Goal: Task Accomplishment & Management: Manage account settings

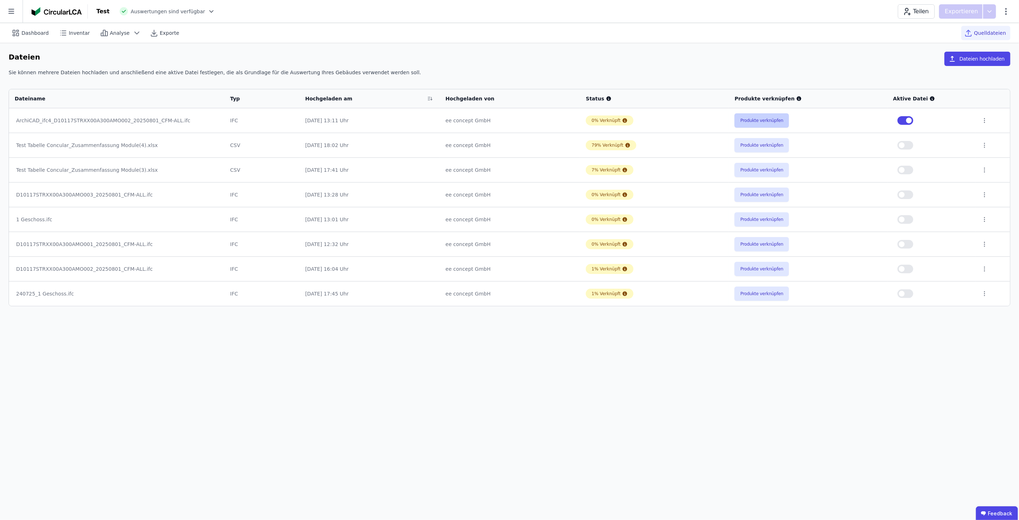
click at [765, 119] on button "Produkte verknüpfen" at bounding box center [762, 120] width 54 height 14
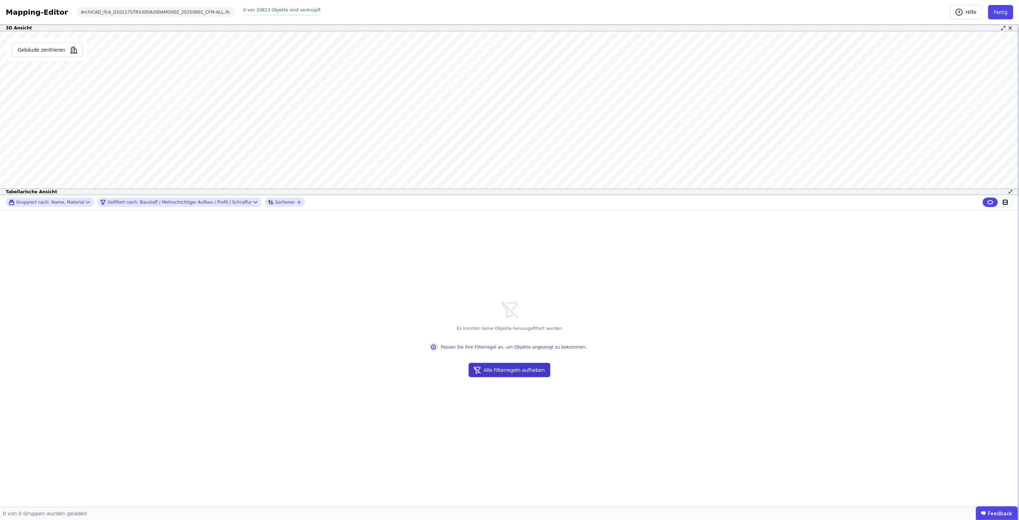
click at [518, 369] on button "Alle Filterregeln aufheben" at bounding box center [510, 370] width 82 height 14
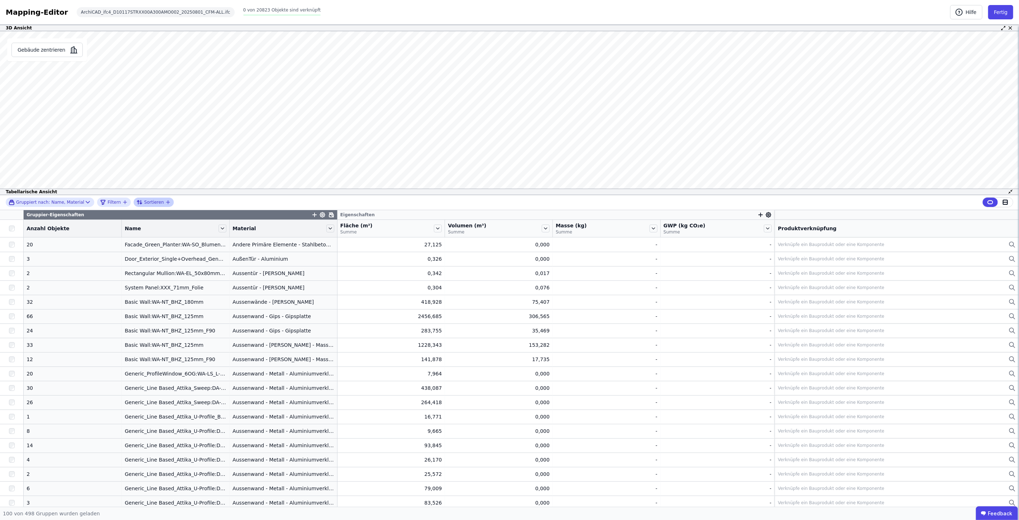
click at [167, 202] on icon "button" at bounding box center [168, 202] width 3 height 0
click at [164, 215] on span "Name" at bounding box center [183, 212] width 81 height 7
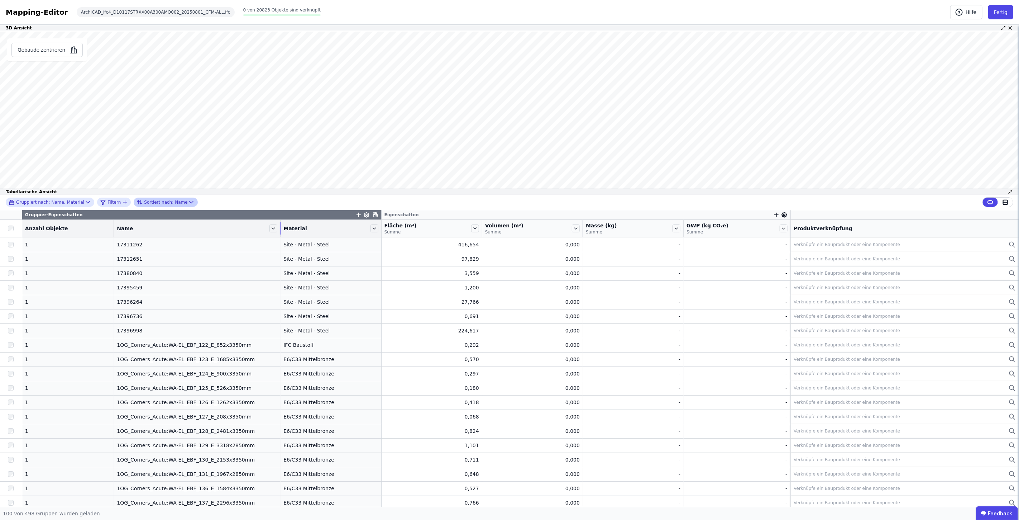
drag, startPoint x: 216, startPoint y: 232, endPoint x: 250, endPoint y: 229, distance: 34.2
click at [250, 229] on div "Name" at bounding box center [197, 228] width 166 height 12
click at [997, 16] on button "Fertig" at bounding box center [1000, 12] width 25 height 14
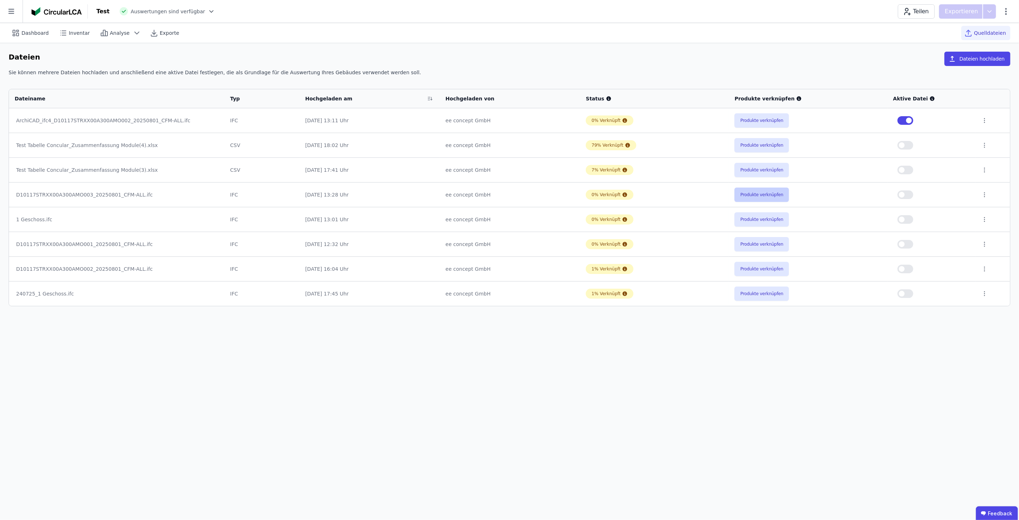
click at [756, 196] on button "Produkte verknüpfen" at bounding box center [762, 194] width 54 height 14
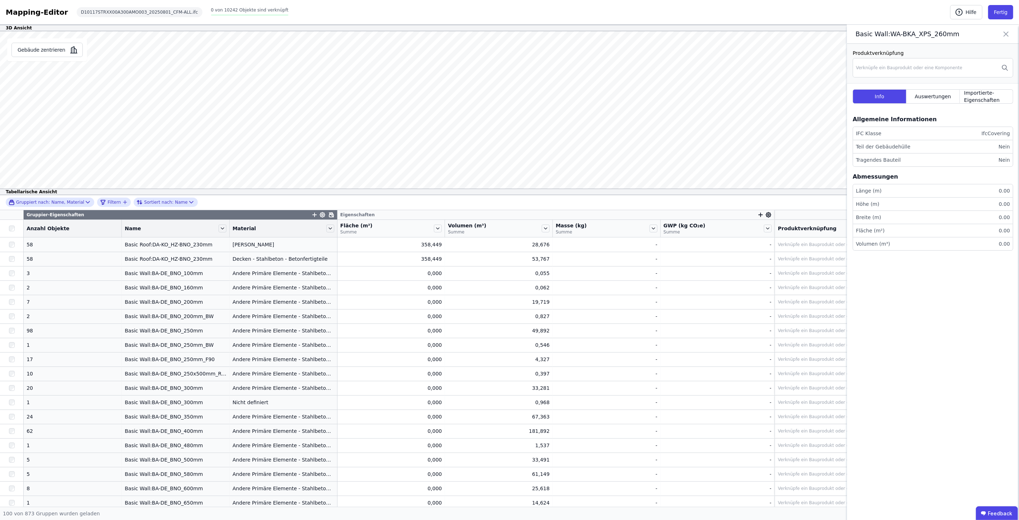
click at [338, 214] on div "Eigenschaften" at bounding box center [556, 214] width 437 height 9
click at [338, 225] on div "Fläche (m²) Summe" at bounding box center [391, 228] width 107 height 17
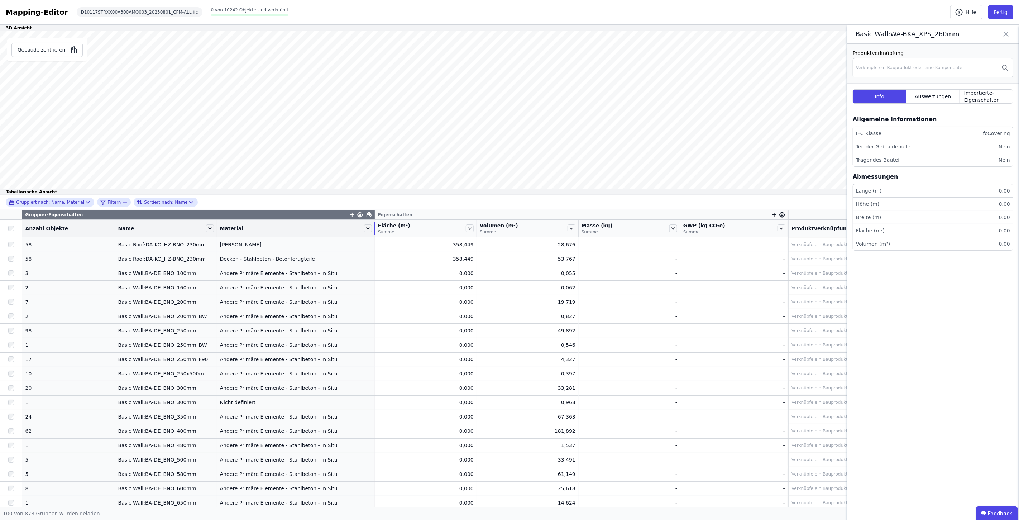
drag, startPoint x: 326, startPoint y: 226, endPoint x: 360, endPoint y: 226, distance: 34.0
click at [360, 226] on div "Material" at bounding box center [296, 228] width 158 height 12
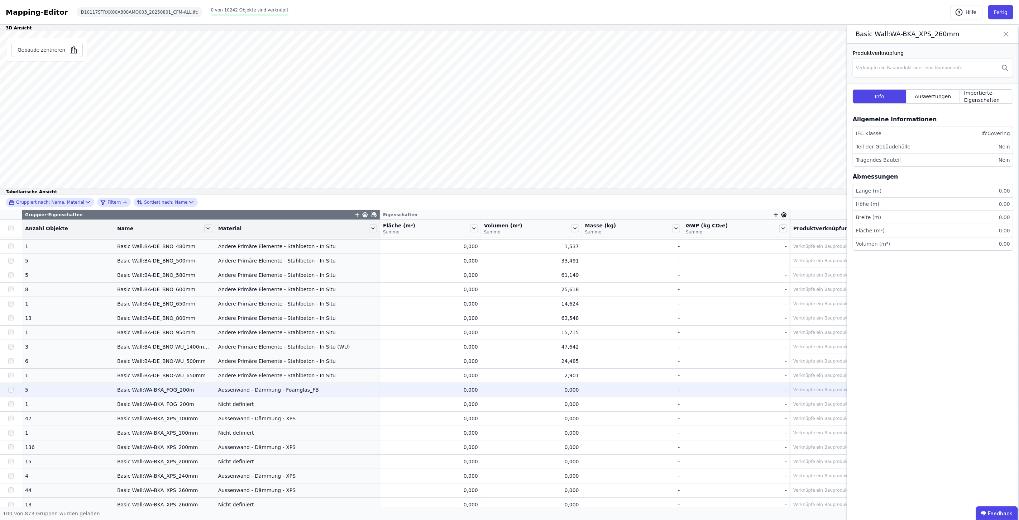
scroll to position [239, 0]
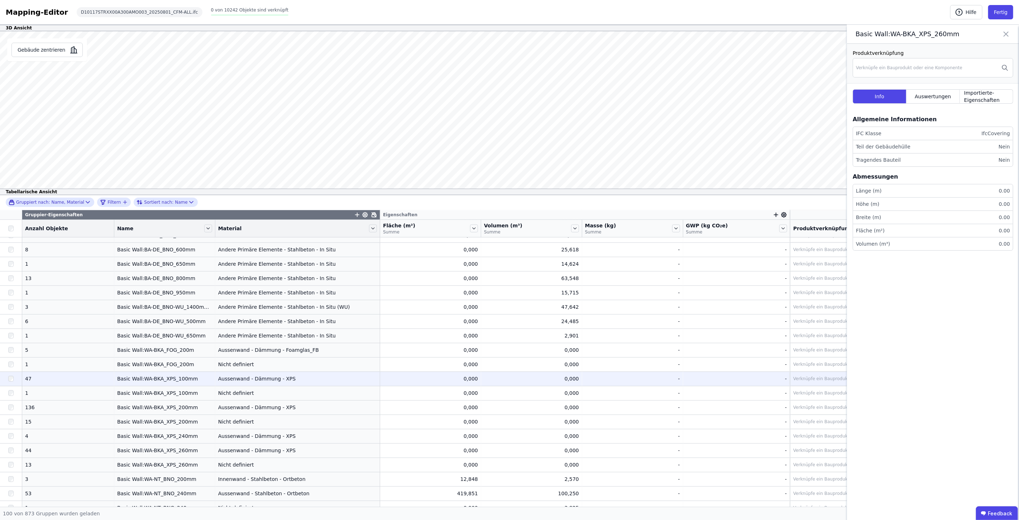
click at [272, 380] on div "Aussenwand - Dämmung - XPS" at bounding box center [297, 378] width 159 height 7
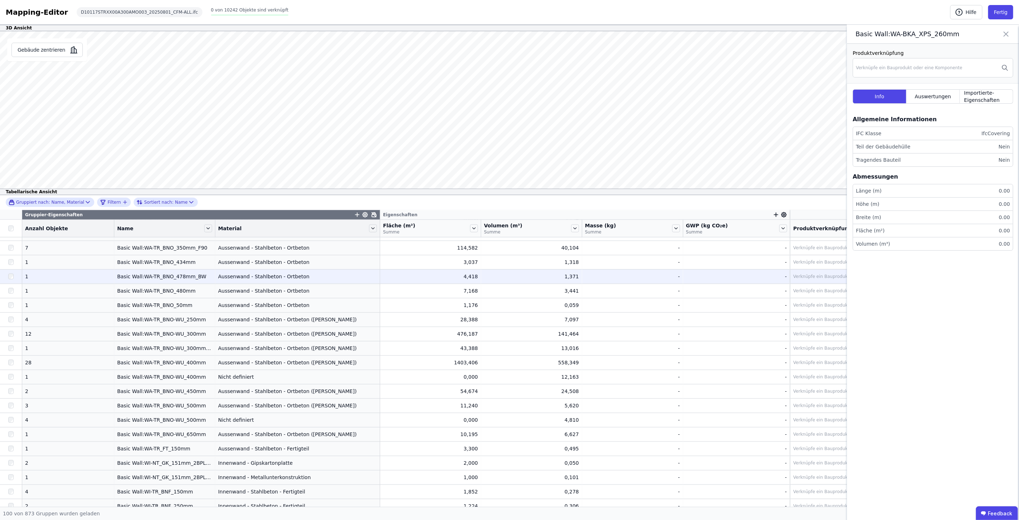
scroll to position [796, 0]
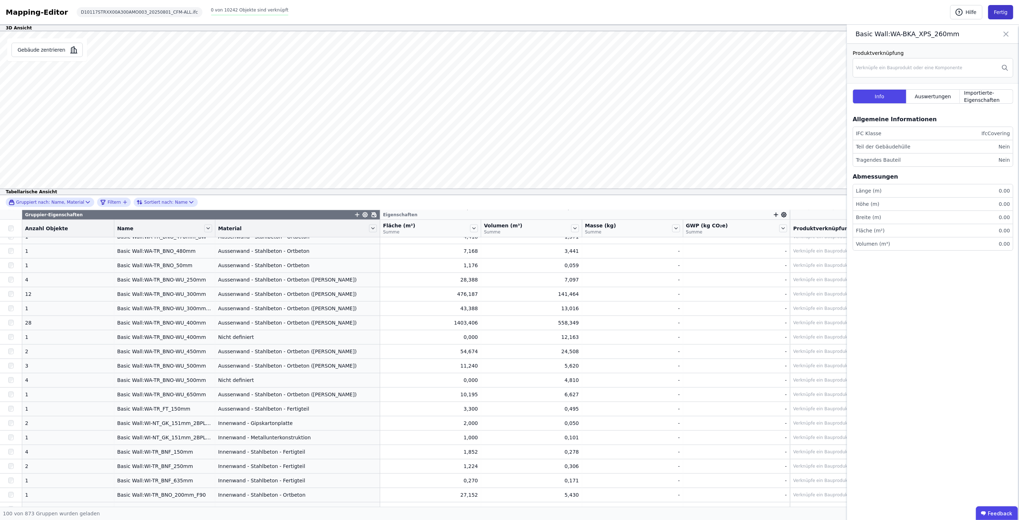
click at [1005, 13] on button "Fertig" at bounding box center [1000, 12] width 25 height 14
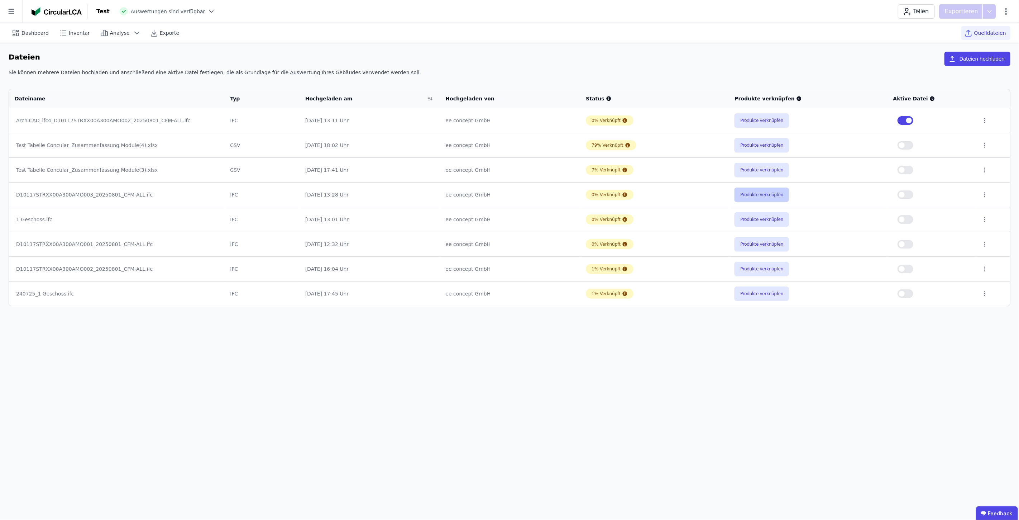
click at [753, 195] on button "Produkte verknüpfen" at bounding box center [762, 194] width 54 height 14
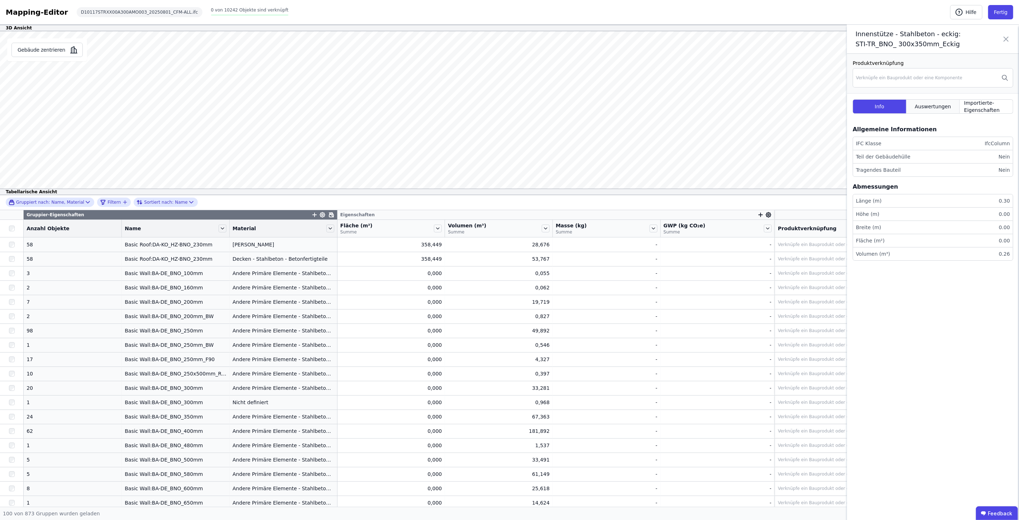
click at [954, 105] on div "Auswertungen" at bounding box center [932, 106] width 53 height 14
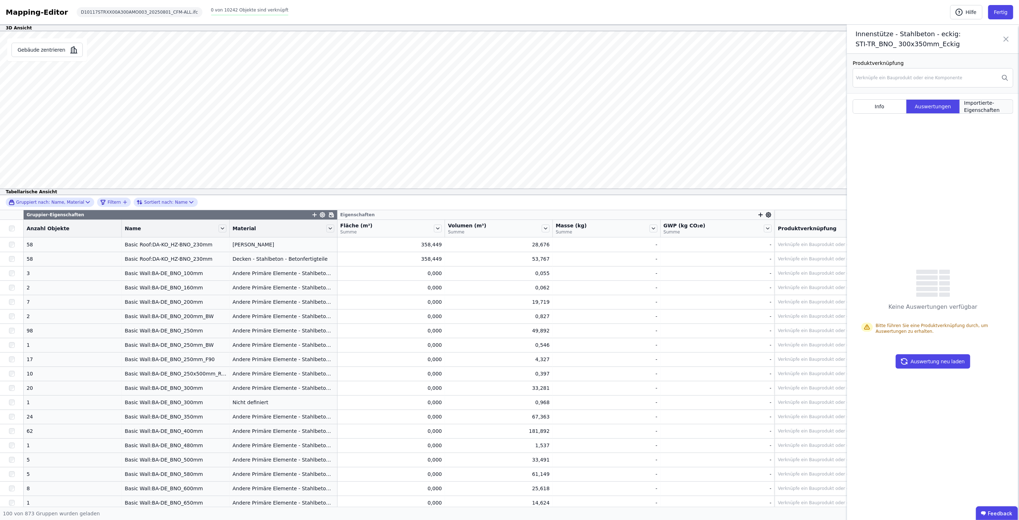
click at [977, 102] on span "Importierte-Eigenschaften" at bounding box center [986, 106] width 44 height 14
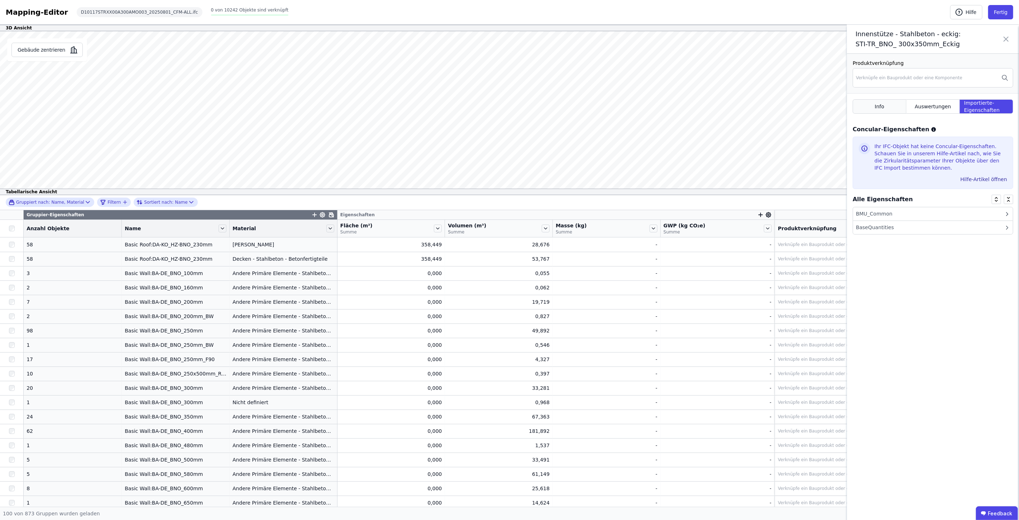
click at [884, 109] on div "Info" at bounding box center [880, 106] width 54 height 14
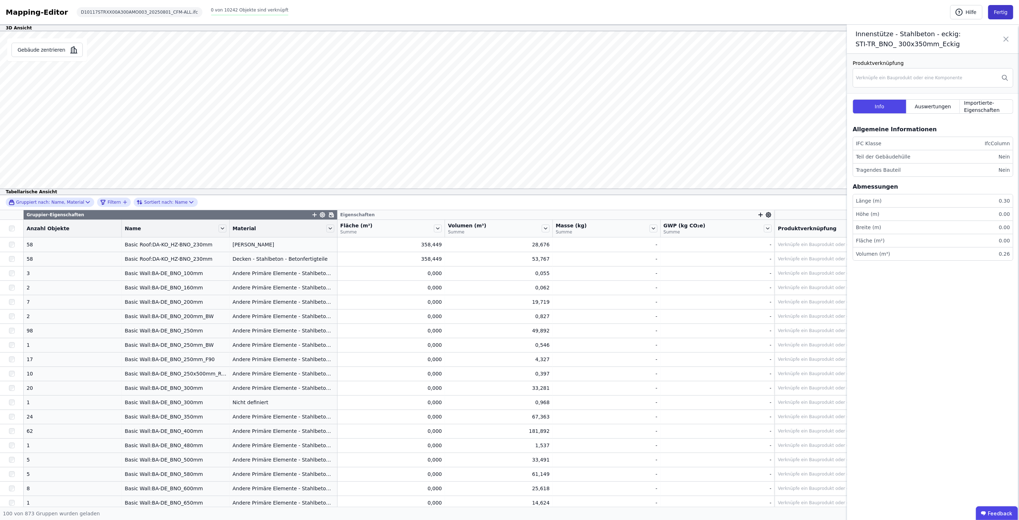
click at [1004, 15] on button "Fertig" at bounding box center [1000, 12] width 25 height 14
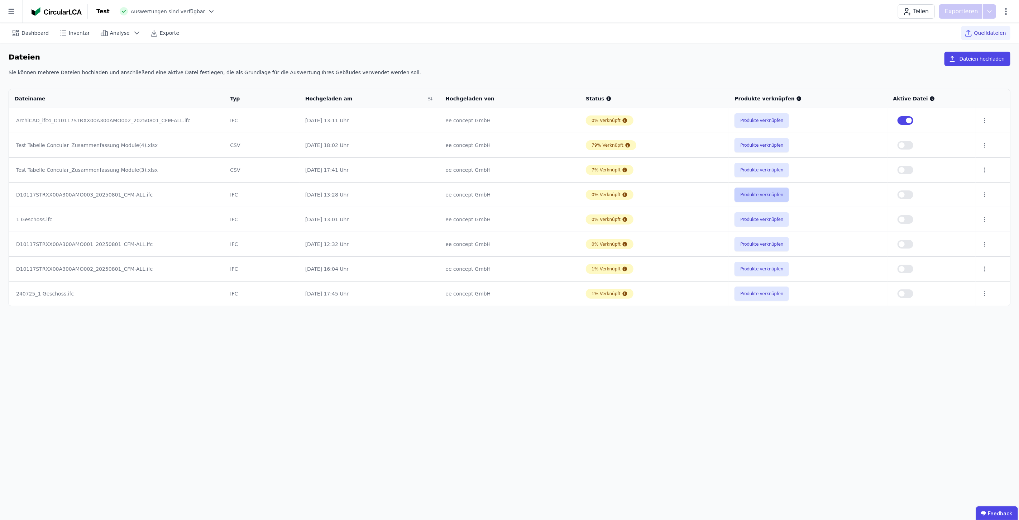
click at [754, 198] on button "Produkte verknüpfen" at bounding box center [762, 194] width 54 height 14
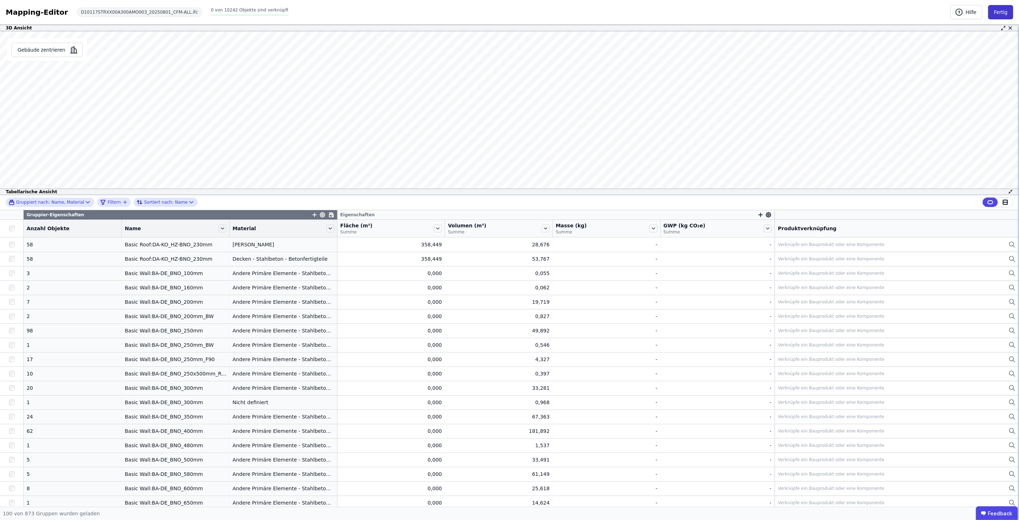
click at [1000, 12] on button "Fertig" at bounding box center [1000, 12] width 25 height 14
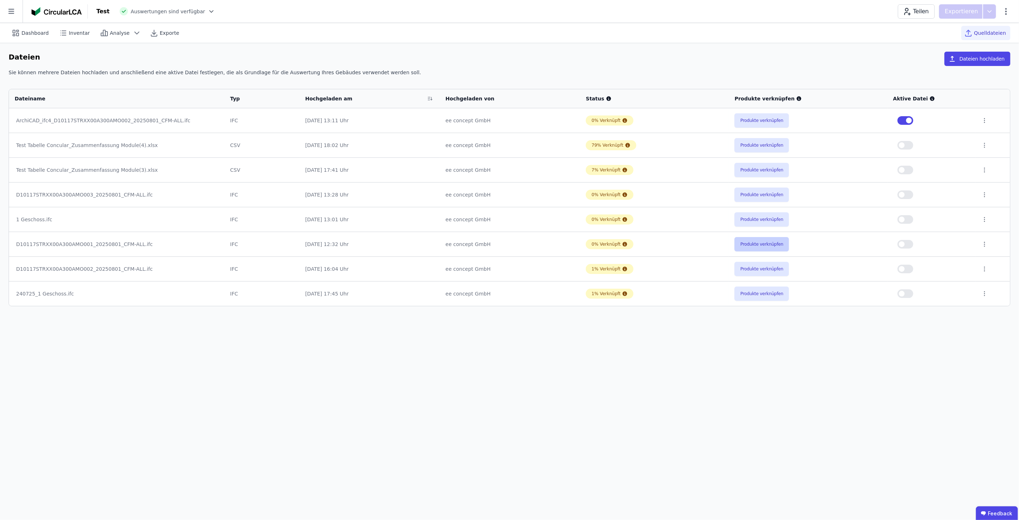
click at [757, 247] on button "Produkte verknüpfen" at bounding box center [762, 244] width 54 height 14
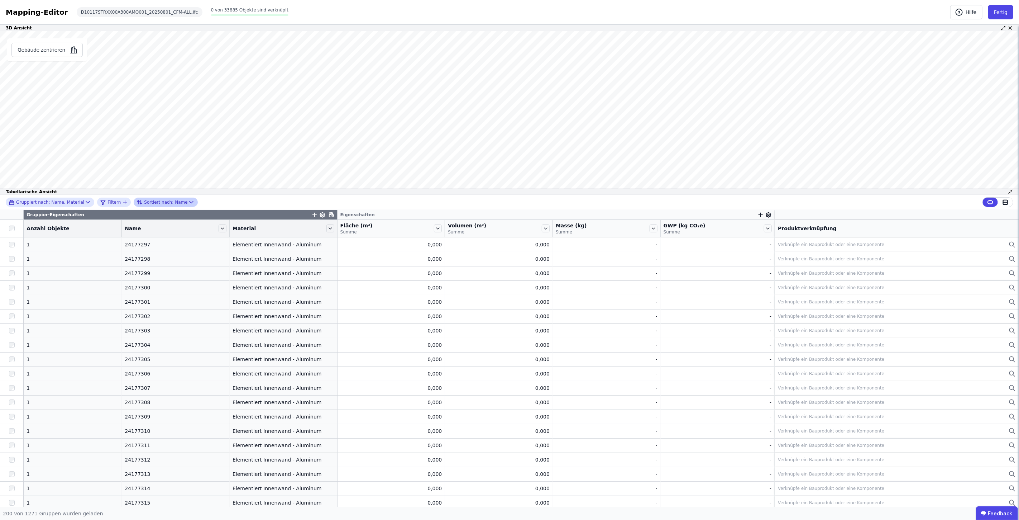
click at [188, 202] on icon at bounding box center [191, 201] width 7 height 7
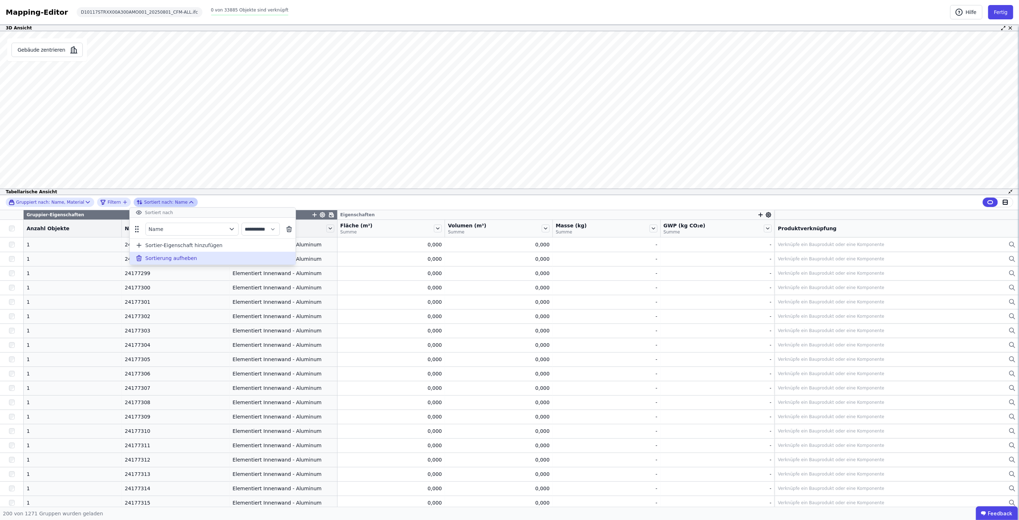
click at [172, 260] on span "Sortierung aufheben" at bounding box center [171, 257] width 52 height 7
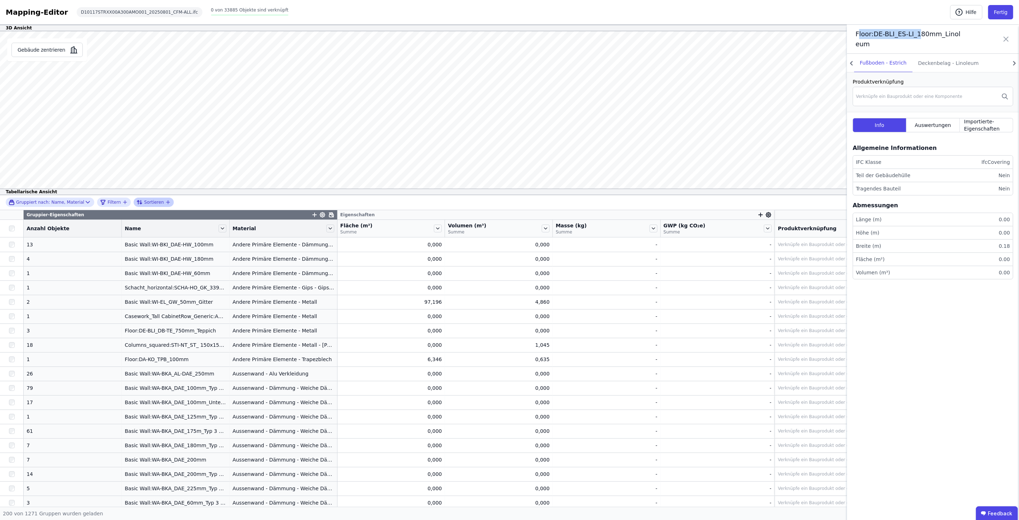
drag, startPoint x: 858, startPoint y: 36, endPoint x: 914, endPoint y: 36, distance: 56.6
click at [914, 36] on span "Floor:DE-BLI_ES-LI_180mm_Linoleum" at bounding box center [909, 39] width 107 height 20
drag, startPoint x: 855, startPoint y: 35, endPoint x: 939, endPoint y: 44, distance: 84.7
click at [910, 37] on span "Floor:DE-BLI_ES-LI_180mm_Linoleum" at bounding box center [909, 39] width 107 height 20
click at [957, 34] on span "Floor:DE-BLI_ES-LI_180mm_Linoleum" at bounding box center [909, 39] width 107 height 20
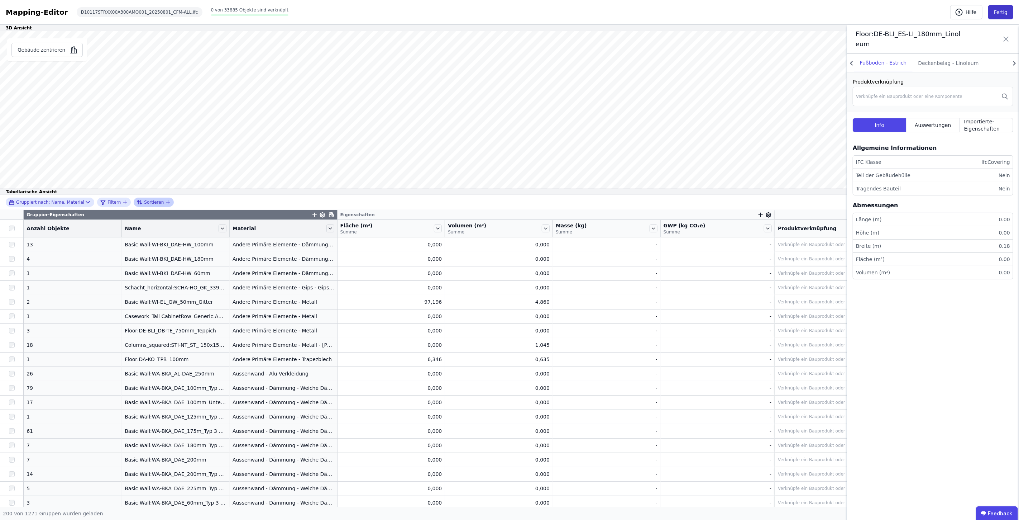
click at [1002, 10] on button "Fertig" at bounding box center [1000, 12] width 25 height 14
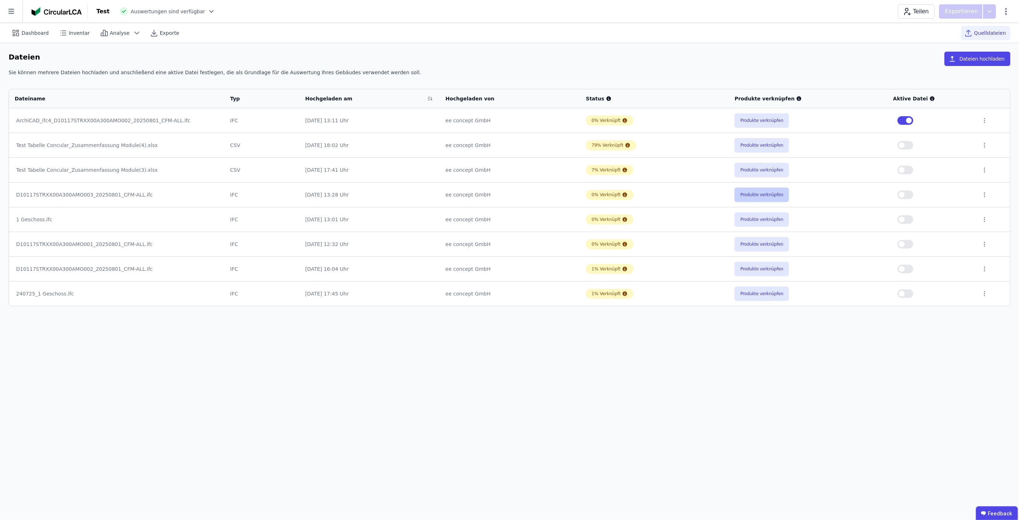
click at [758, 196] on button "Produkte verknüpfen" at bounding box center [762, 194] width 54 height 14
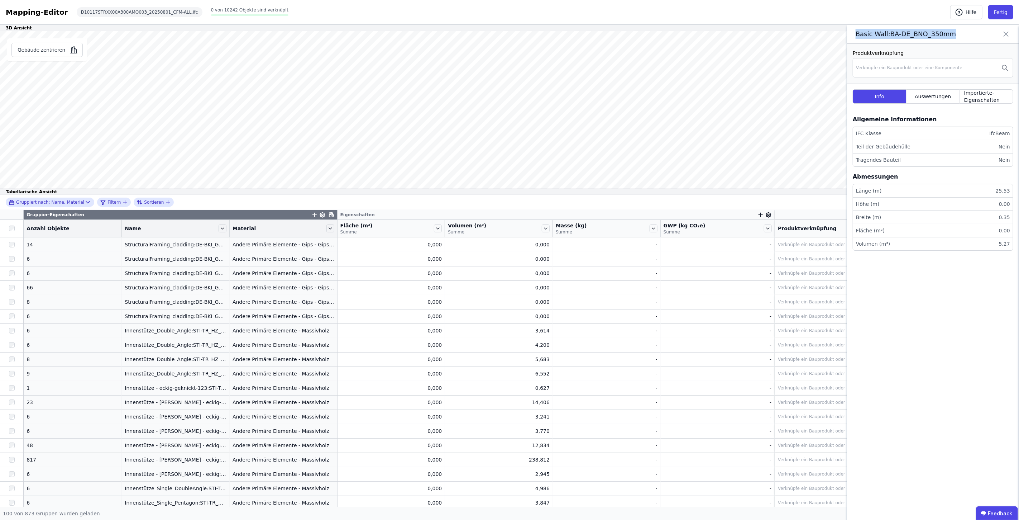
drag, startPoint x: 960, startPoint y: 33, endPoint x: 854, endPoint y: 39, distance: 106.6
click at [854, 39] on div "Basic Wall:BA-DE_BNO_350mm" at bounding box center [933, 34] width 172 height 19
copy span "Basic Wall:BA-DE_BNO_350mm"
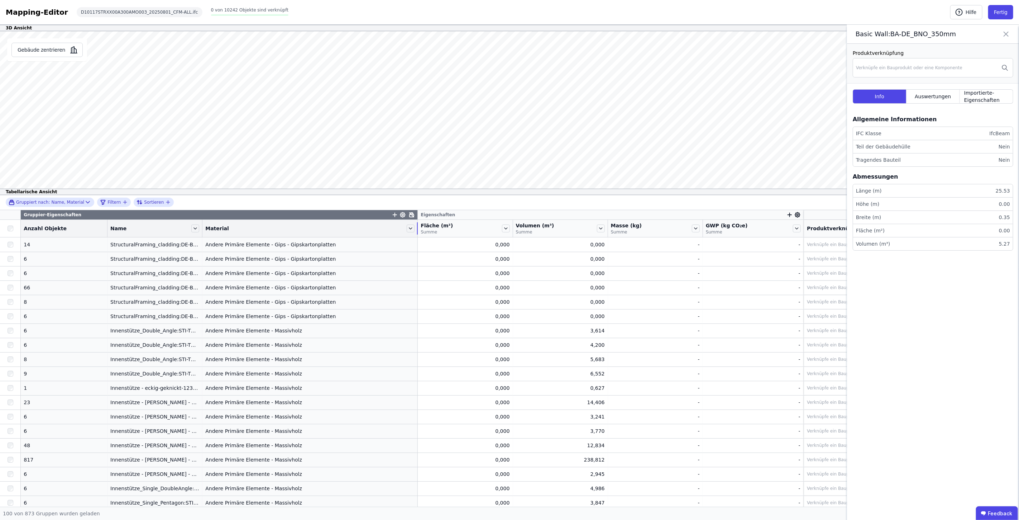
drag, startPoint x: 326, startPoint y: 231, endPoint x: 397, endPoint y: 228, distance: 70.7
click at [397, 228] on div "Material" at bounding box center [309, 228] width 215 height 12
drag, startPoint x: 946, startPoint y: 32, endPoint x: 849, endPoint y: 42, distance: 97.7
click at [850, 42] on div "Floor:DE-KO_BNO_320mm" at bounding box center [933, 34] width 172 height 19
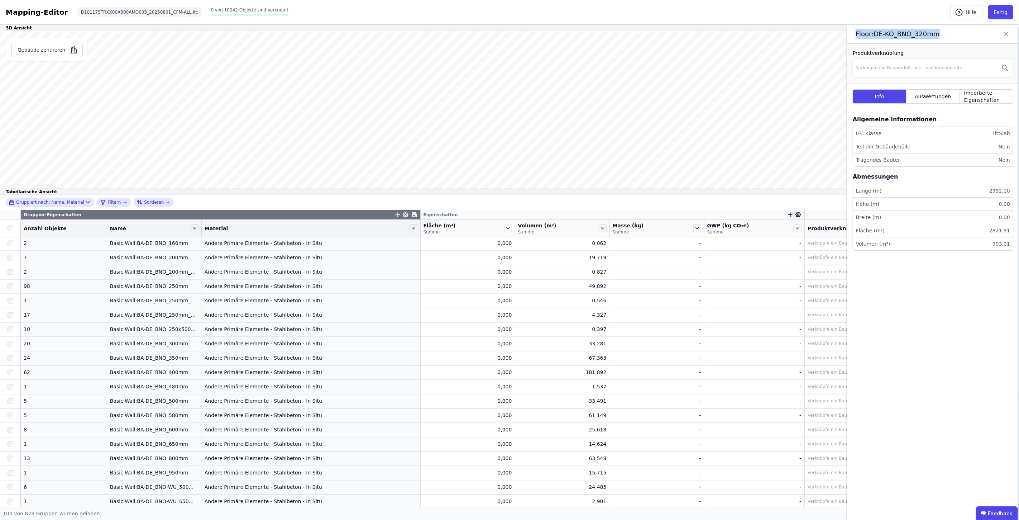
copy span "Floor:DE-KO_BNO_320mm"
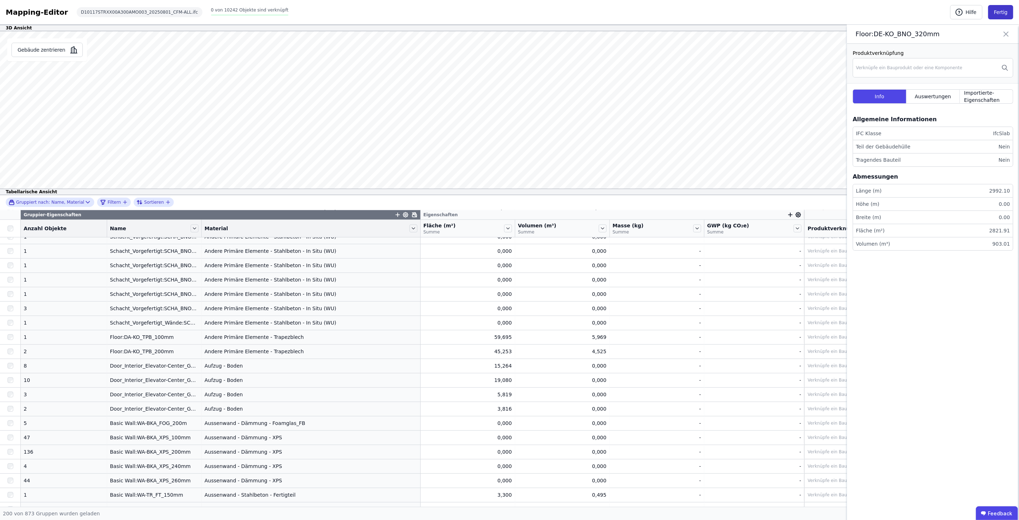
click at [1008, 10] on button "Fertig" at bounding box center [1000, 12] width 25 height 14
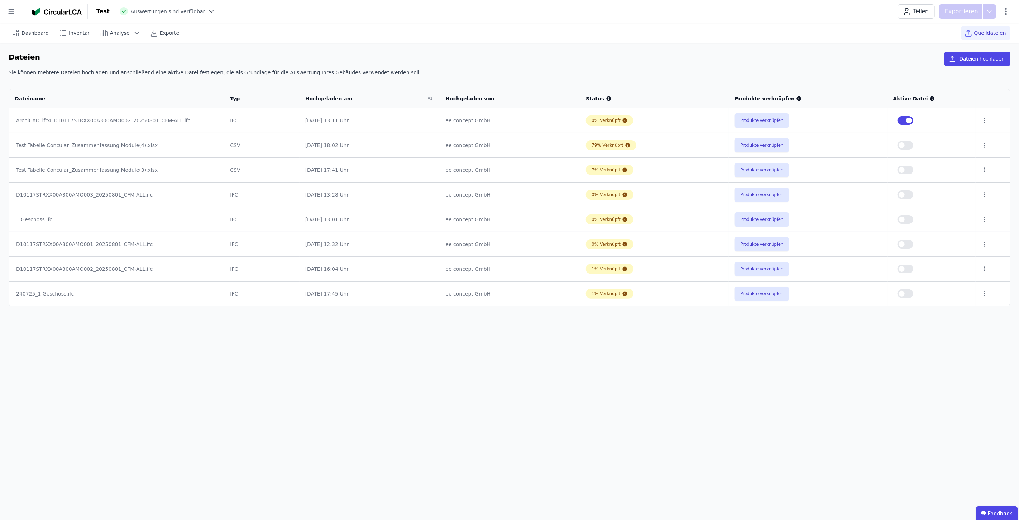
click at [910, 119] on span "button" at bounding box center [909, 121] width 6 height 6
click at [758, 121] on button "Produkte verknüpfen" at bounding box center [762, 120] width 54 height 14
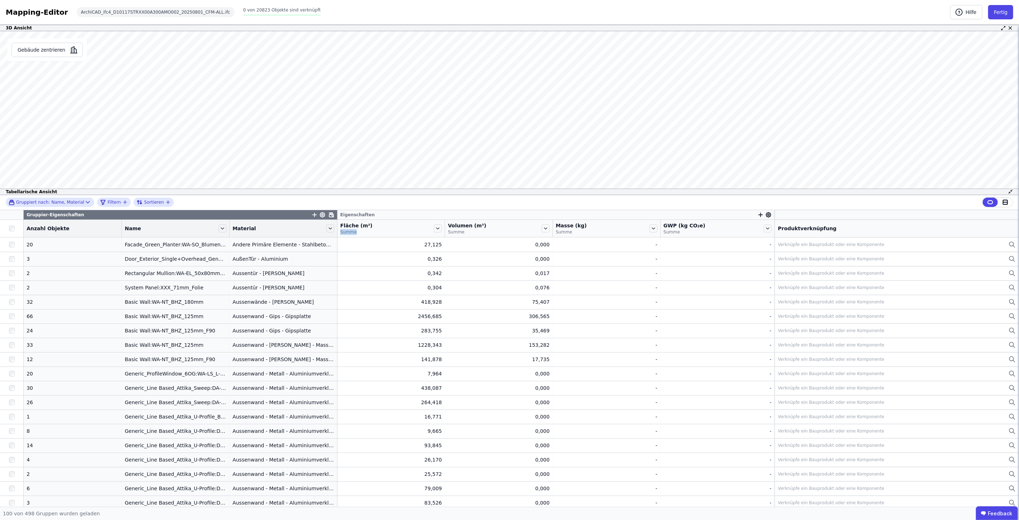
drag, startPoint x: 326, startPoint y: 229, endPoint x: 324, endPoint y: 234, distance: 5.8
click at [395, 230] on div "Fläche (m²) Summe" at bounding box center [391, 228] width 107 height 17
click at [338, 233] on div "Fläche (m²) Summe" at bounding box center [391, 228] width 107 height 17
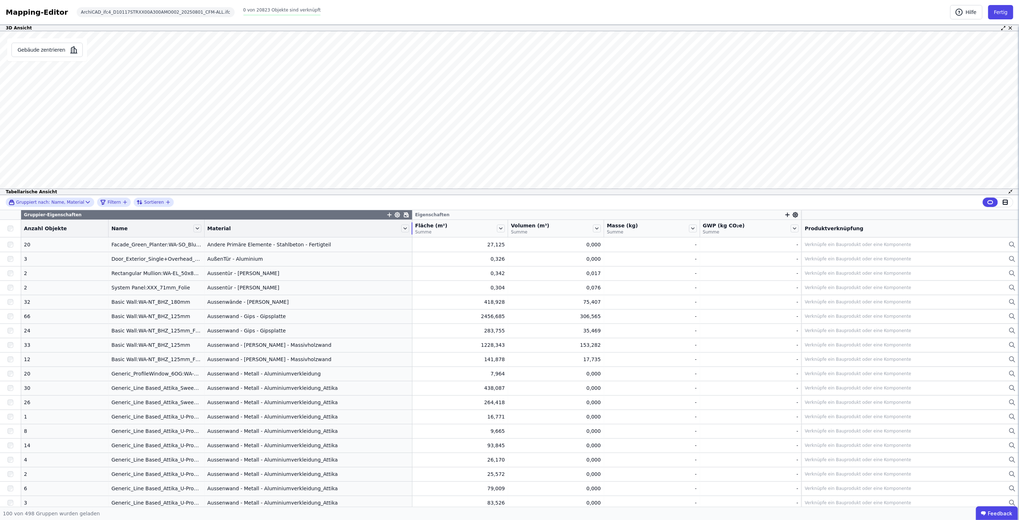
drag, startPoint x: 326, startPoint y: 230, endPoint x: 397, endPoint y: 237, distance: 70.9
click at [397, 237] on th "Material" at bounding box center [309, 229] width 208 height 18
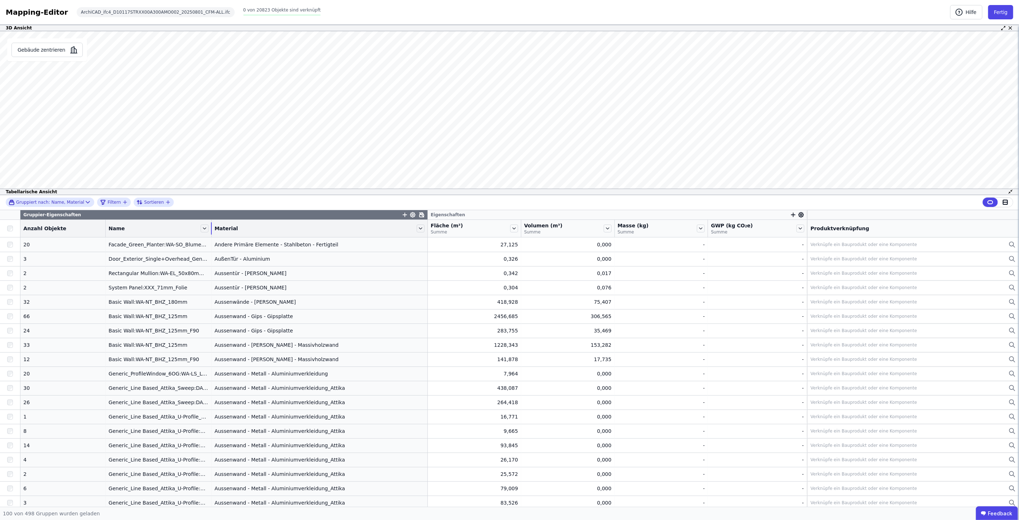
drag, startPoint x: 189, startPoint y: 224, endPoint x: 216, endPoint y: 225, distance: 27.3
click at [211, 225] on div "Name" at bounding box center [159, 228] width 106 height 12
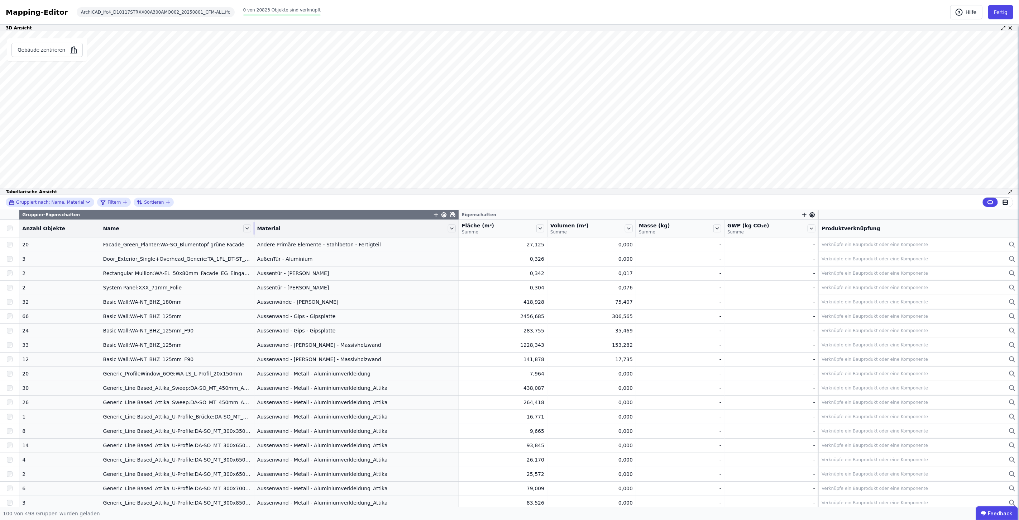
drag, startPoint x: 226, startPoint y: 231, endPoint x: 242, endPoint y: 232, distance: 15.8
click at [242, 232] on div "Name" at bounding box center [177, 228] width 154 height 12
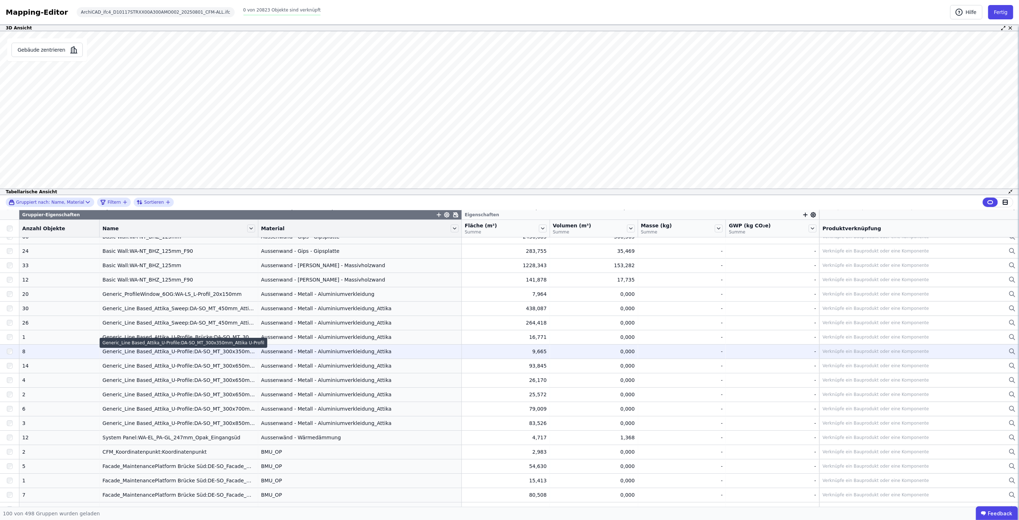
scroll to position [119, 0]
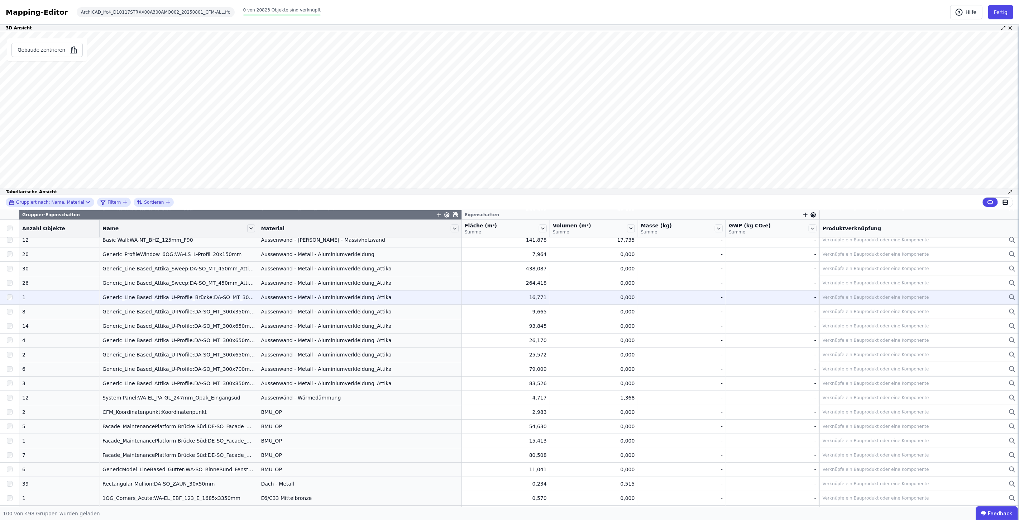
click at [303, 291] on td "Aussenwand - Metall - Aluminiumverkleidung_Attika Aussenwand - Metall - Alumini…" at bounding box center [360, 297] width 204 height 14
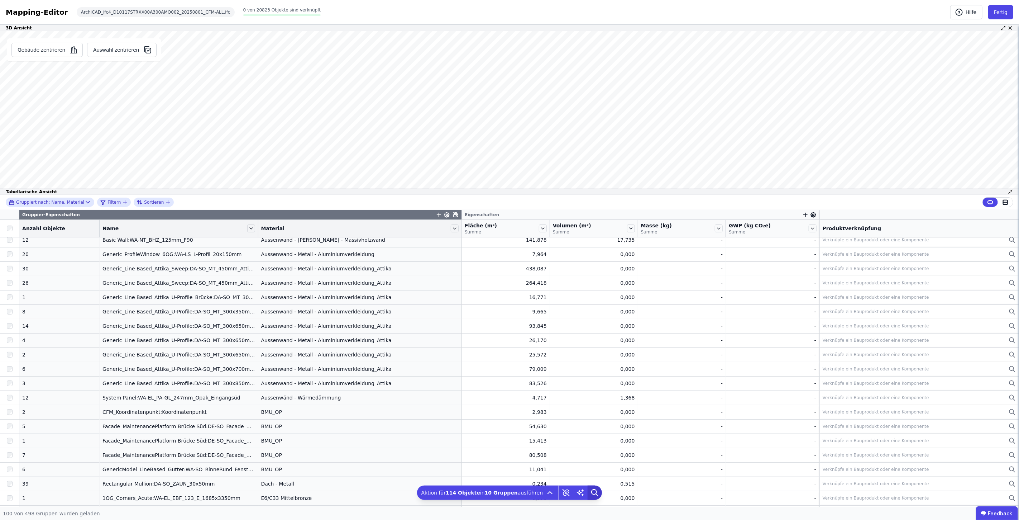
click at [588, 491] on icon at bounding box center [595, 492] width 14 height 14
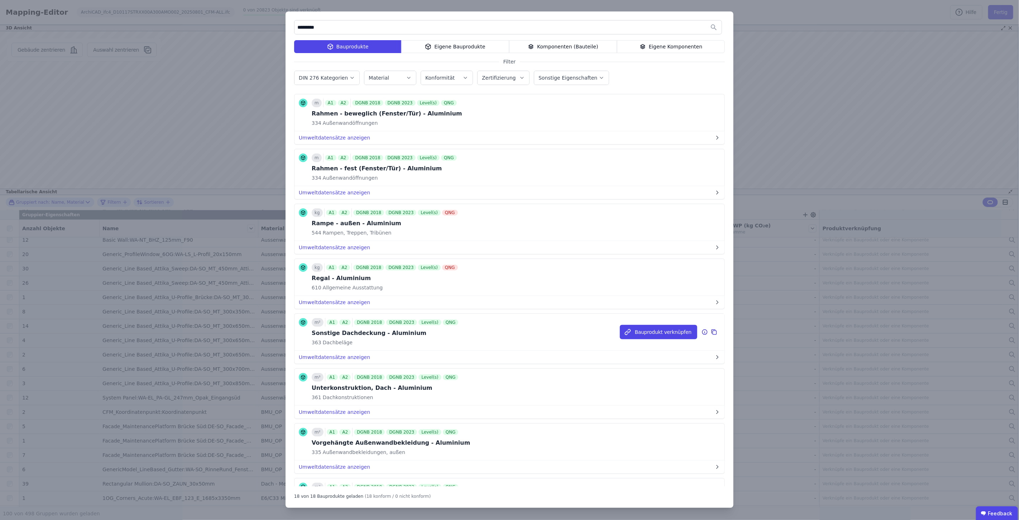
scroll to position [578, 0]
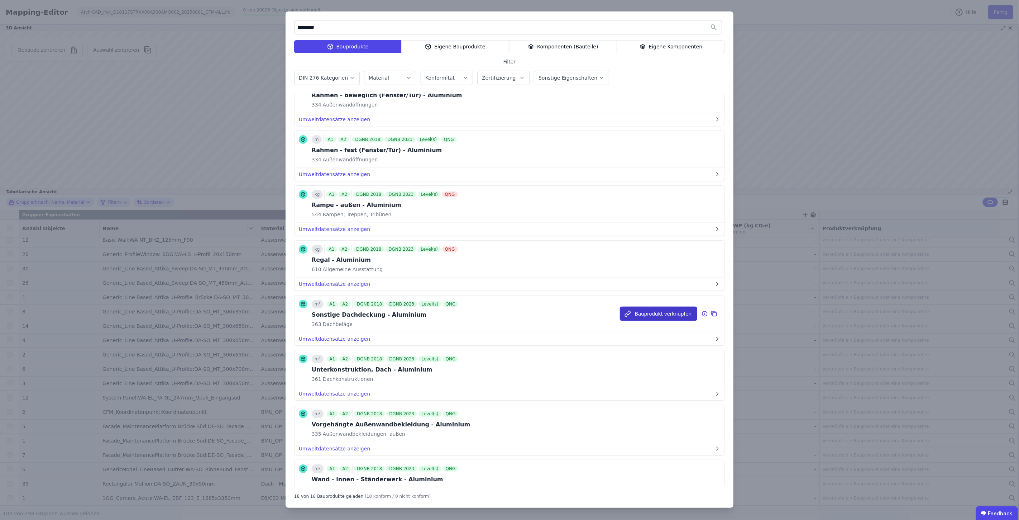
type input "*********"
click at [640, 317] on button "Bauprodukt verknüpfen" at bounding box center [658, 313] width 77 height 14
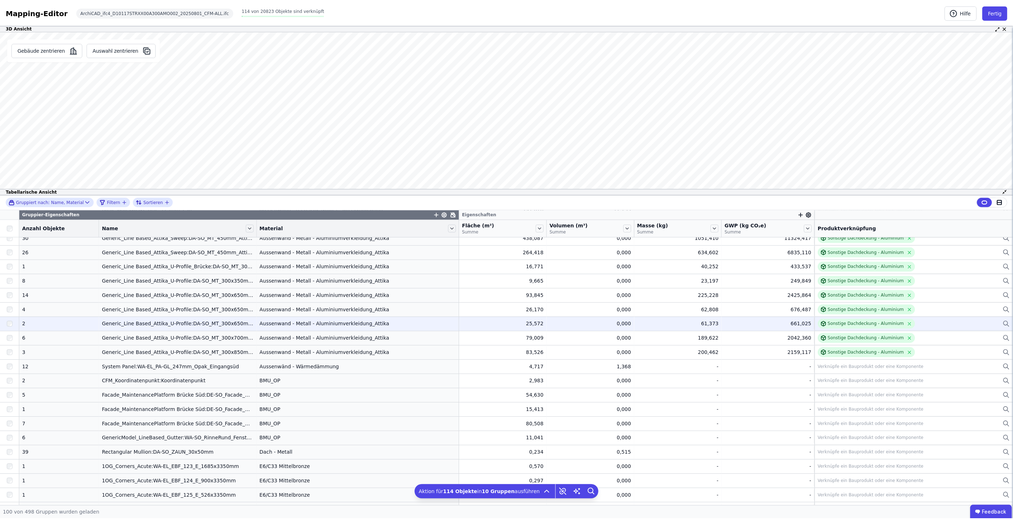
scroll to position [159, 0]
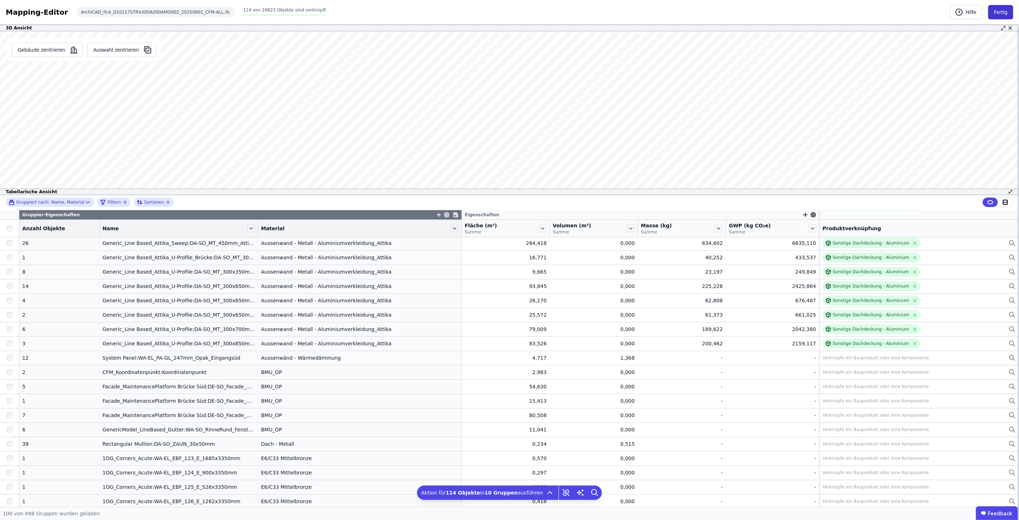
click at [1009, 11] on button "Fertig" at bounding box center [1000, 12] width 25 height 14
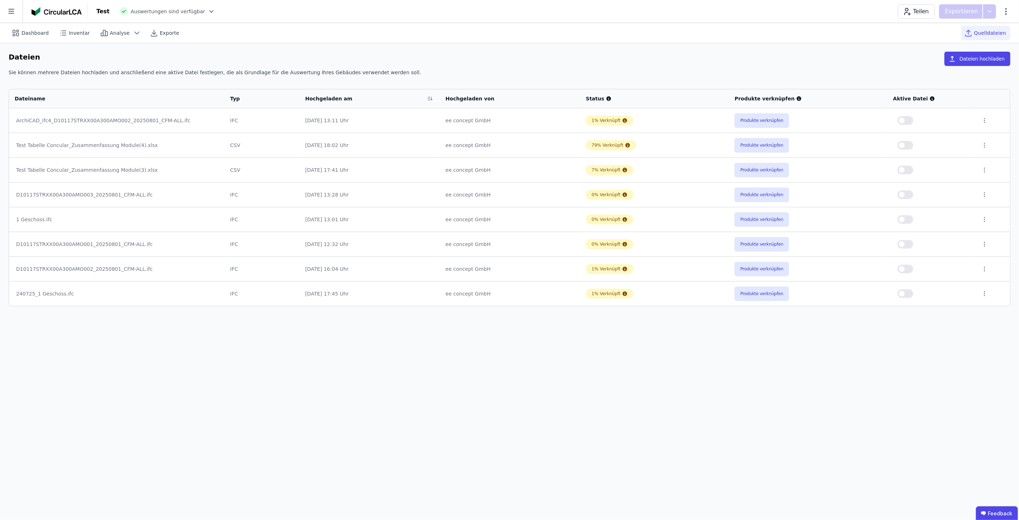
click at [904, 267] on span "button" at bounding box center [902, 269] width 6 height 6
click at [37, 35] on span "Dashboard" at bounding box center [34, 32] width 27 height 7
select select "*"
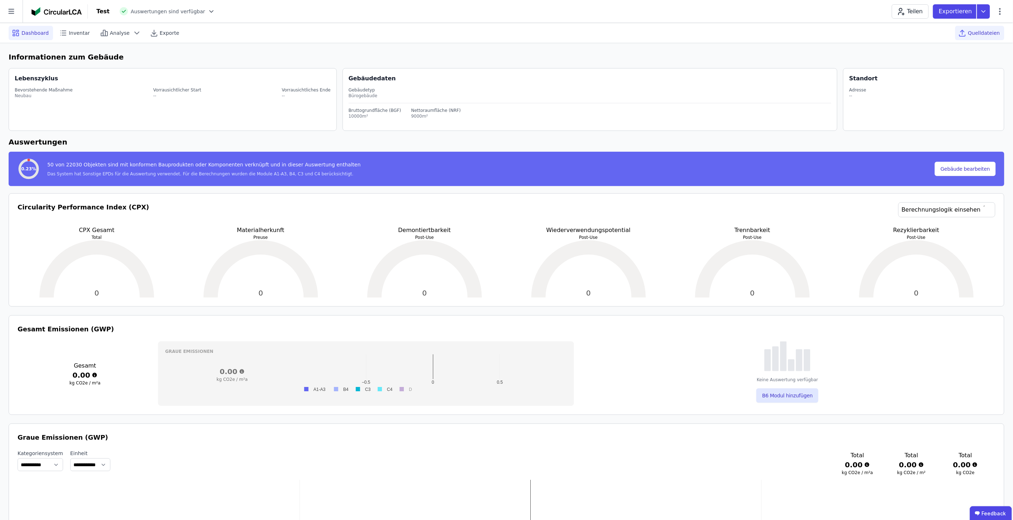
click at [990, 33] on span "Quelldateien" at bounding box center [984, 32] width 32 height 7
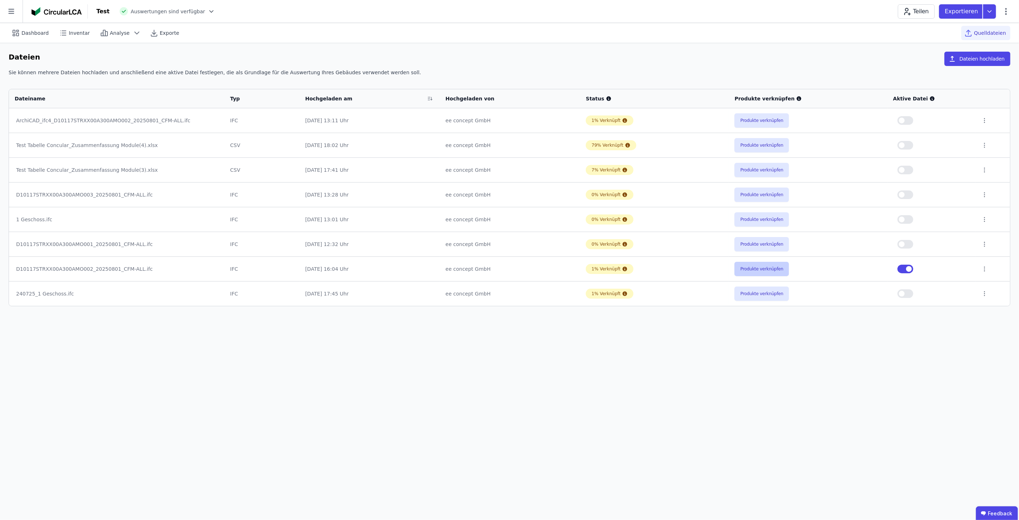
click at [756, 271] on button "Produkte verknüpfen" at bounding box center [762, 269] width 54 height 14
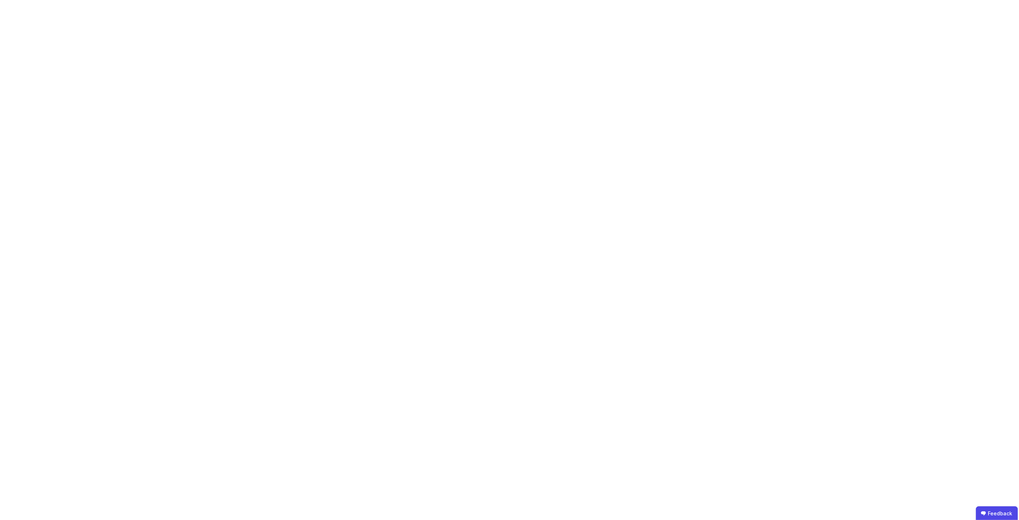
click at [385, 49] on body "Feedback" at bounding box center [509, 260] width 1019 height 520
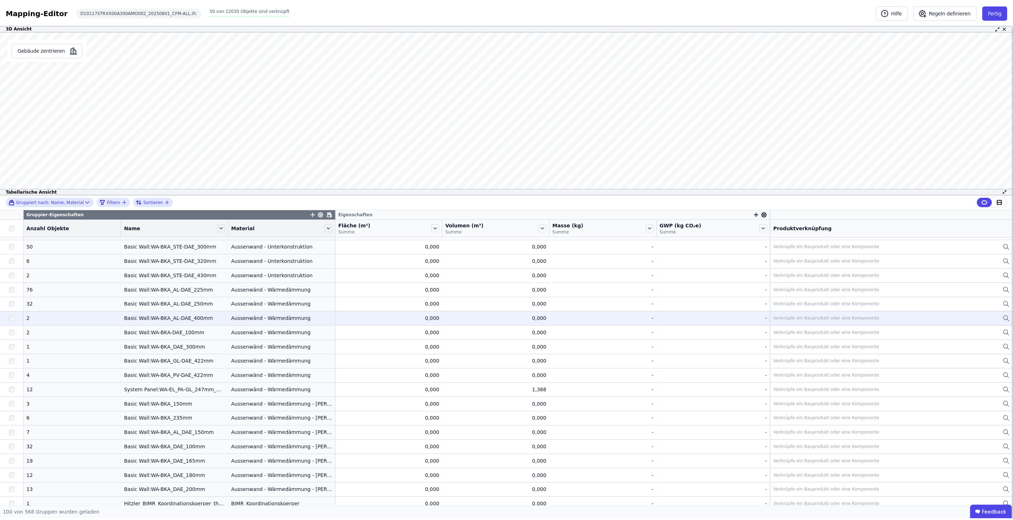
scroll to position [995, 0]
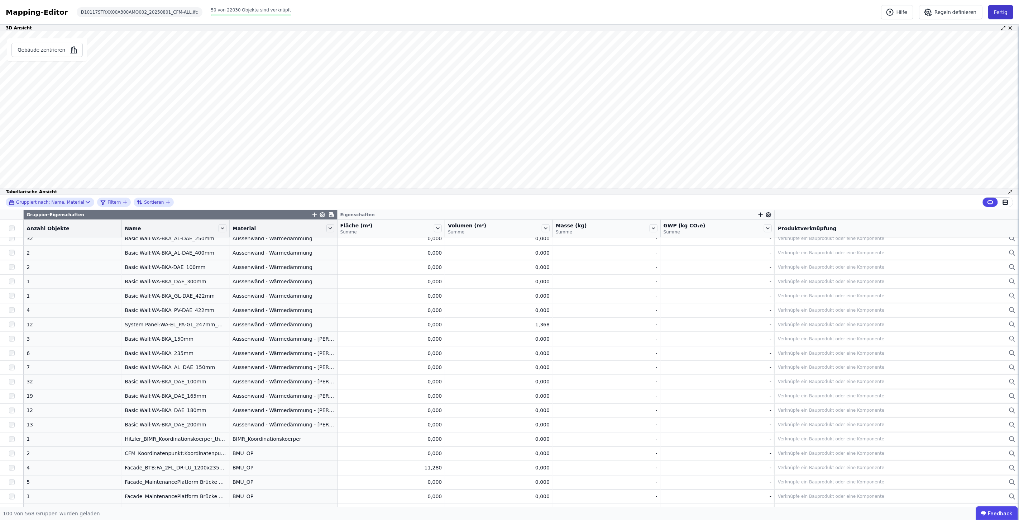
click at [1002, 17] on button "Fertig" at bounding box center [1000, 12] width 25 height 14
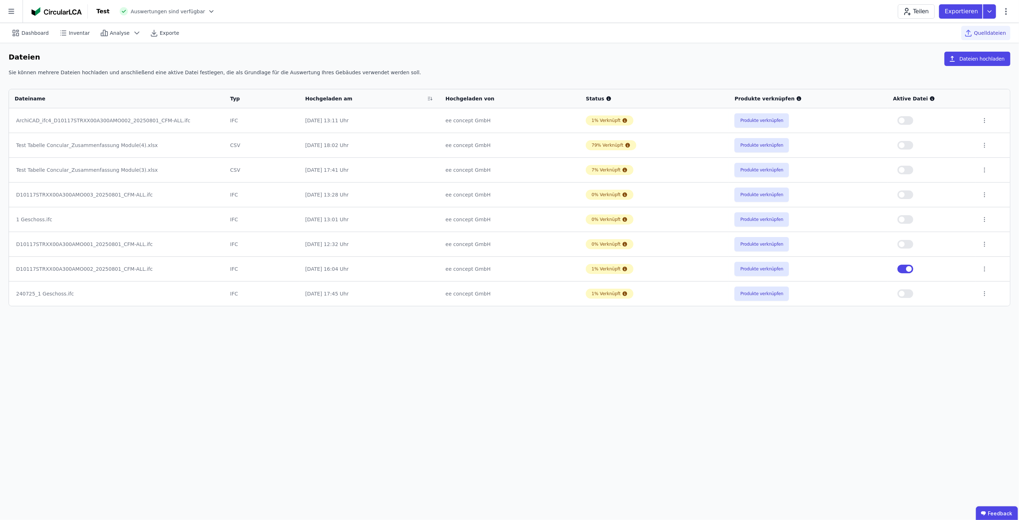
click at [907, 269] on button "button" at bounding box center [906, 268] width 16 height 9
click at [908, 121] on button "button" at bounding box center [906, 120] width 16 height 9
click at [24, 35] on span "Dashboard" at bounding box center [34, 32] width 27 height 7
select select "*"
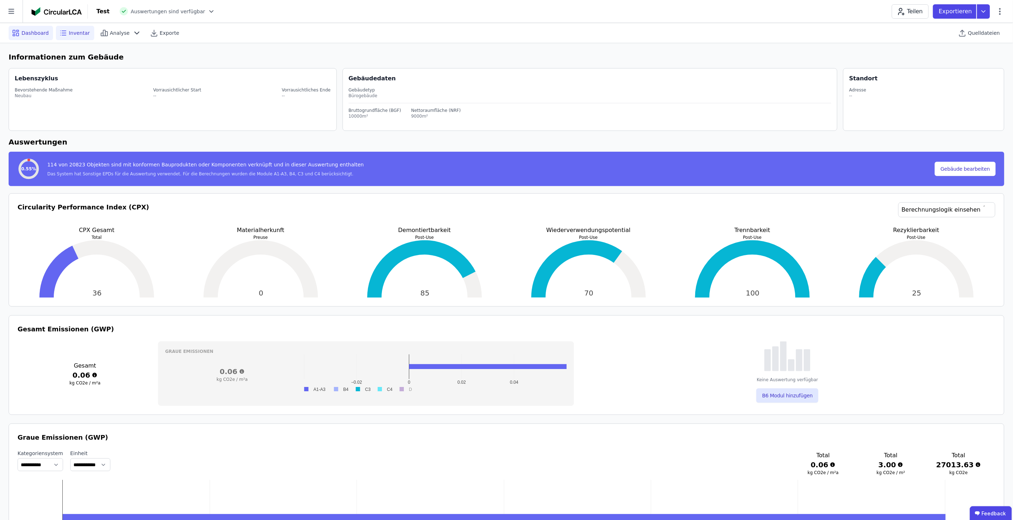
click at [74, 35] on span "Inventar" at bounding box center [79, 32] width 21 height 7
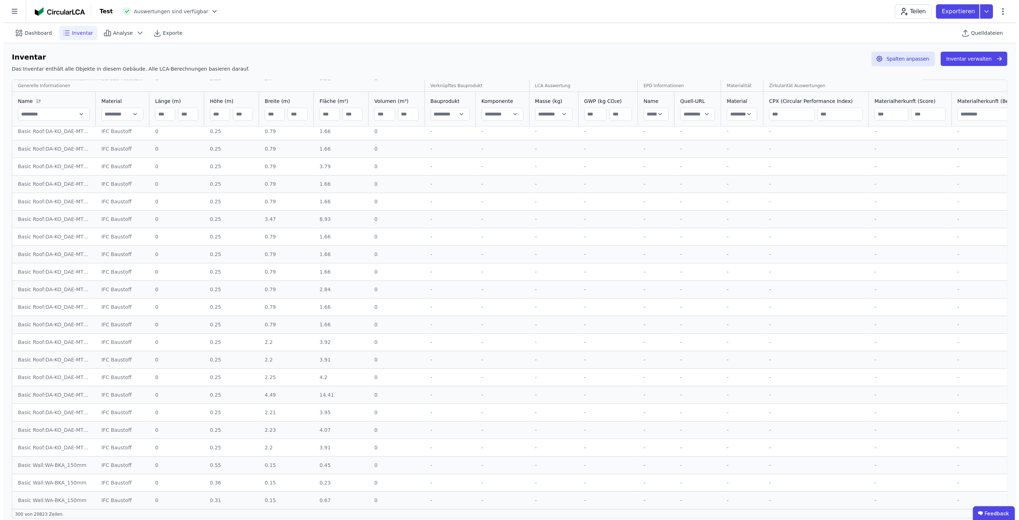
scroll to position [3456, 0]
click at [986, 30] on span "Quelldateien" at bounding box center [984, 32] width 32 height 7
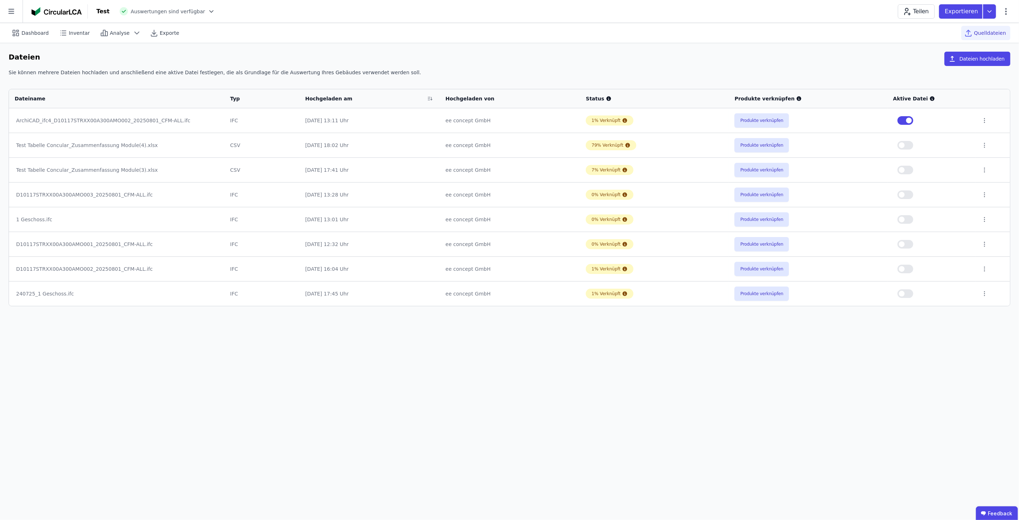
click at [908, 120] on span "button" at bounding box center [909, 121] width 6 height 6
click at [758, 143] on button "Produkte verknüpfen" at bounding box center [762, 145] width 54 height 14
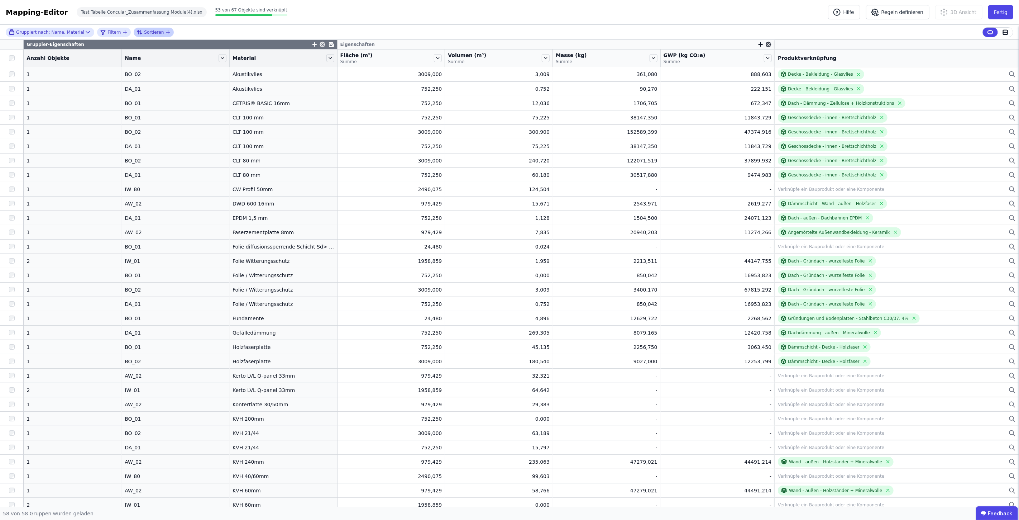
click at [155, 31] on div "Sortieren" at bounding box center [151, 32] width 29 height 9
click at [167, 48] on span "Objekt (Import)" at bounding box center [183, 50] width 81 height 6
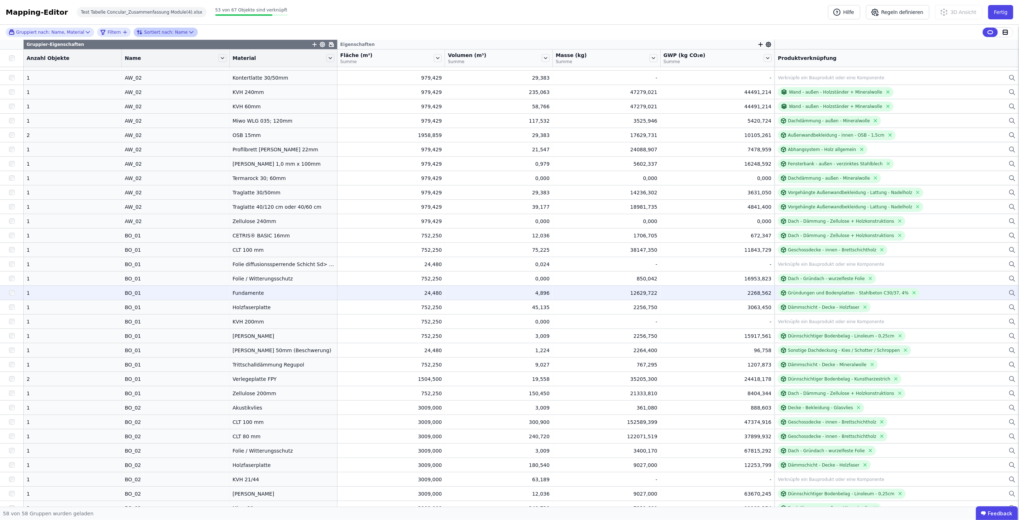
scroll to position [80, 0]
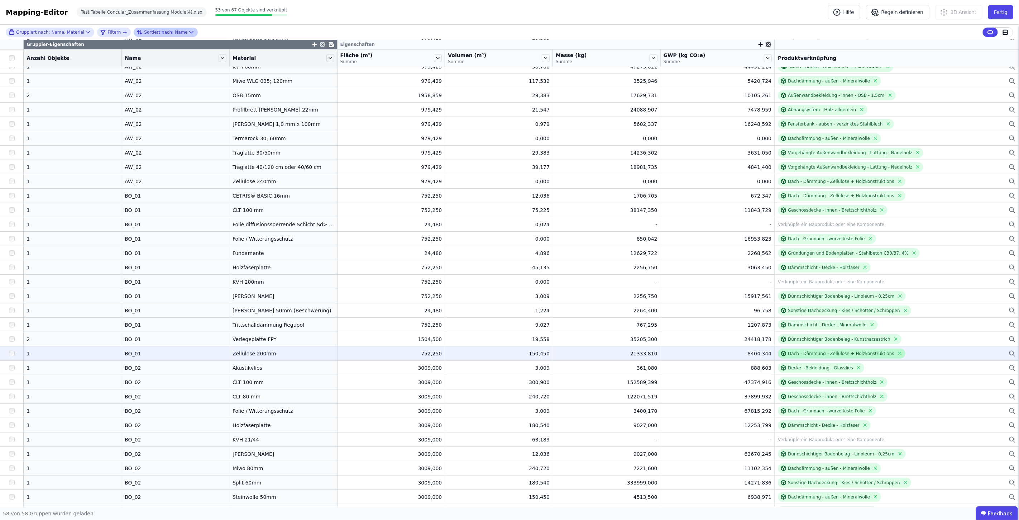
click at [819, 354] on div "Dach - Dämmung - Zellulose + Holzkonstruktions" at bounding box center [841, 353] width 106 height 6
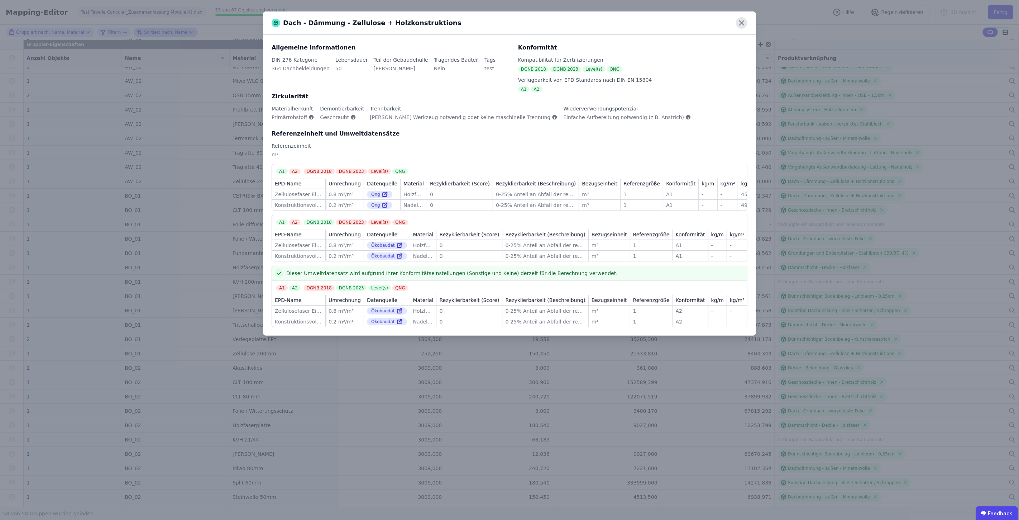
click at [742, 20] on icon at bounding box center [741, 22] width 11 height 11
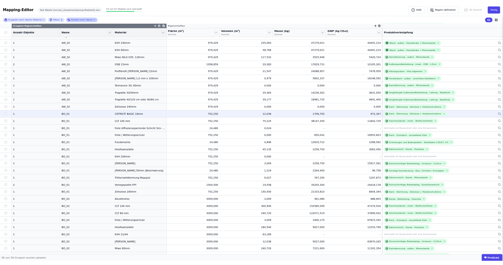
scroll to position [0, 0]
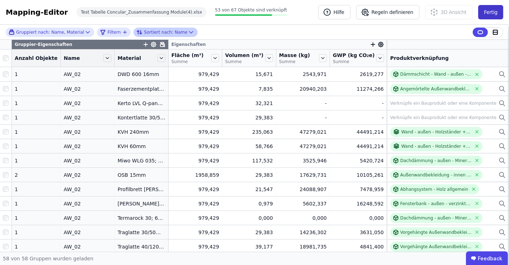
click at [493, 11] on button "Fertig" at bounding box center [491, 12] width 25 height 14
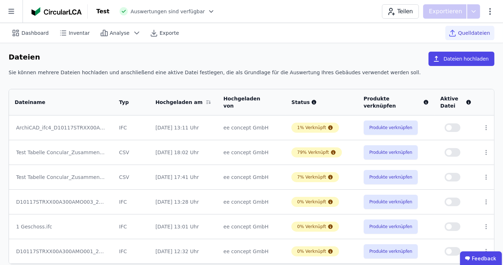
click at [450, 152] on span "button" at bounding box center [449, 152] width 6 height 6
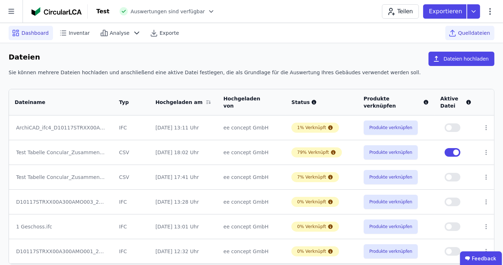
click at [36, 32] on span "Dashboard" at bounding box center [34, 32] width 27 height 7
select select "*"
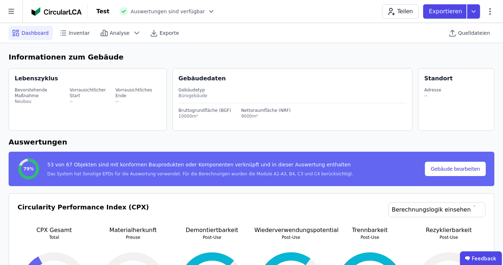
click at [241, 116] on div "9000m²" at bounding box center [266, 116] width 50 height 6
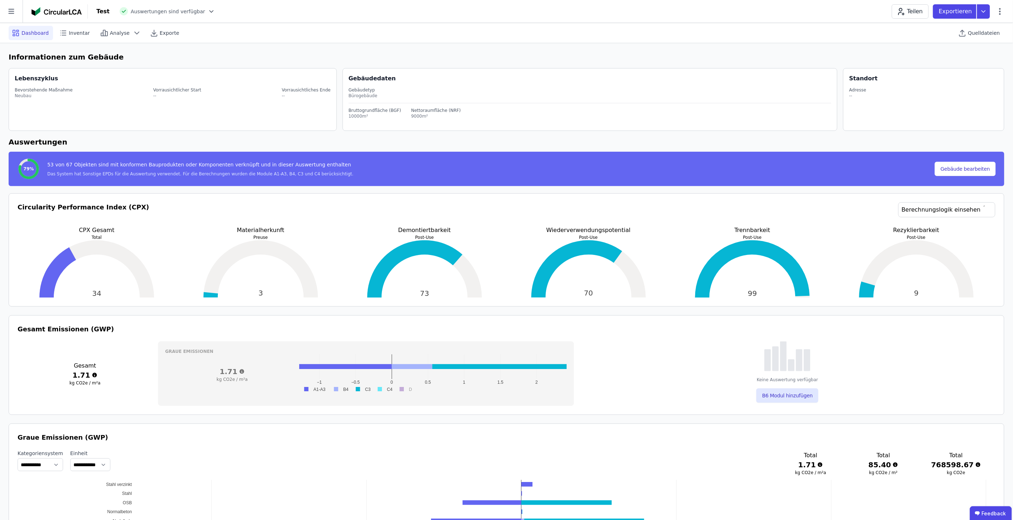
click at [101, 12] on div "Test" at bounding box center [102, 11] width 13 height 9
click at [440, 118] on div "9000m²" at bounding box center [436, 116] width 50 height 6
click at [367, 93] on div "Bürogebäude" at bounding box center [590, 96] width 483 height 6
click at [22, 10] on icon at bounding box center [11, 11] width 23 height 23
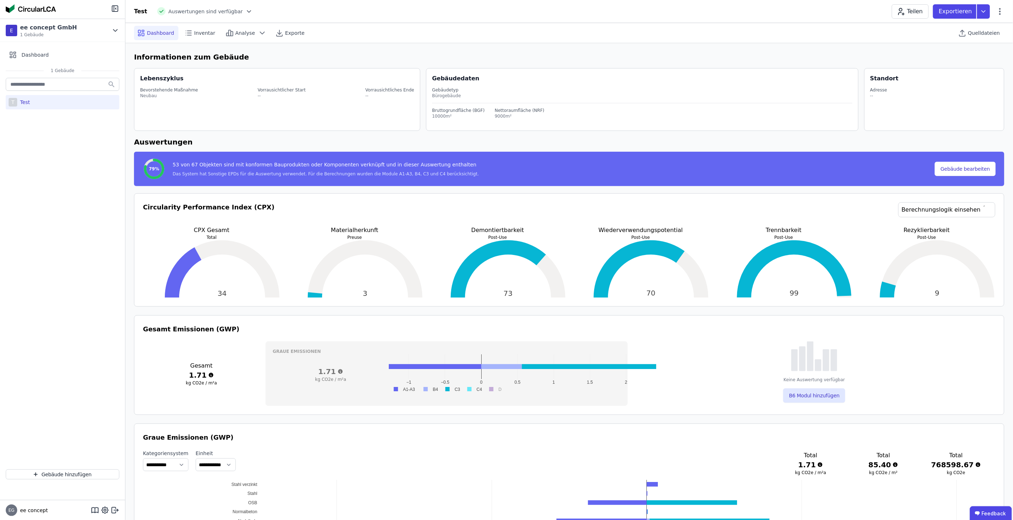
drag, startPoint x: 18, startPoint y: 102, endPoint x: 11, endPoint y: 101, distance: 6.5
click at [11, 101] on div "T" at bounding box center [13, 102] width 9 height 9
select select "*"
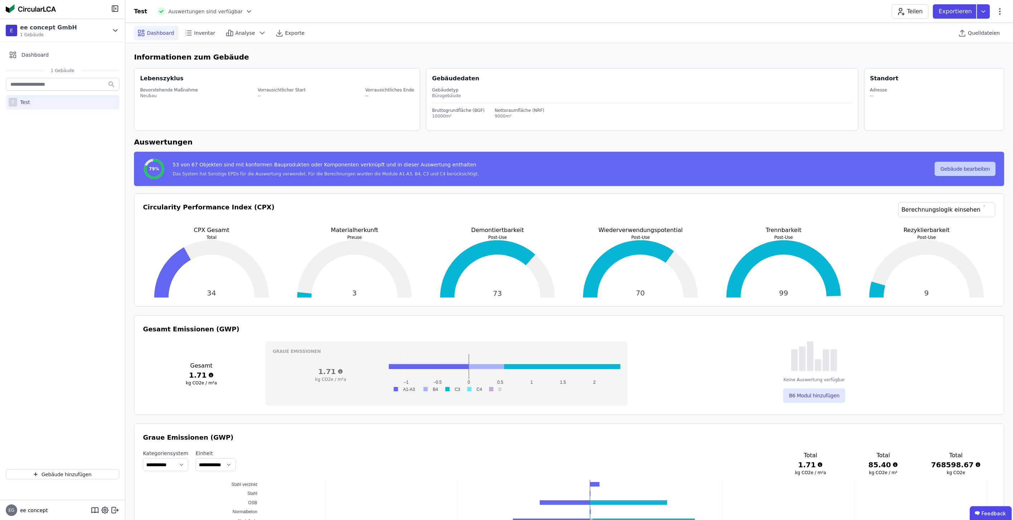
click at [968, 173] on button "Gebäude bearbeiten" at bounding box center [965, 169] width 61 height 14
select select "**********"
select select "*"
select select "**********"
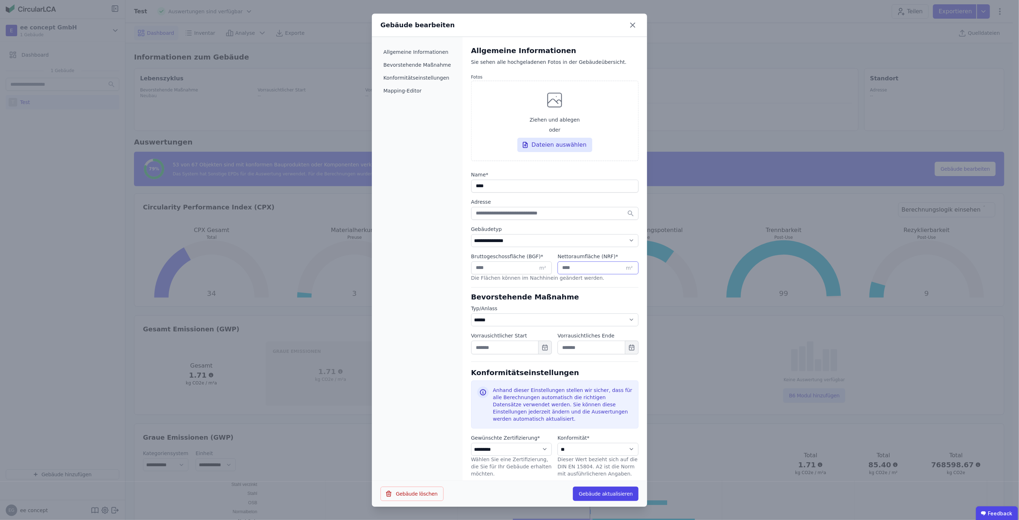
drag, startPoint x: 577, startPoint y: 267, endPoint x: 540, endPoint y: 269, distance: 37.4
click at [540, 269] on div "Bruttogeschossfläche (BGF) * ***** m² Nettoraumfläche (NRF) * **** m²" at bounding box center [554, 266] width 167 height 27
paste input "***"
type input "*******"
click at [475, 267] on input "*****" at bounding box center [511, 267] width 81 height 13
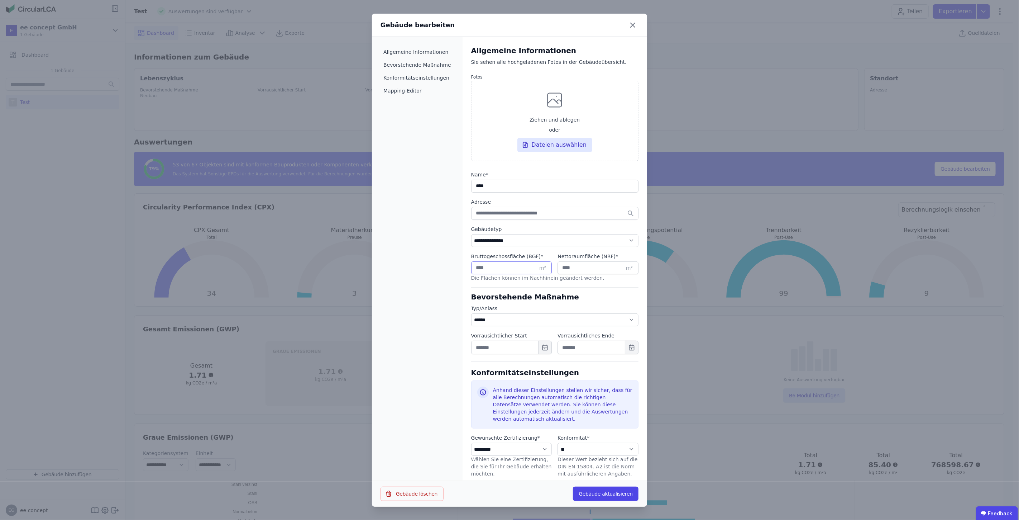
drag, startPoint x: 488, startPoint y: 264, endPoint x: 451, endPoint y: 260, distance: 36.8
click at [452, 269] on div "**********" at bounding box center [509, 259] width 275 height 444
paste input "**"
type input "*******"
click at [616, 493] on button "Gebäude aktualisieren" at bounding box center [606, 493] width 66 height 14
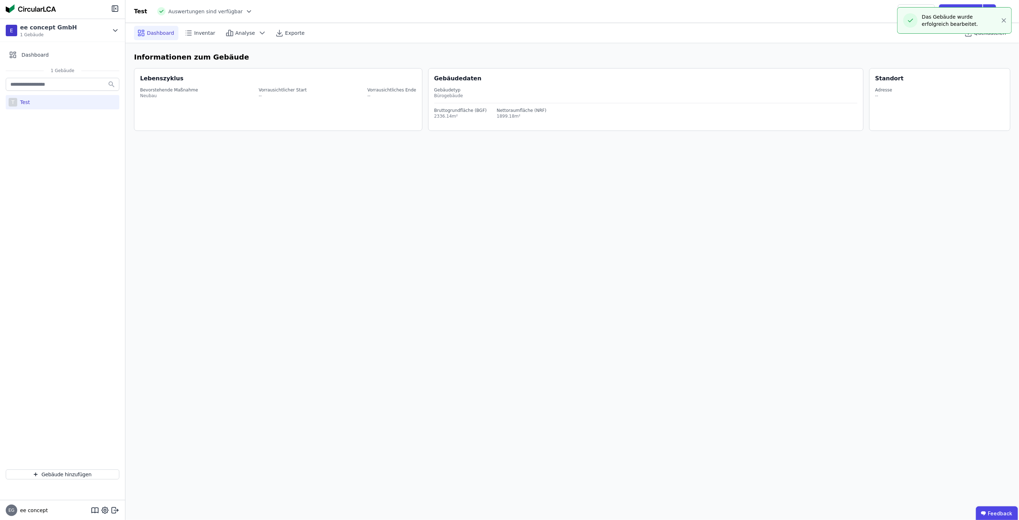
select select "*"
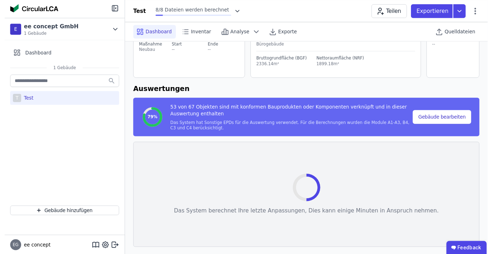
scroll to position [51, 0]
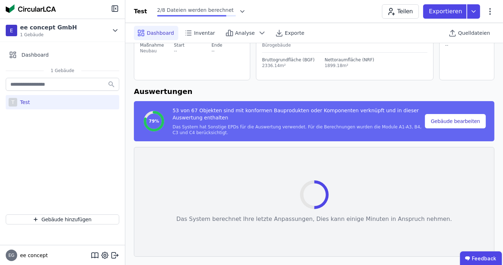
select select "*"
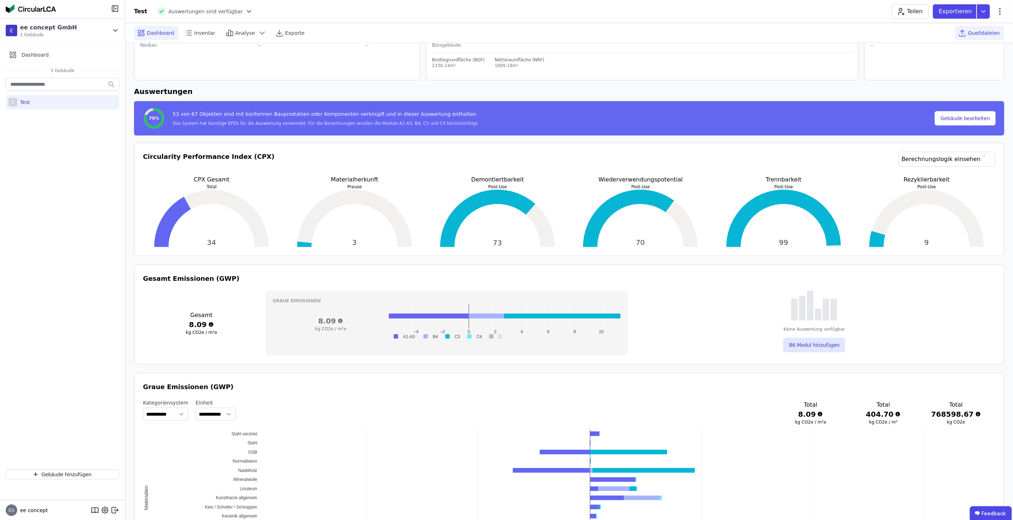
click at [989, 30] on span "Quelldateien" at bounding box center [984, 32] width 32 height 7
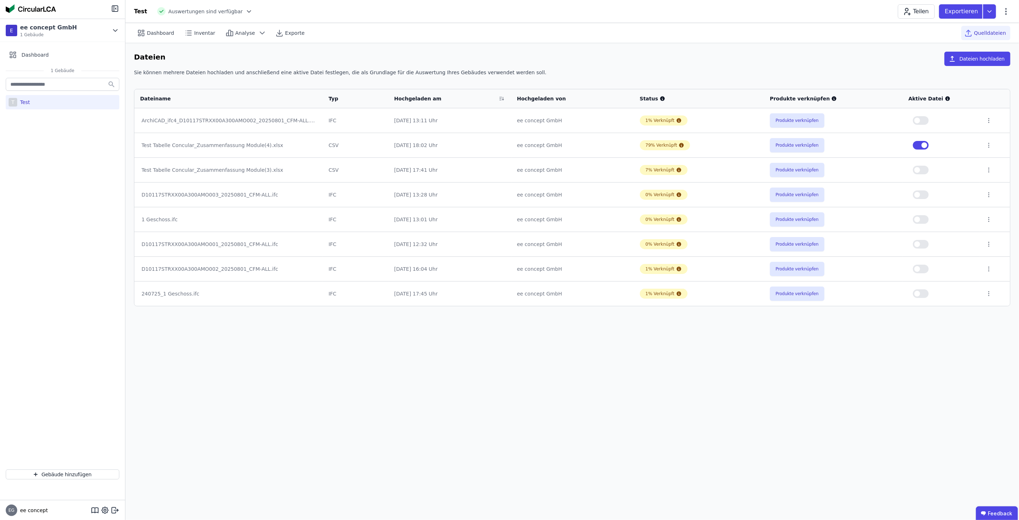
click at [924, 143] on span "button" at bounding box center [925, 145] width 6 height 6
click at [921, 267] on button "button" at bounding box center [921, 268] width 16 height 9
click at [803, 269] on button "Produkte verknüpfen" at bounding box center [797, 269] width 54 height 14
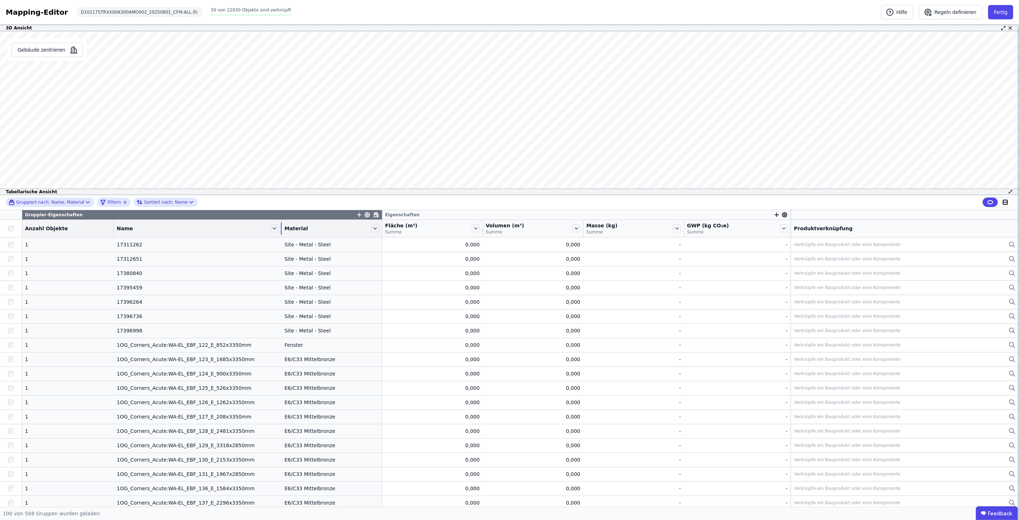
drag, startPoint x: 216, startPoint y: 234, endPoint x: 250, endPoint y: 233, distance: 34.1
click at [250, 233] on div "Name" at bounding box center [197, 228] width 167 height 12
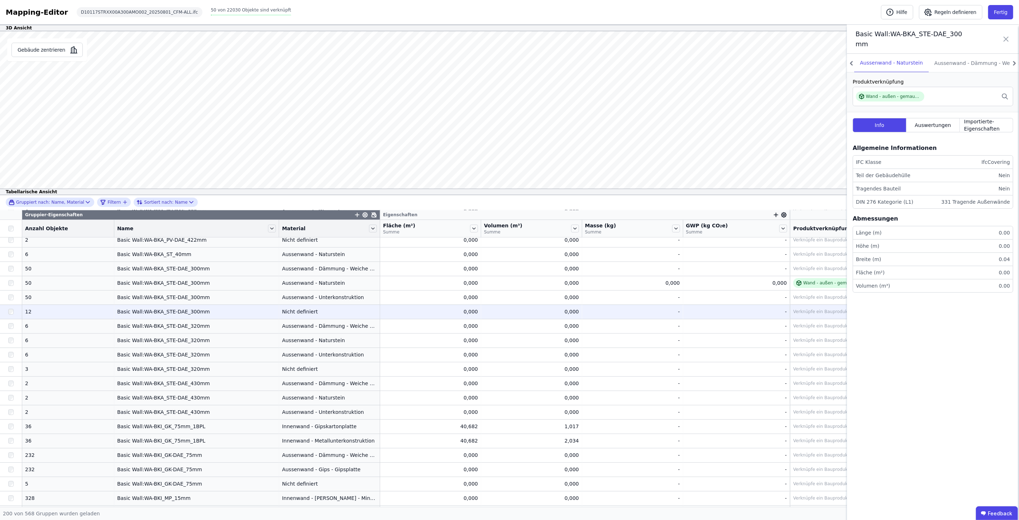
scroll to position [1831, 0]
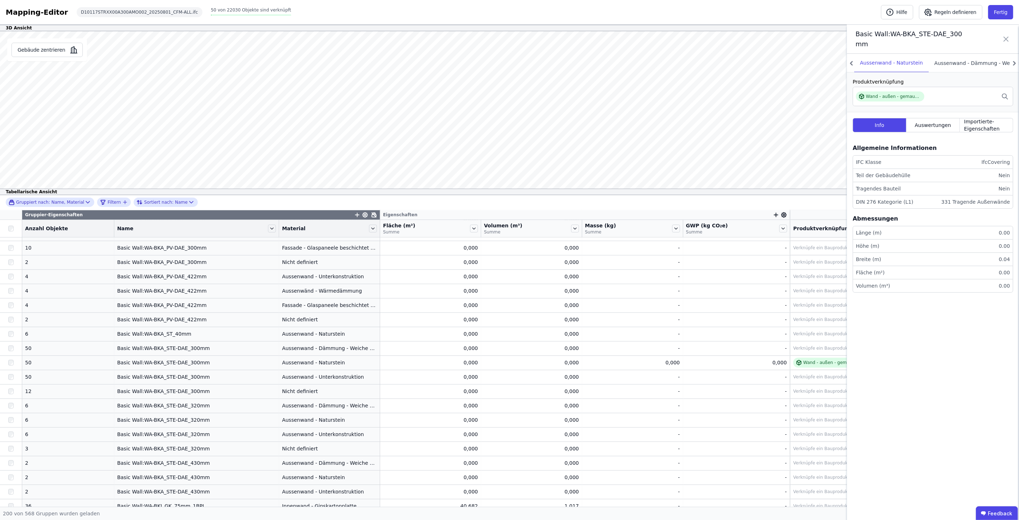
click at [988, 63] on div "Aussenwand - Dämmung - Weiche Dämmung" at bounding box center [991, 63] width 125 height 18
click at [894, 63] on div "Aussenwand - Naturstein" at bounding box center [891, 63] width 75 height 18
click at [1015, 63] on icon at bounding box center [1014, 63] width 3 height 4
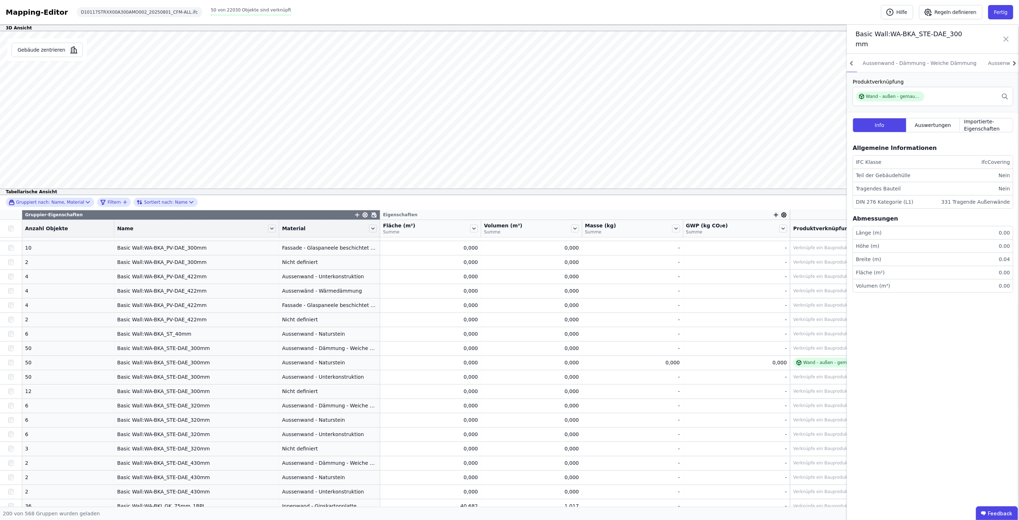
click at [1015, 63] on icon at bounding box center [1014, 63] width 3 height 4
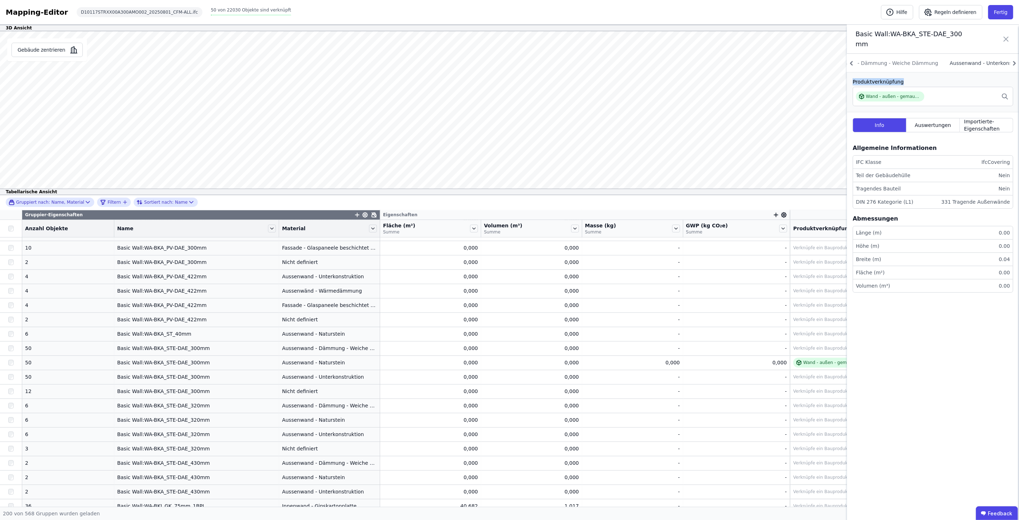
click at [994, 61] on div "Aussenwand - Unterkonstruktion" at bounding box center [991, 63] width 94 height 18
click at [896, 60] on div "Aussenwand - Dämmung - Weiche Dämmung" at bounding box center [881, 63] width 125 height 18
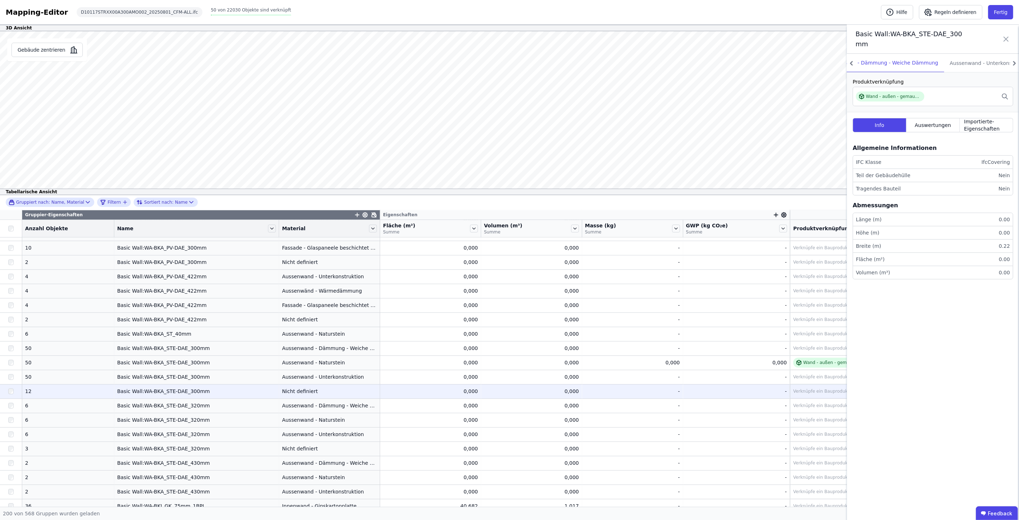
click at [307, 392] on div "Nicht definiert" at bounding box center [329, 390] width 95 height 7
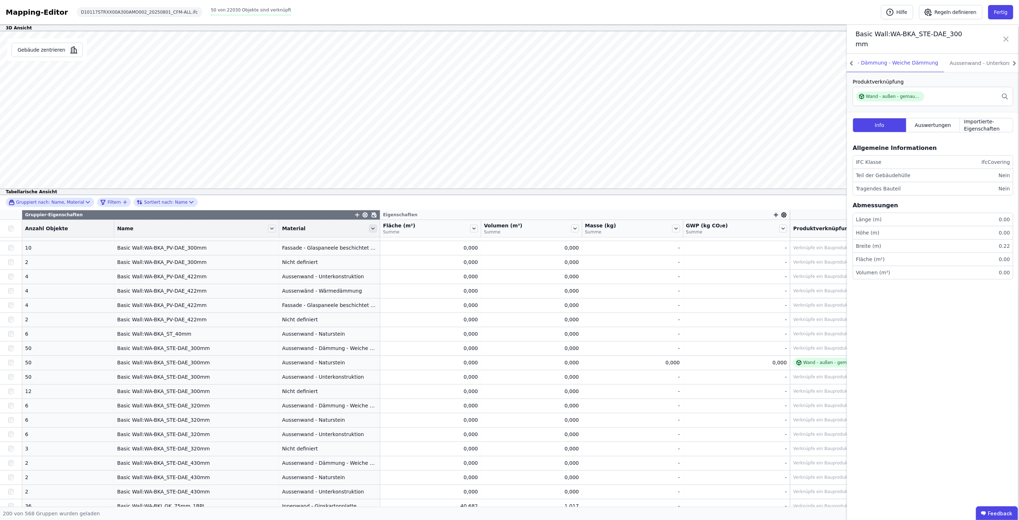
click at [369, 229] on icon at bounding box center [373, 228] width 8 height 8
click at [378, 248] on li "Filterregel für “Material” hinzufügen" at bounding box center [426, 249] width 116 height 14
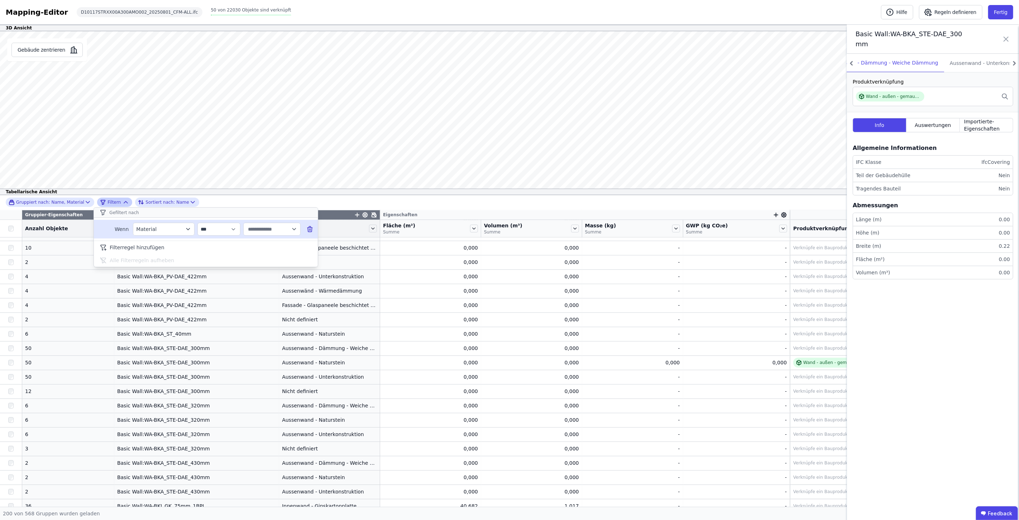
click at [292, 232] on icon "button" at bounding box center [294, 229] width 6 height 6
click at [274, 249] on span "Nicht definiert" at bounding box center [267, 249] width 36 height 7
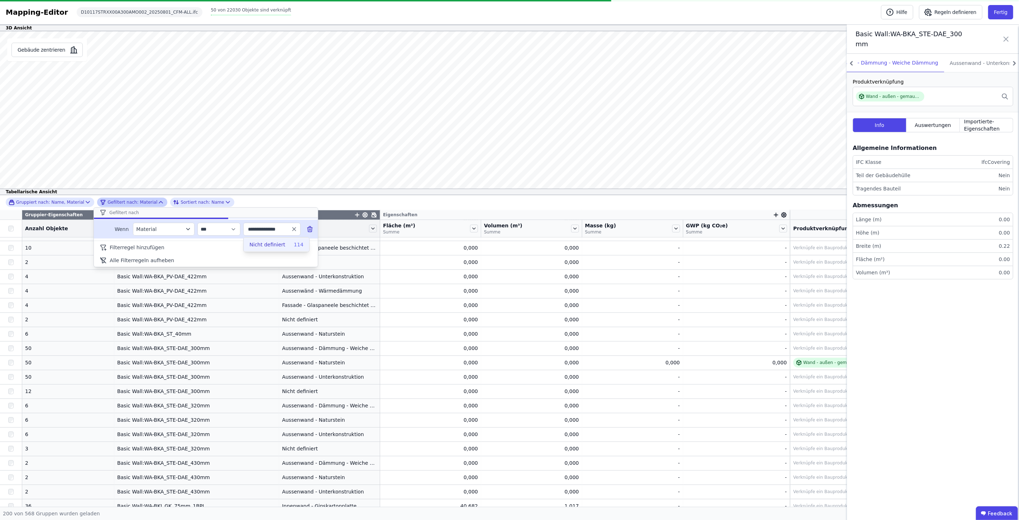
type input "**********"
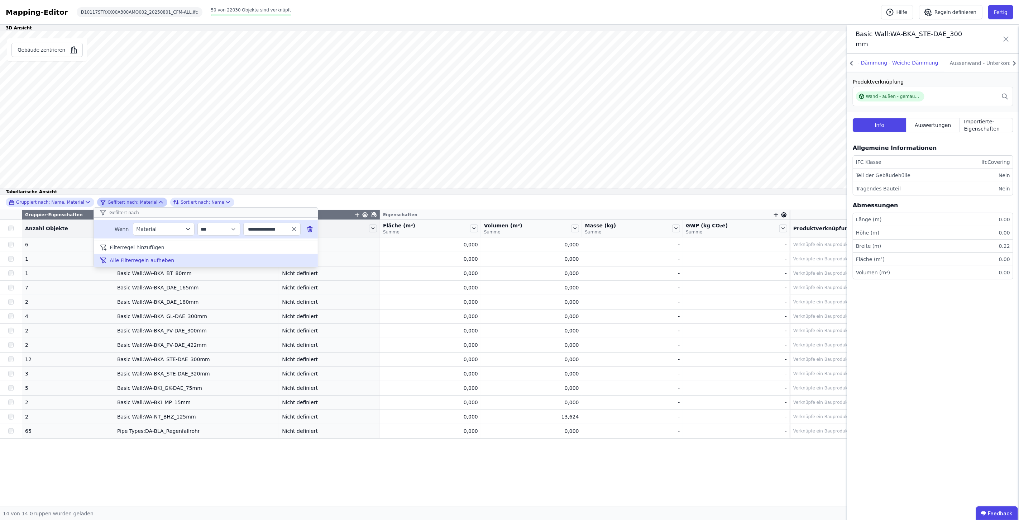
scroll to position [0, 0]
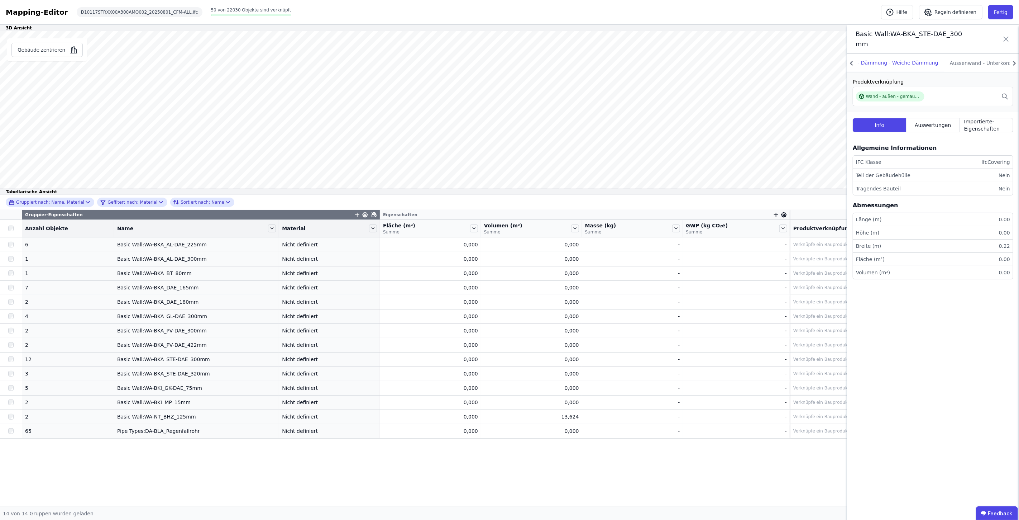
click at [230, 479] on div "Gruppiert nach: Name, Material Gefiltert nach: Material Sortiert nach: Name Gru…" at bounding box center [509, 350] width 1019 height 311
click at [224, 200] on icon at bounding box center [227, 201] width 7 height 7
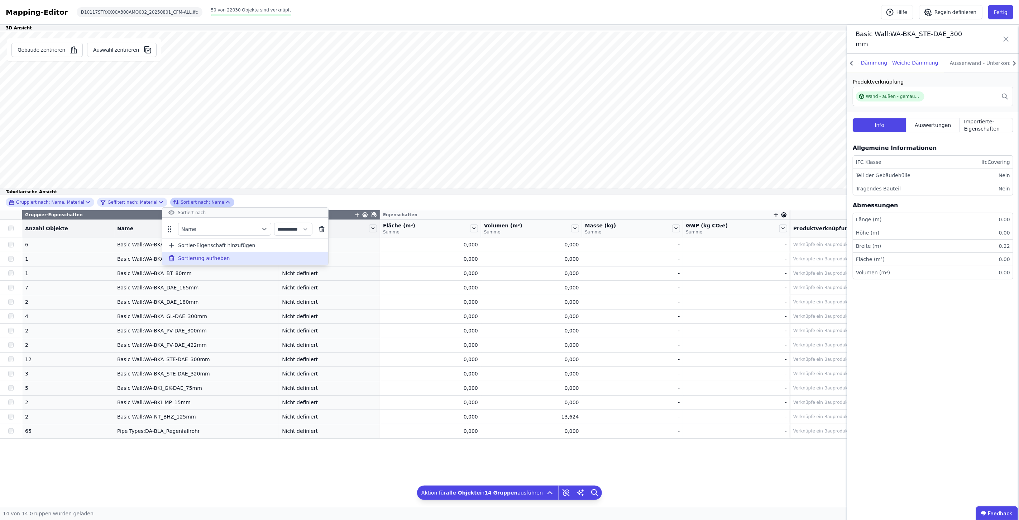
click at [235, 258] on div "Sortierung aufheben" at bounding box center [245, 258] width 166 height 13
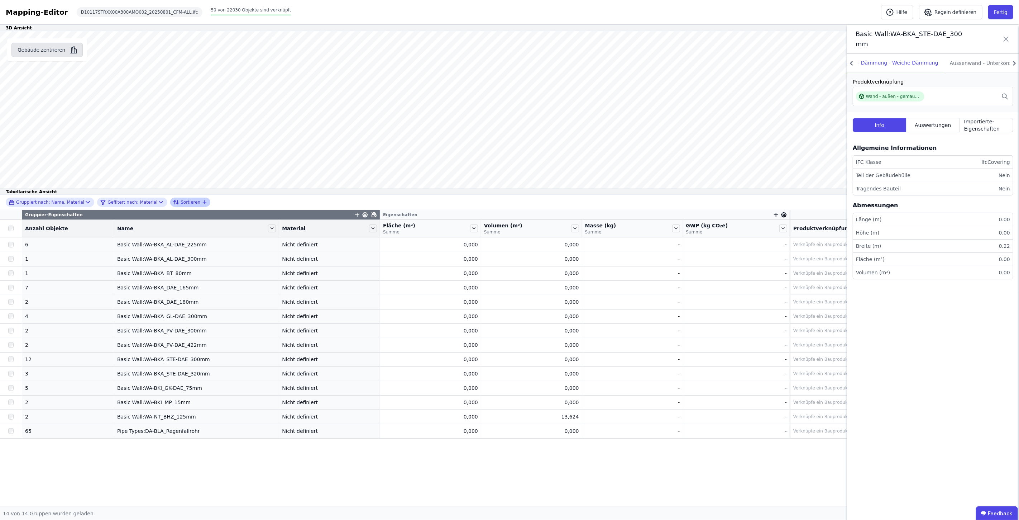
click at [29, 48] on button "Gebäude zentrieren" at bounding box center [46, 50] width 71 height 14
click at [181, 203] on span "Sortieren" at bounding box center [191, 202] width 20 height 6
click at [140, 206] on div "Gefiltert nach: Material" at bounding box center [128, 202] width 57 height 9
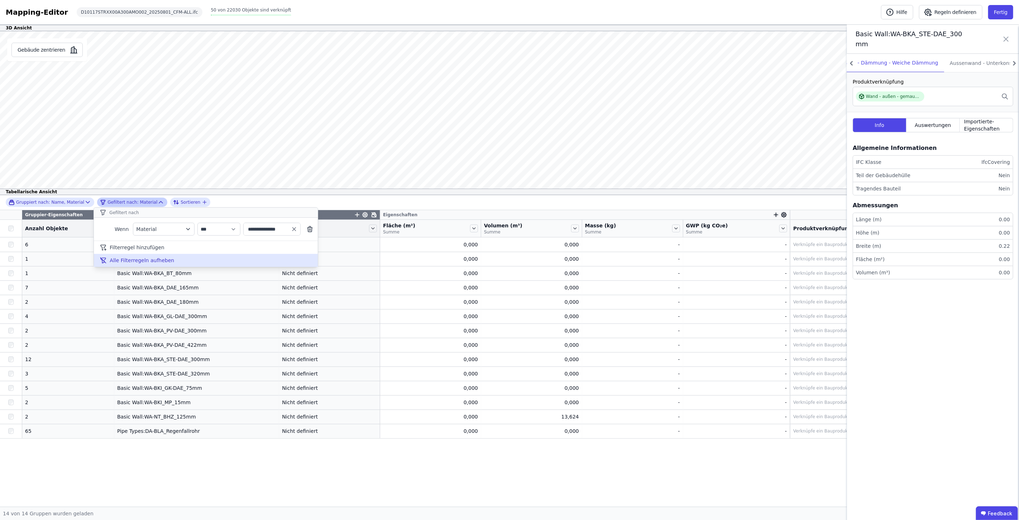
click at [137, 259] on span "Alle Filterregeln aufheben" at bounding box center [142, 260] width 64 height 7
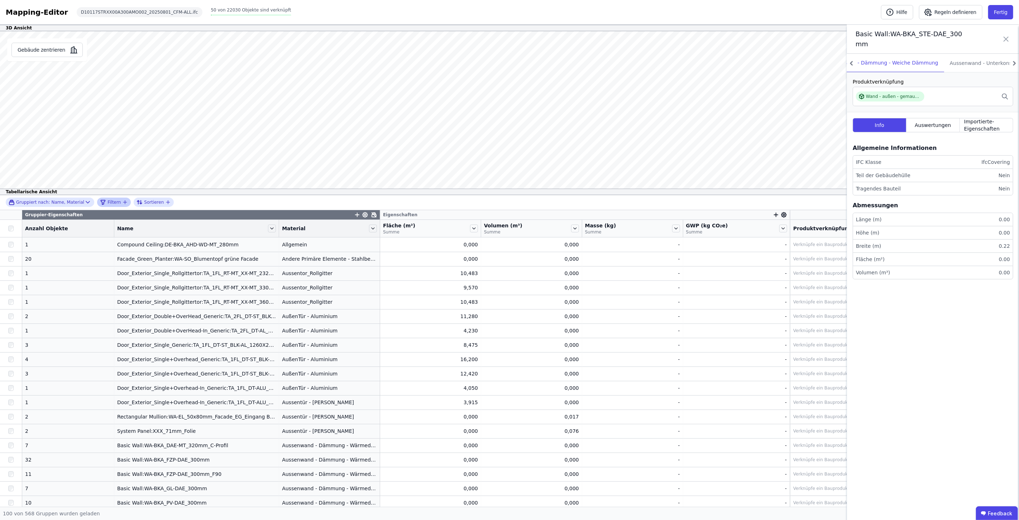
click at [122, 199] on icon "filter_by" at bounding box center [125, 202] width 6 height 6
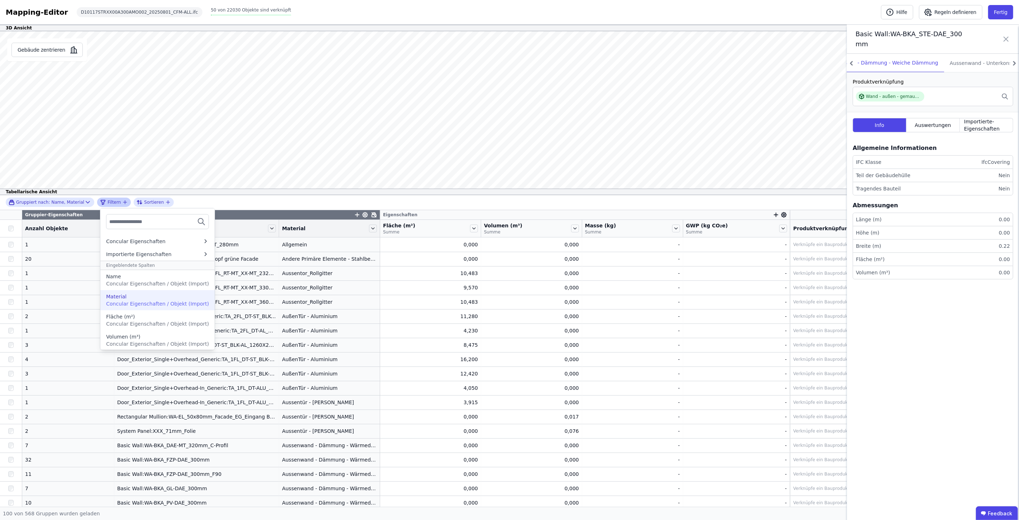
click at [131, 296] on div "Material" at bounding box center [157, 296] width 103 height 7
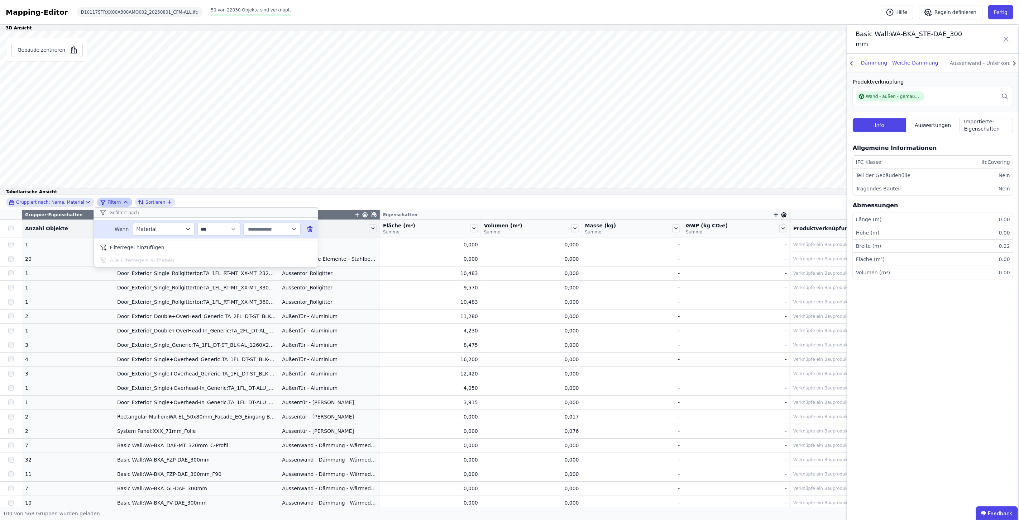
click at [295, 228] on icon "button" at bounding box center [294, 229] width 6 height 6
click at [275, 252] on label "Nicht definiert 114" at bounding box center [332, 258] width 177 height 13
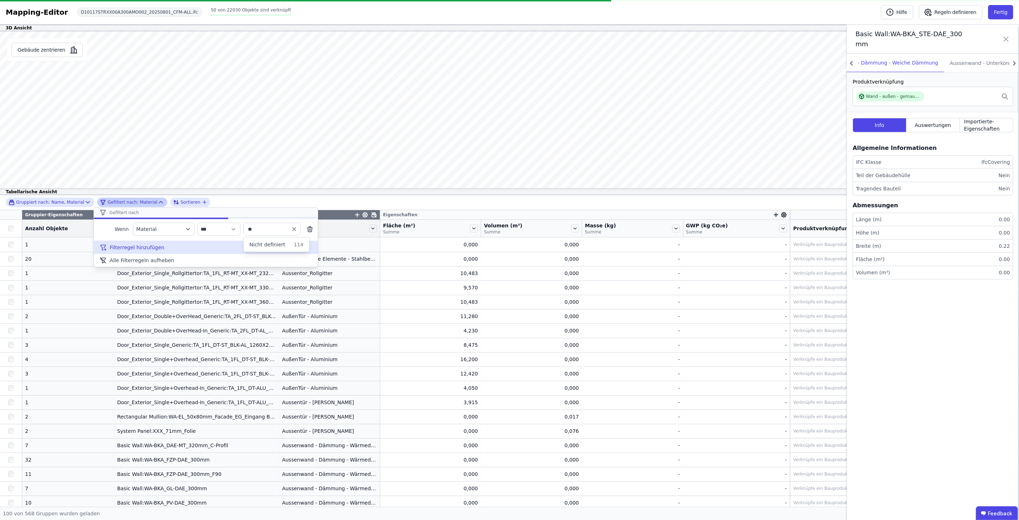
type input "**********"
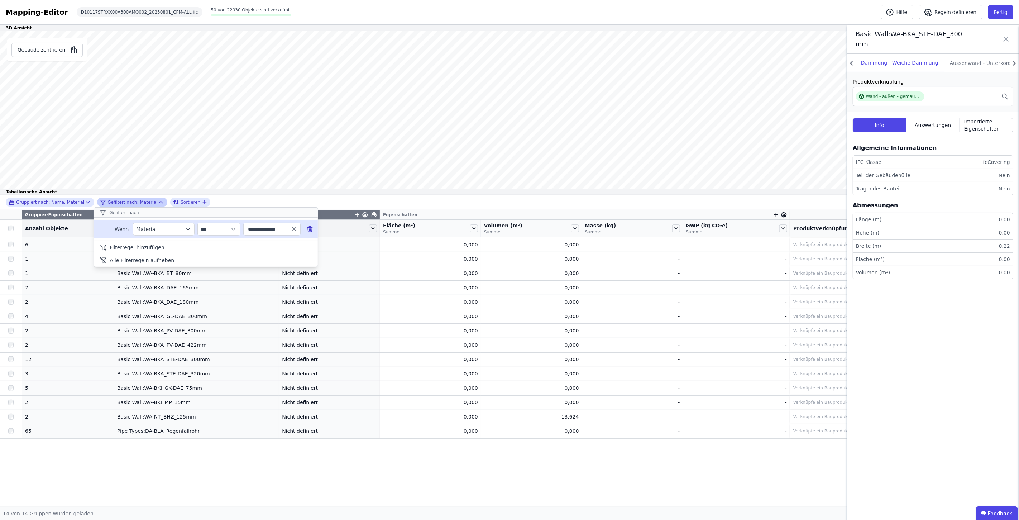
click at [312, 226] on icon at bounding box center [309, 228] width 7 height 7
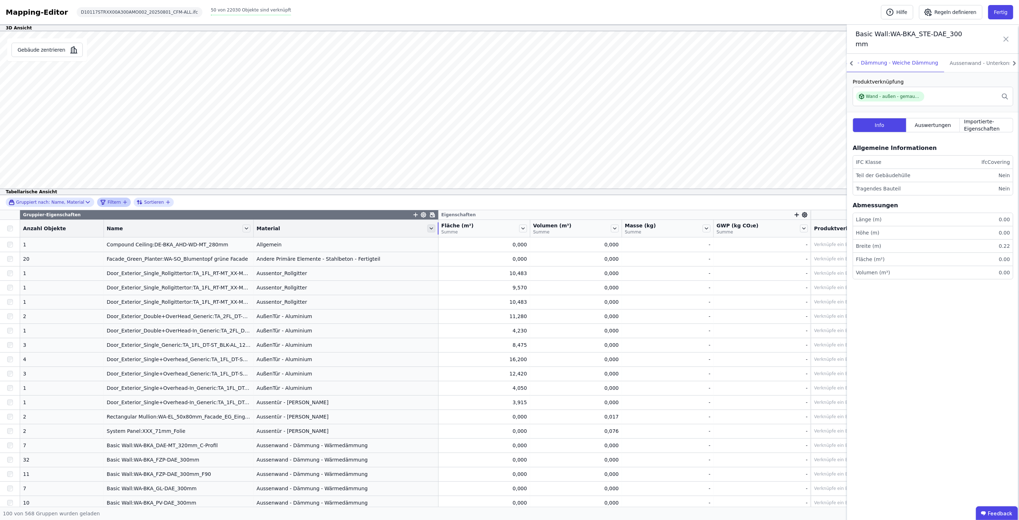
drag, startPoint x: 369, startPoint y: 228, endPoint x: 424, endPoint y: 226, distance: 54.1
click at [424, 226] on div "Material" at bounding box center [346, 228] width 185 height 12
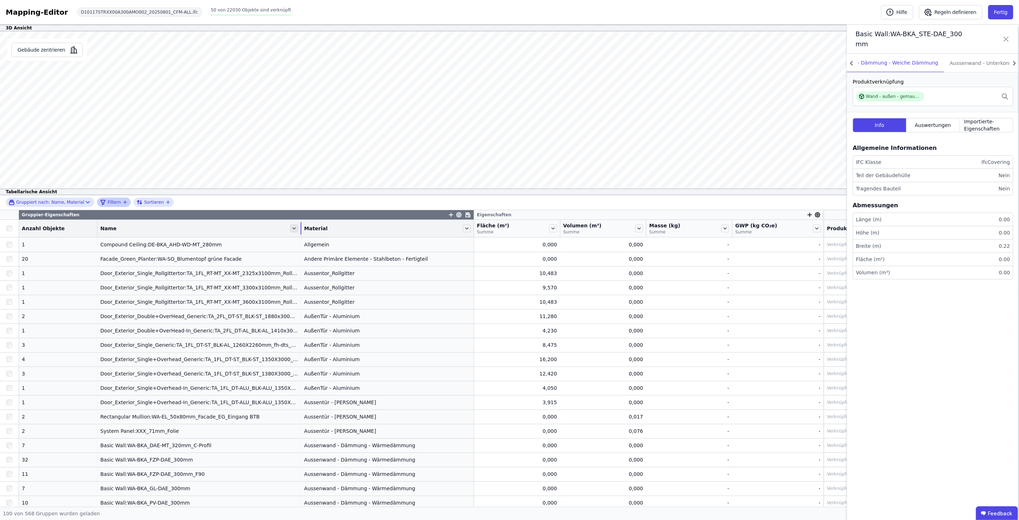
drag, startPoint x: 242, startPoint y: 228, endPoint x: 281, endPoint y: 225, distance: 39.2
click at [281, 225] on div "Name" at bounding box center [199, 228] width 204 height 12
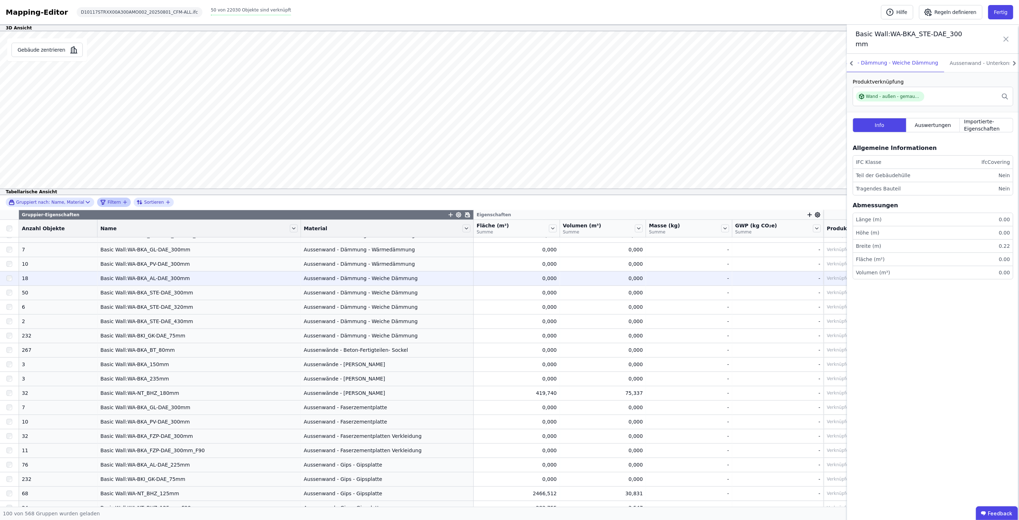
scroll to position [159, 0]
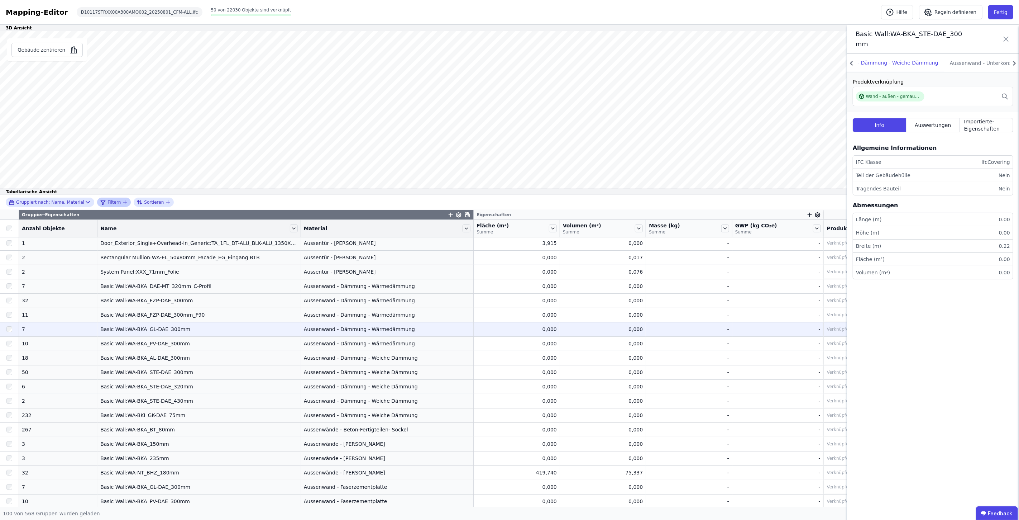
click at [375, 332] on div "Aussenwand - Dämmung - Wärmedämmung" at bounding box center [387, 328] width 167 height 7
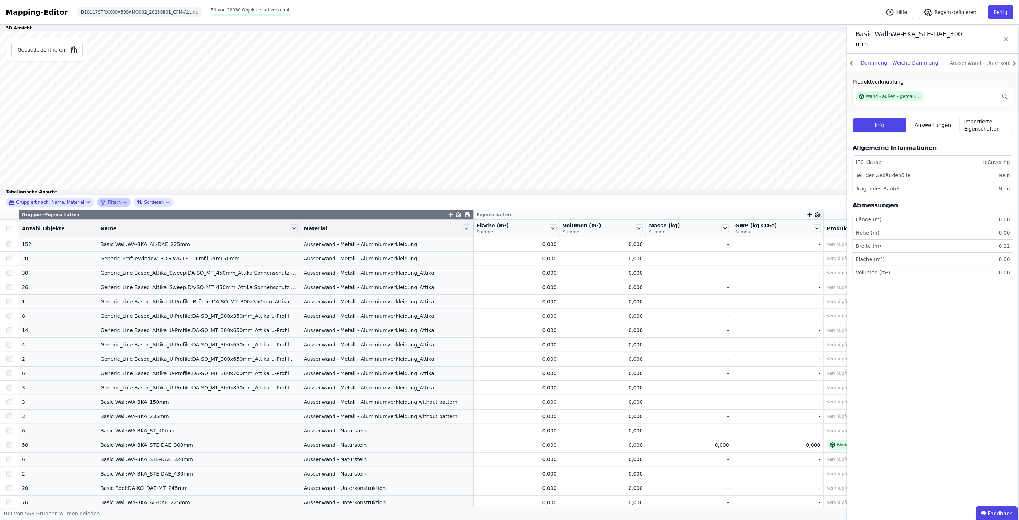
scroll to position [637, 0]
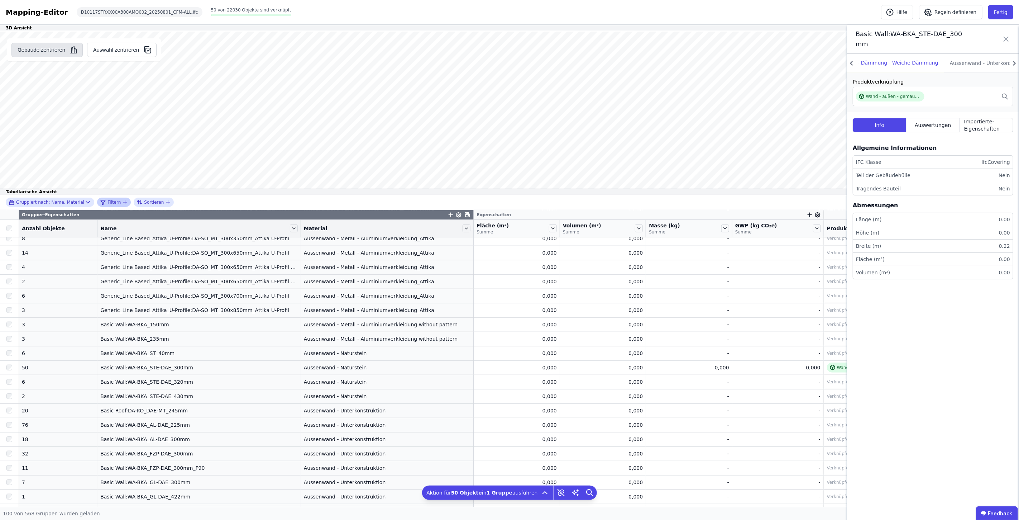
click at [36, 49] on button "Gebäude zentrieren" at bounding box center [46, 50] width 71 height 14
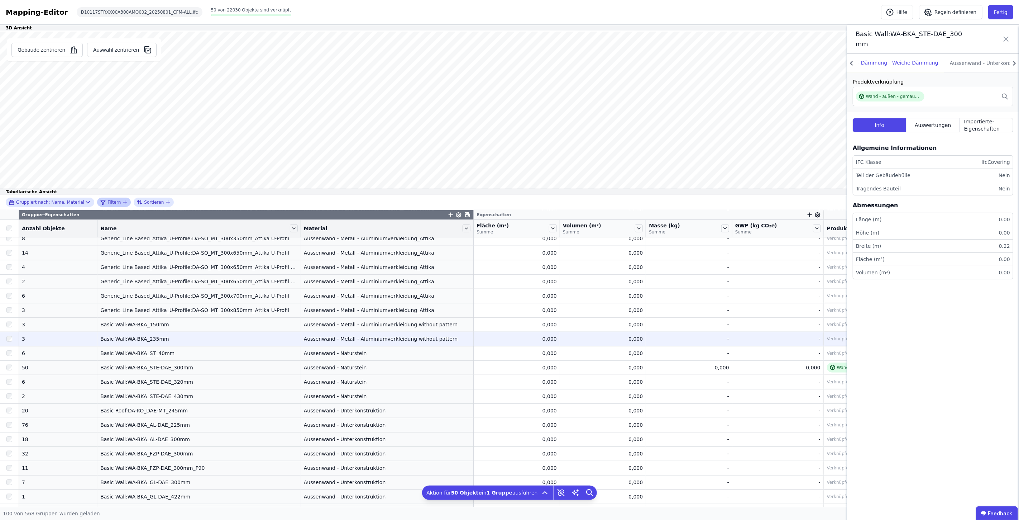
scroll to position [676, 0]
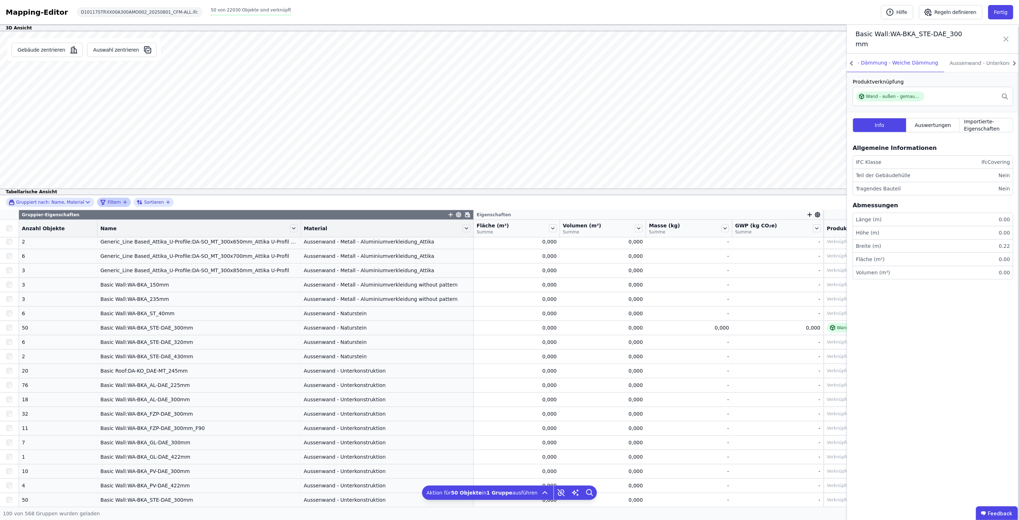
click at [1008, 39] on icon at bounding box center [1006, 39] width 9 height 20
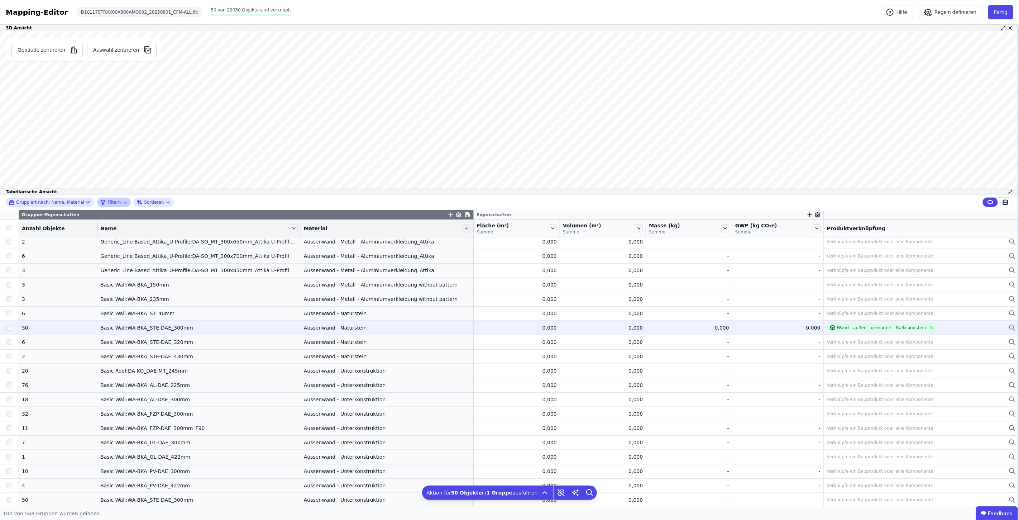
click at [253, 327] on div "Basic Wall:WA-BKA_STE-DAE_300mm" at bounding box center [198, 327] width 197 height 7
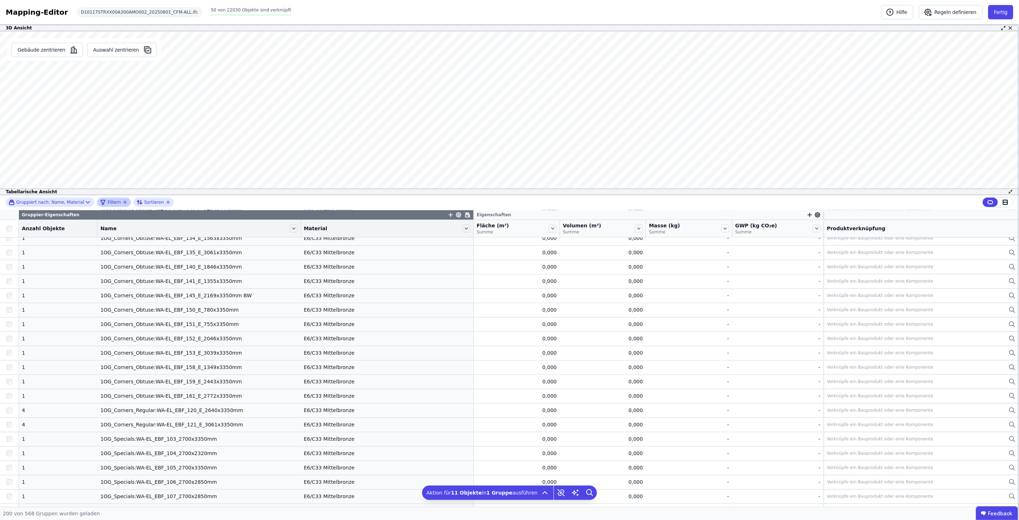
scroll to position [1961, 0]
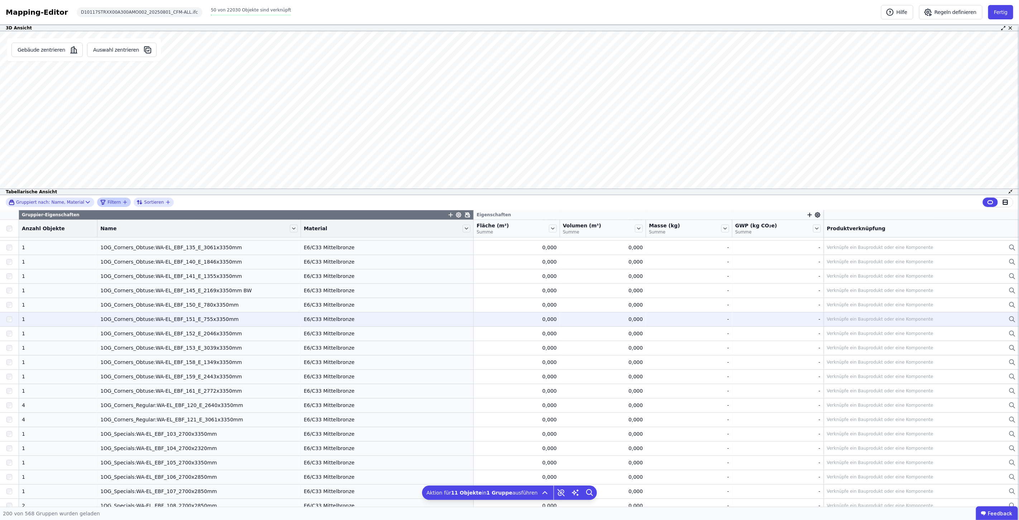
click at [130, 321] on div "1OG_Corners_Obtuse:WA-EL_EBF_151_E_755x3350mm" at bounding box center [198, 318] width 197 height 7
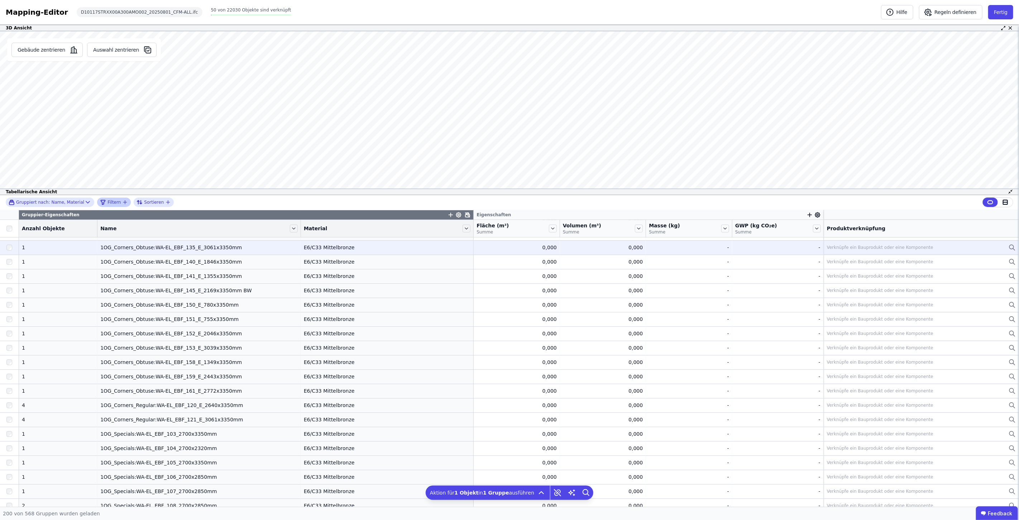
click at [129, 250] on div "1OG_Corners_Obtuse:WA-EL_EBF_135_E_3061x3350mm" at bounding box center [198, 247] width 197 height 7
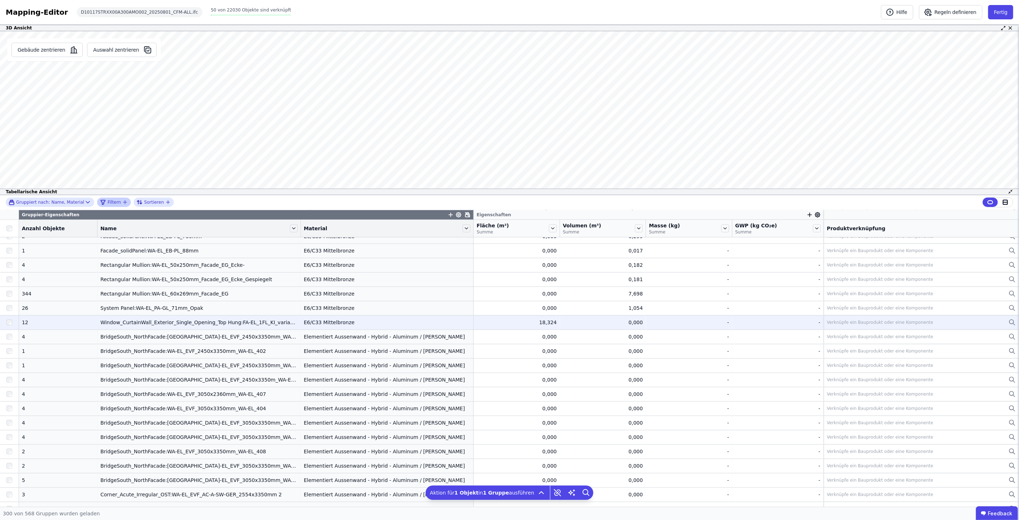
scroll to position [2637, 0]
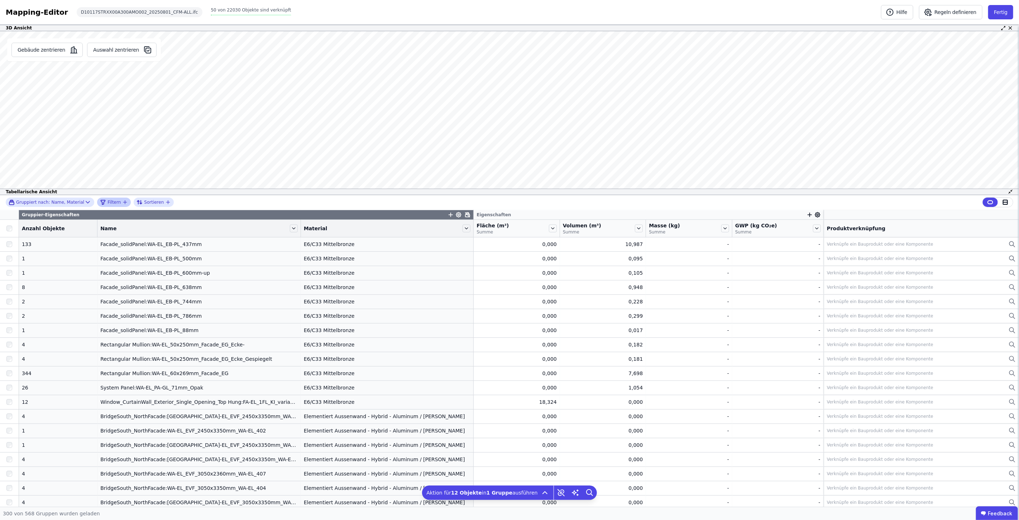
click at [569, 29] on div "3D Ansicht Gebäude zentrieren Auswahl zentrieren Basic Wall:WA-BKA_STE-DAE_300m…" at bounding box center [509, 107] width 1019 height 164
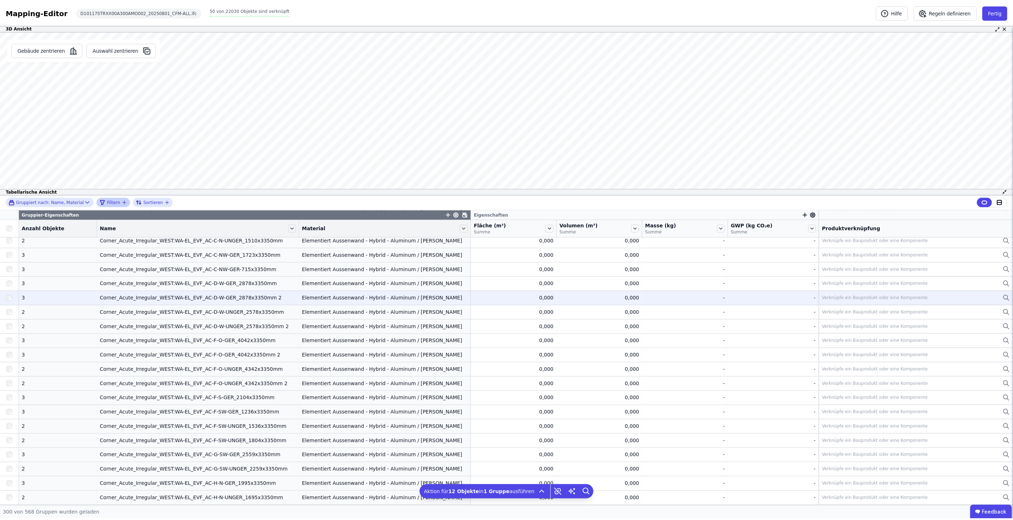
scroll to position [3553, 0]
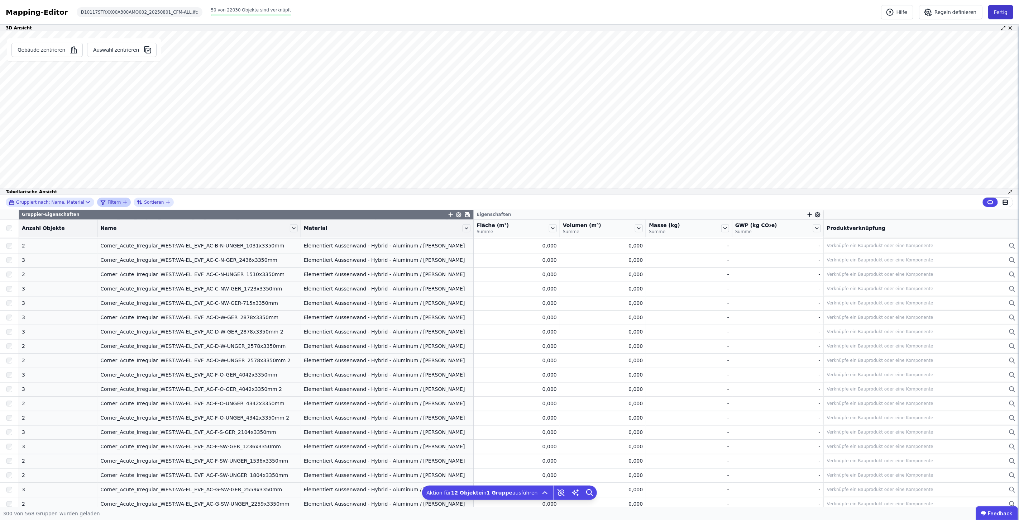
click at [1001, 11] on button "Fertig" at bounding box center [1000, 12] width 25 height 14
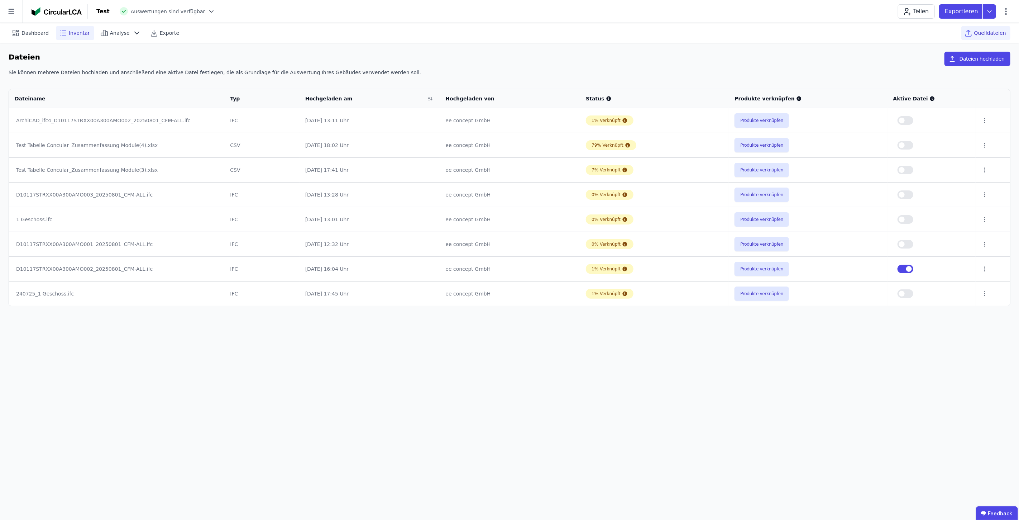
click at [77, 31] on span "Inventar" at bounding box center [79, 32] width 21 height 7
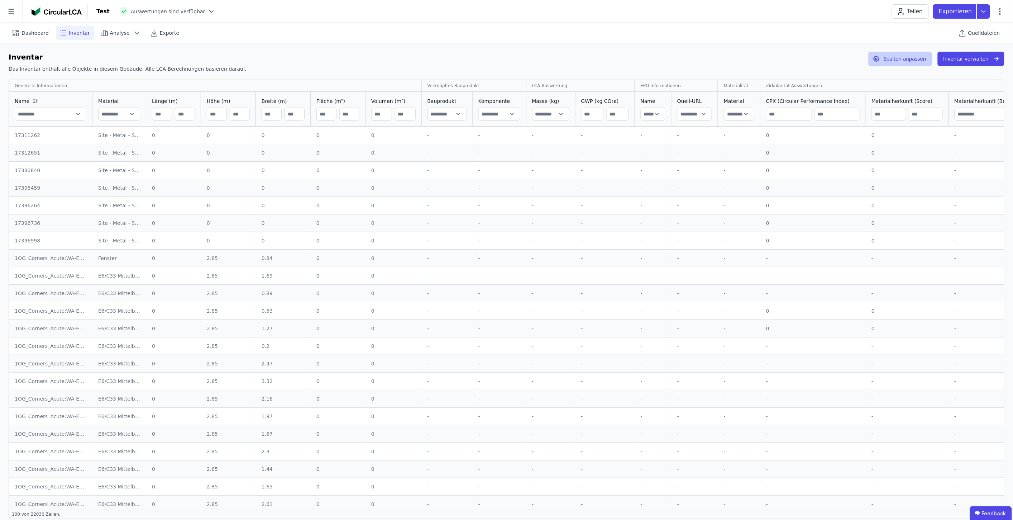
click at [917, 61] on button "Spalten anpassen" at bounding box center [900, 59] width 63 height 14
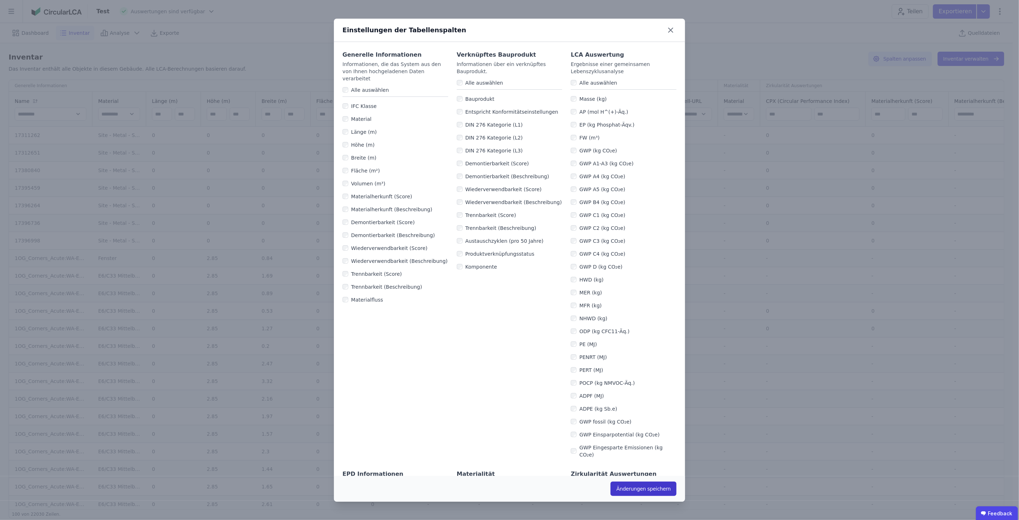
click at [648, 484] on button "Änderungen speichern" at bounding box center [644, 488] width 66 height 14
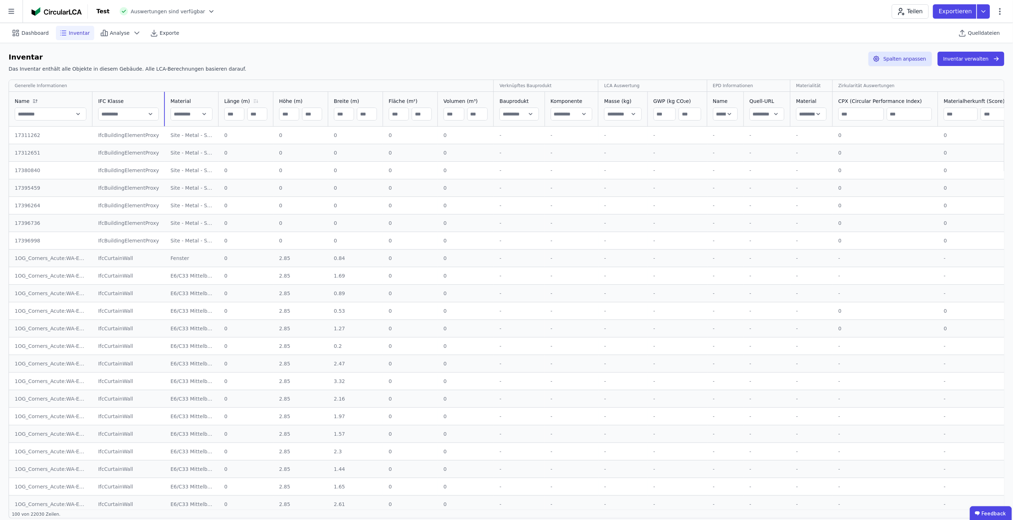
drag, startPoint x: 145, startPoint y: 101, endPoint x: 254, endPoint y: 102, distance: 108.6
click at [254, 102] on tr "Name IFC Klasse Material Länge (m) Höhe (m) Breite (m) Fläche (m²) Volumen (m³)…" at bounding box center [975, 109] width 1933 height 35
click at [165, 122] on div "Material" at bounding box center [191, 109] width 53 height 34
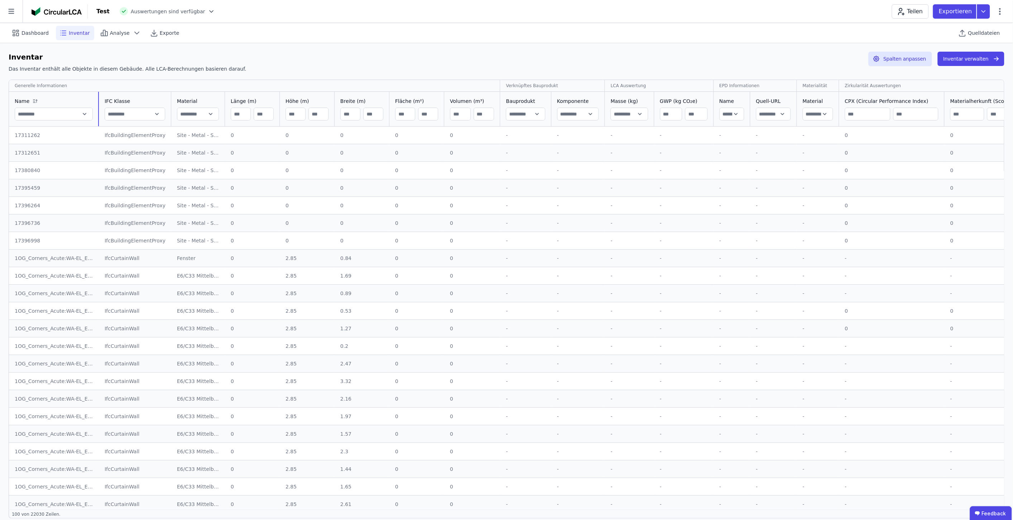
drag, startPoint x: 91, startPoint y: 113, endPoint x: 140, endPoint y: 150, distance: 61.8
click at [148, 113] on tr "Name IFC Klasse Material Länge (m) Höhe (m) Breite (m) Fläche (m²) Volumen (m³)…" at bounding box center [978, 109] width 1939 height 35
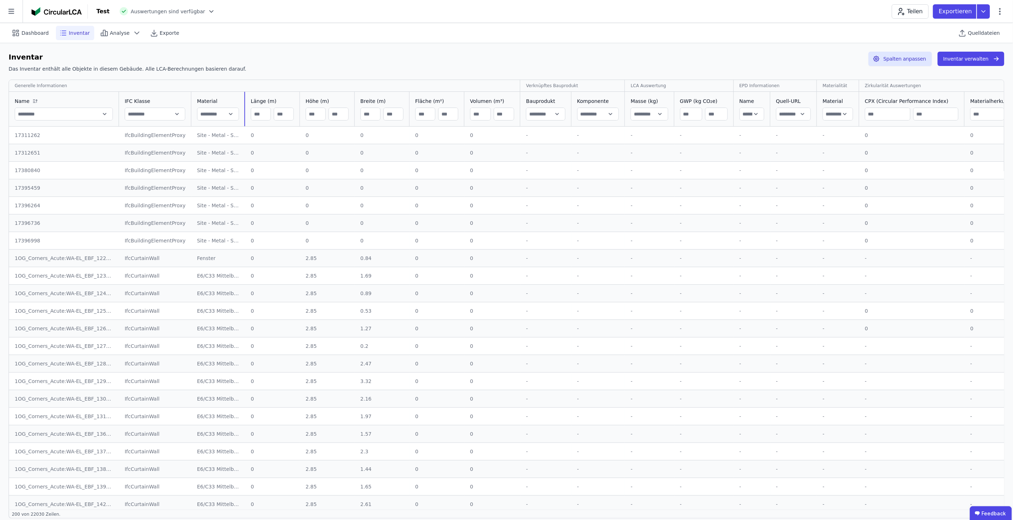
drag, startPoint x: 236, startPoint y: 104, endPoint x: 290, endPoint y: 107, distance: 53.1
click at [290, 107] on tr "Name IFC Klasse Material Länge (m) Höhe (m) Breite (m) Fläche (m²) Volumen (m³)…" at bounding box center [989, 109] width 1960 height 35
click at [987, 31] on span "Quelldateien" at bounding box center [984, 32] width 32 height 7
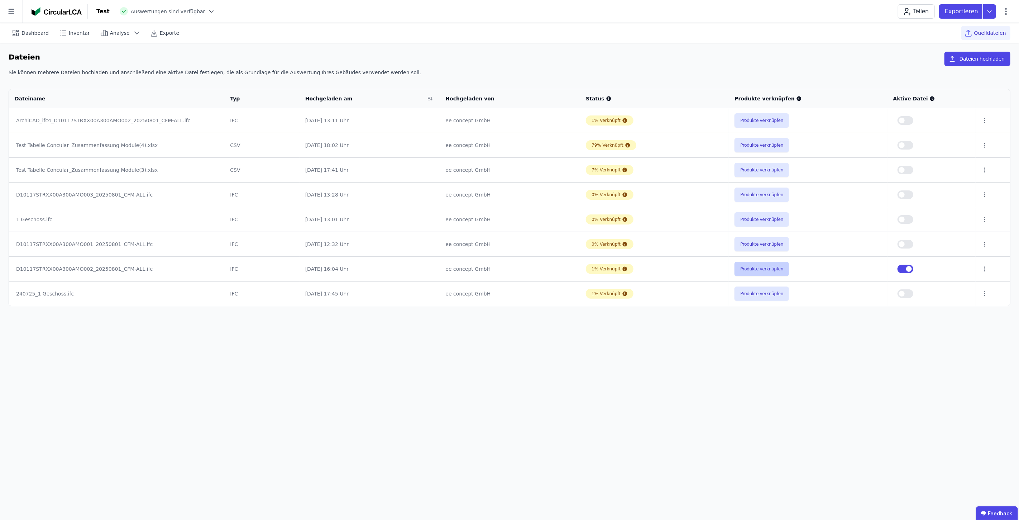
click at [772, 270] on button "Produkte verknüpfen" at bounding box center [762, 269] width 54 height 14
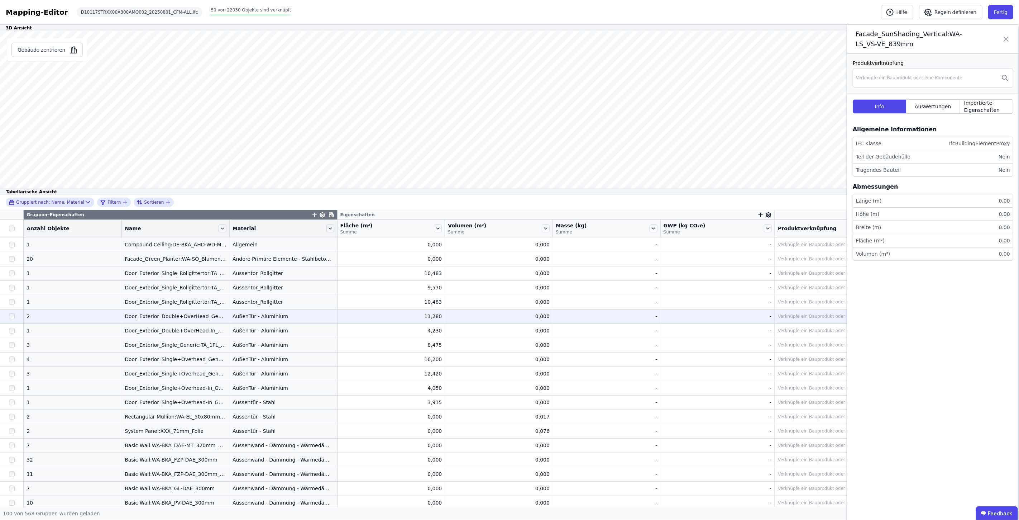
scroll to position [40, 0]
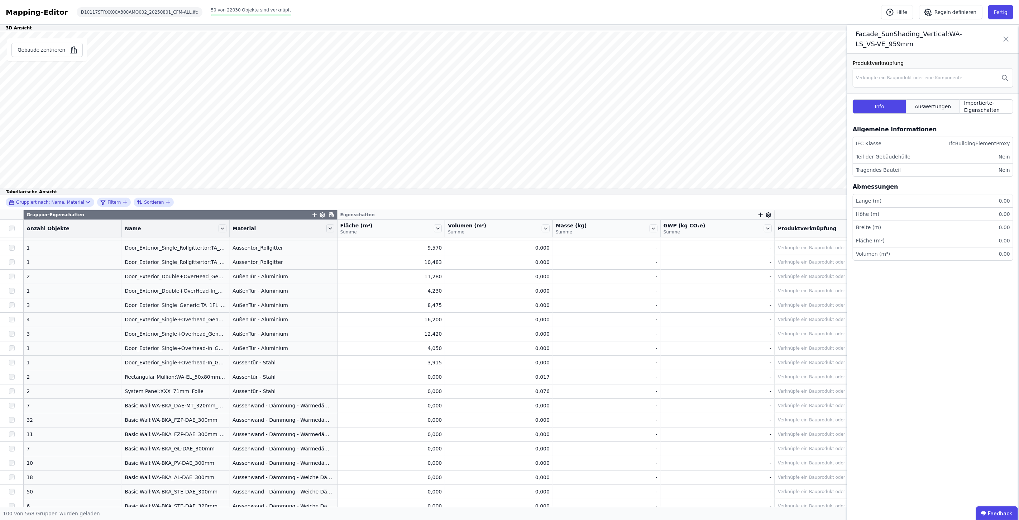
click at [509, 106] on span "Auswertungen" at bounding box center [933, 106] width 36 height 7
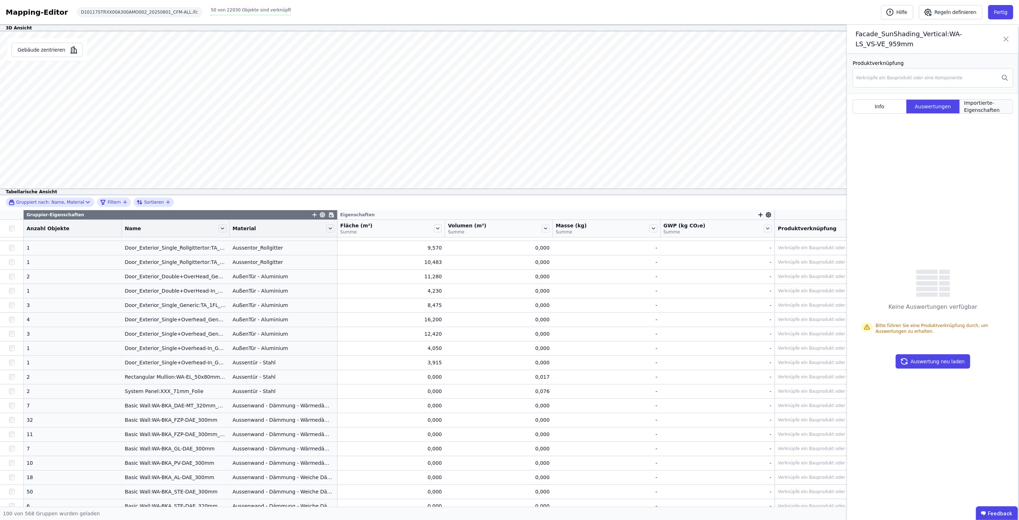
click at [509, 105] on span "Importierte-Eigenschaften" at bounding box center [986, 106] width 44 height 14
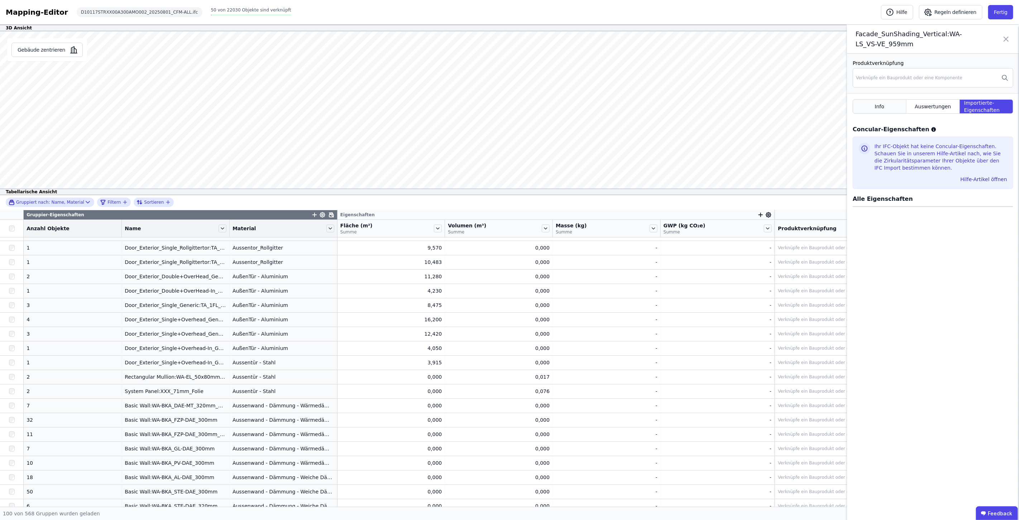
click at [509, 106] on span "Info" at bounding box center [880, 106] width 10 height 7
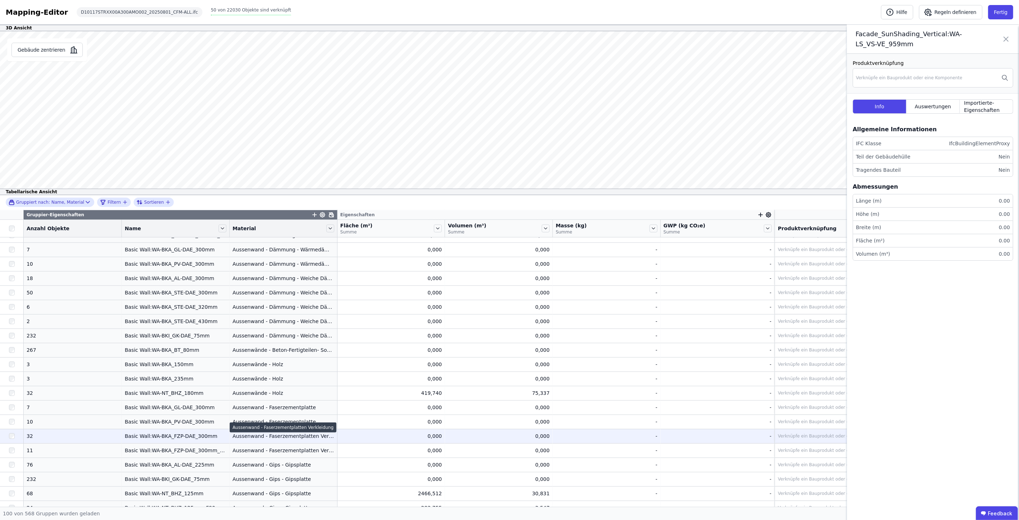
scroll to position [119, 0]
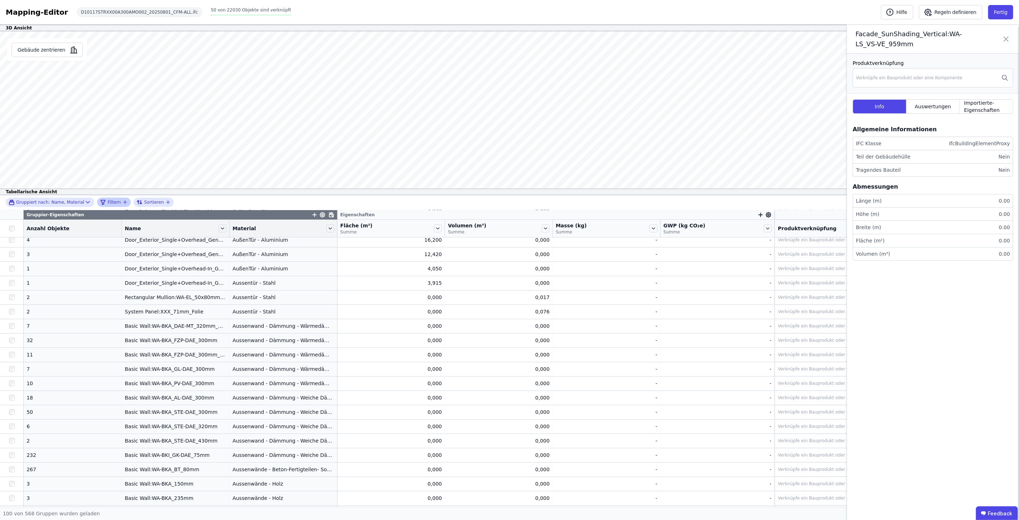
click at [122, 203] on icon "filter_by" at bounding box center [125, 202] width 6 height 6
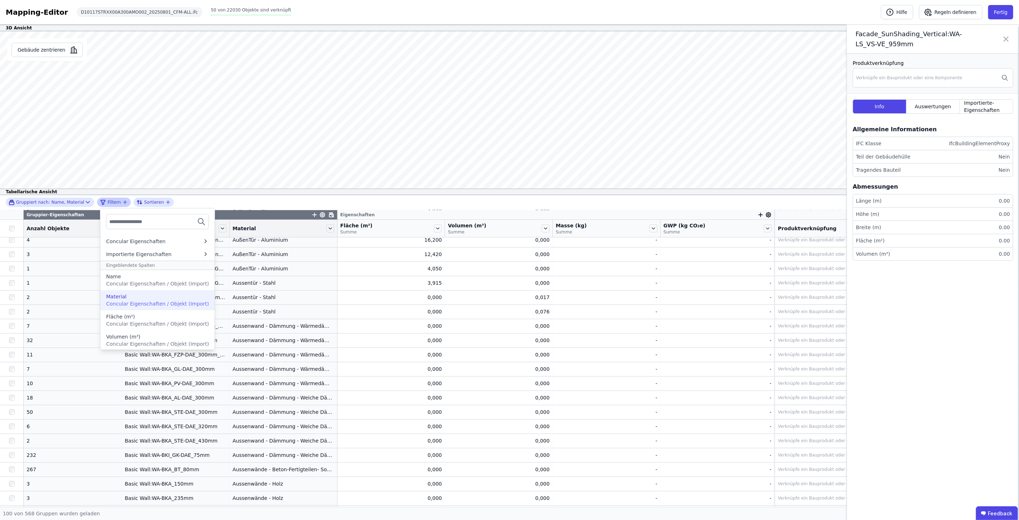
click at [135, 264] on span "Concular Eigenschaften / Objekt (Import)" at bounding box center [157, 304] width 103 height 6
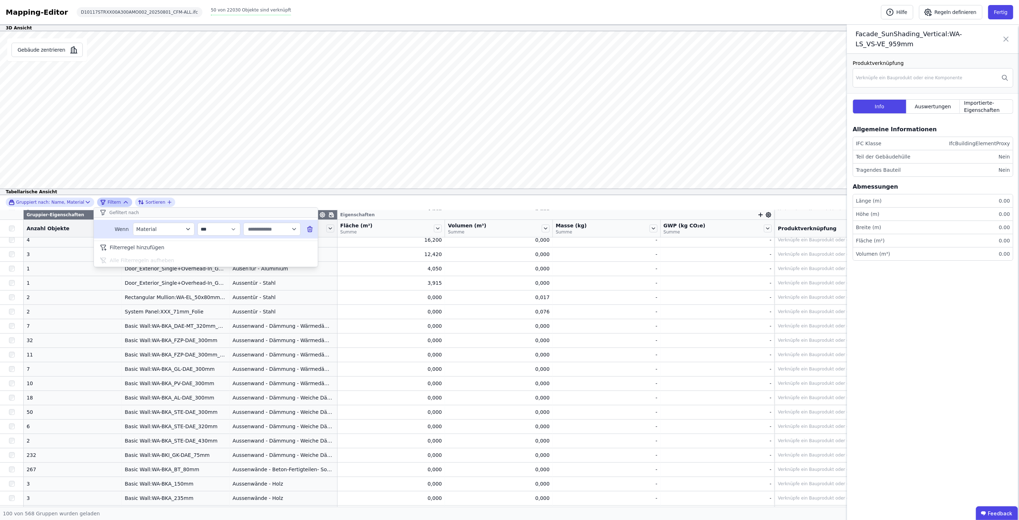
click at [294, 229] on icon "button" at bounding box center [294, 229] width 6 height 6
type input "****"
click at [270, 244] on span "Nicht definiert" at bounding box center [267, 244] width 36 height 7
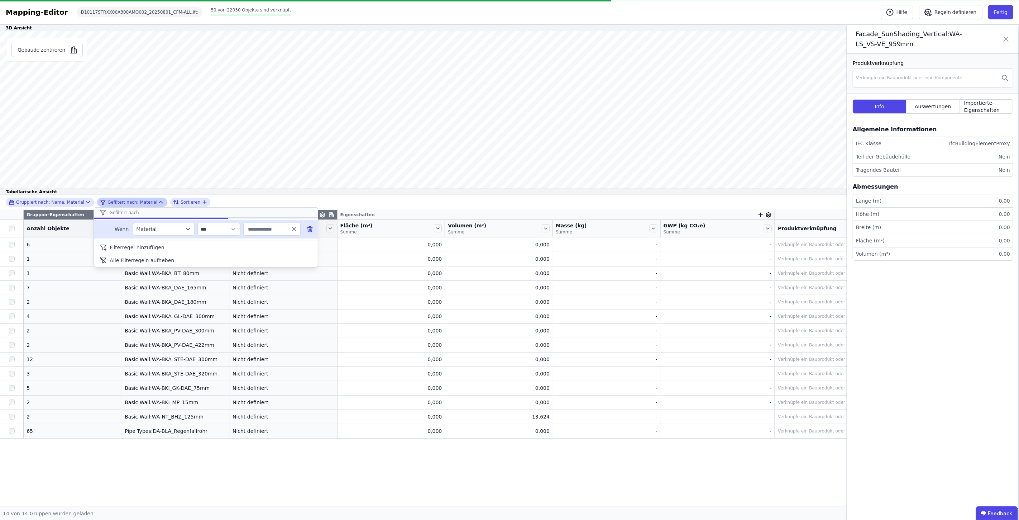
type input "**********"
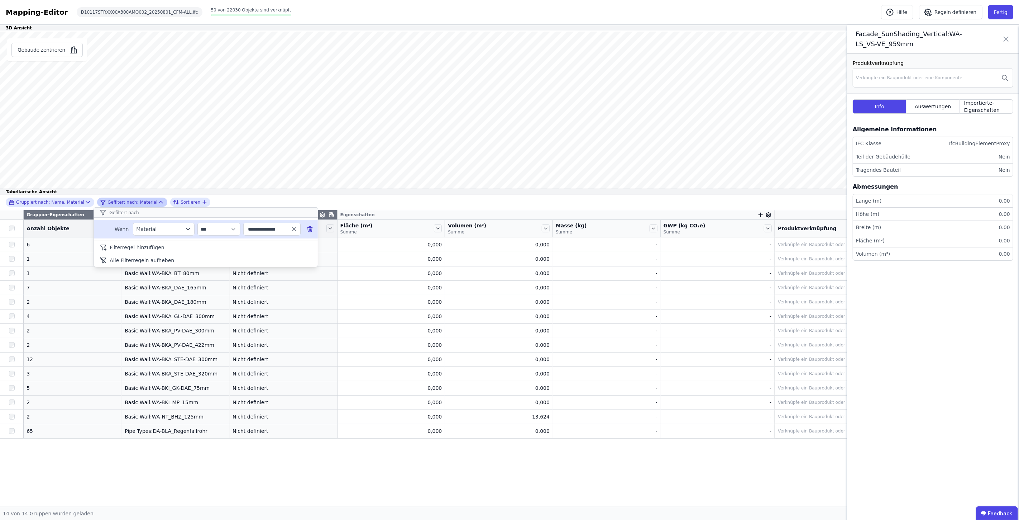
click at [259, 203] on div "**********" at bounding box center [509, 202] width 1019 height 15
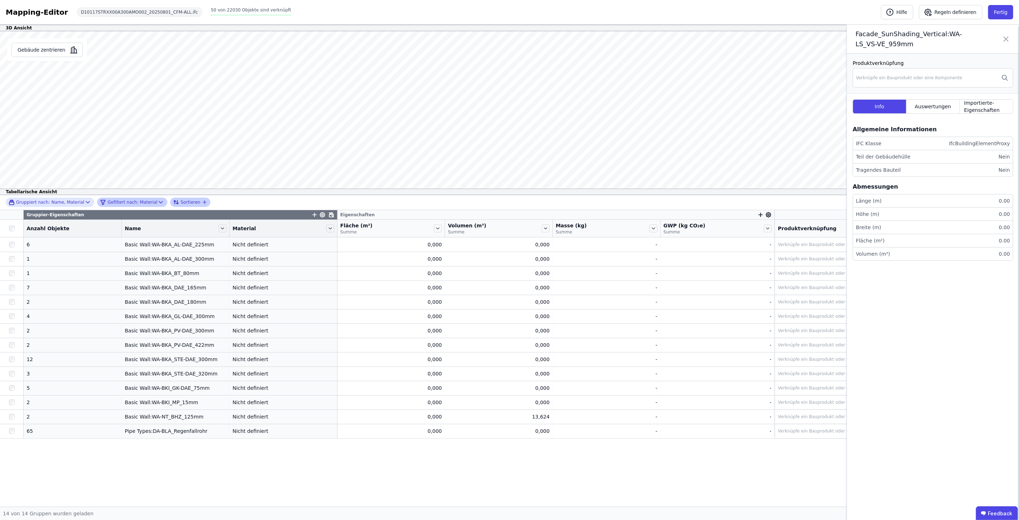
click at [203, 202] on icon "button" at bounding box center [204, 202] width 3 height 0
click at [157, 203] on icon at bounding box center [160, 201] width 7 height 7
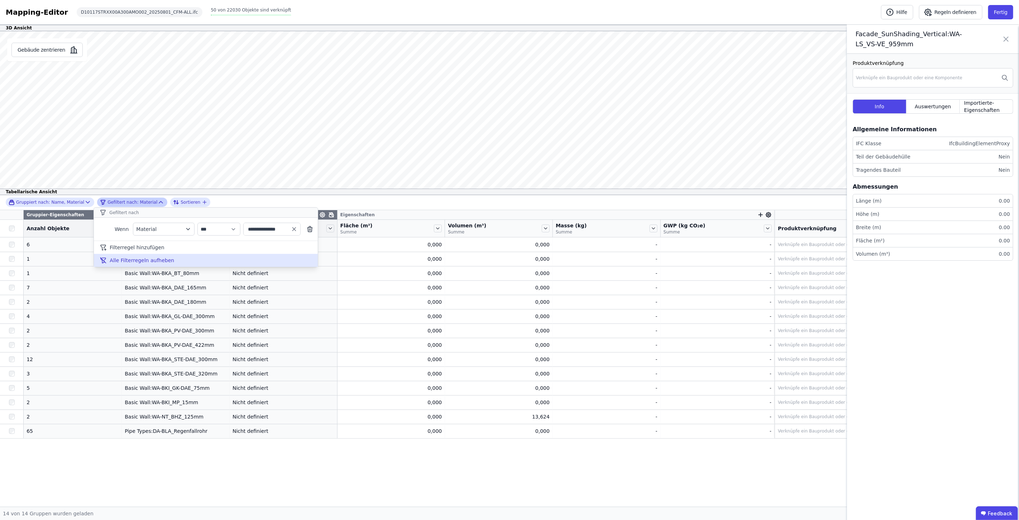
click at [145, 259] on span "Alle Filterregeln aufheben" at bounding box center [142, 260] width 64 height 7
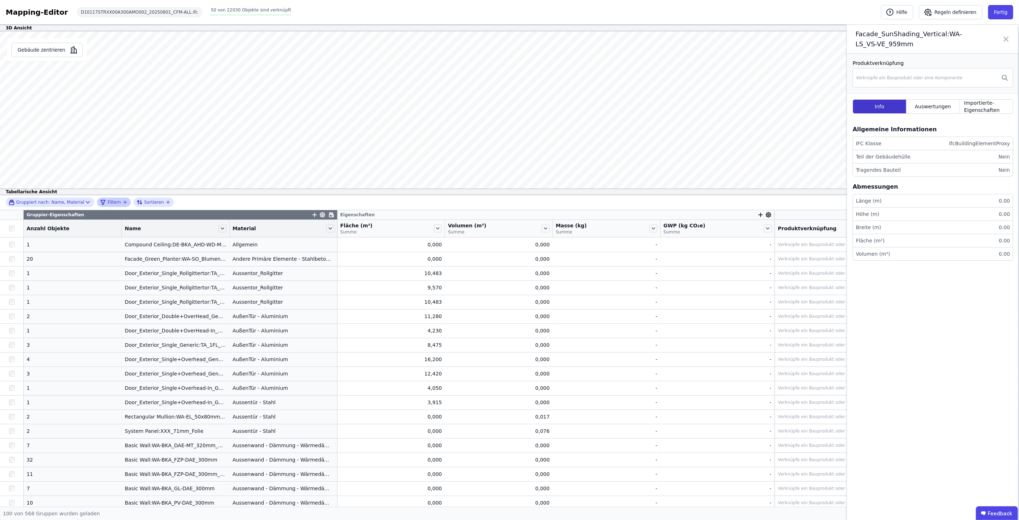
click at [509, 107] on div "Info" at bounding box center [880, 106] width 54 height 14
click at [509, 34] on span "Facade_SunShading_Vertical:WA-LS_VS-VE_959mm" at bounding box center [909, 39] width 107 height 20
drag, startPoint x: 870, startPoint y: 33, endPoint x: 914, endPoint y: 35, distance: 44.1
click at [509, 35] on div "Facade_SunShading_Vertical:WA-LS_VS-VE_959mm" at bounding box center [933, 39] width 172 height 29
copy span "Facade_SunShading"
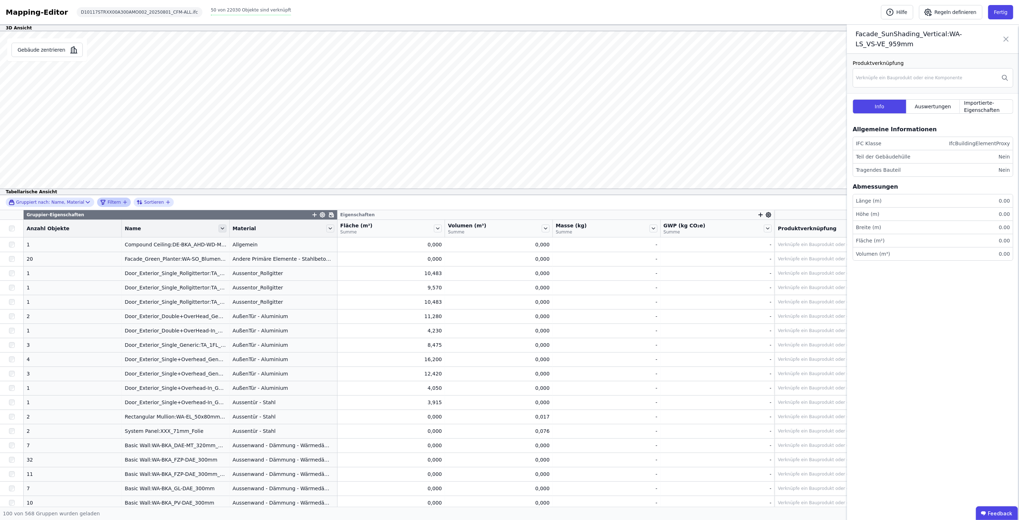
click at [219, 227] on icon at bounding box center [223, 228] width 8 height 8
click at [238, 250] on li "Filterregel für “Name” hinzufügen" at bounding box center [272, 249] width 110 height 14
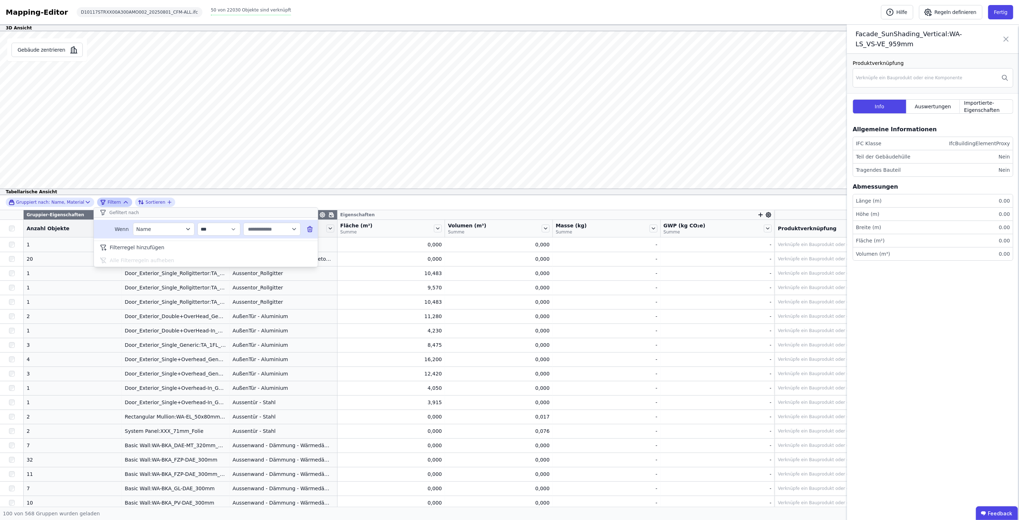
click at [269, 229] on input "text" at bounding box center [269, 229] width 44 height 13
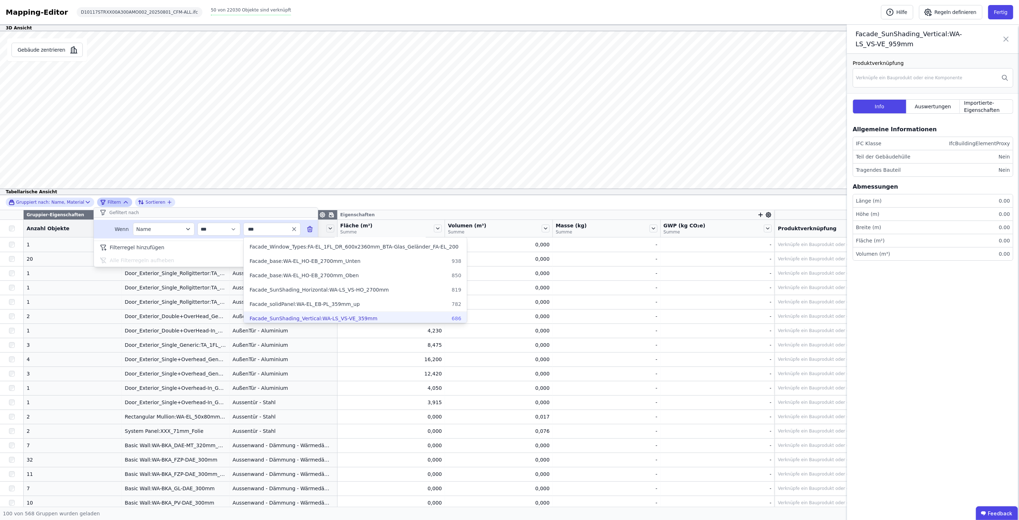
scroll to position [40, 0]
click at [302, 264] on span "Facade_SunShading_Vertical:WA-LS_VS-VE_359mm" at bounding box center [313, 304] width 128 height 7
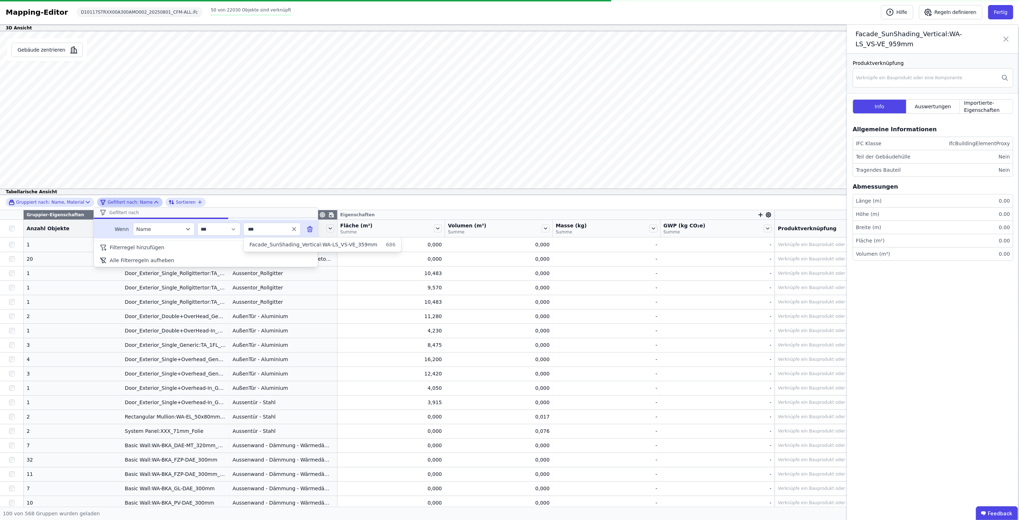
type input "**********"
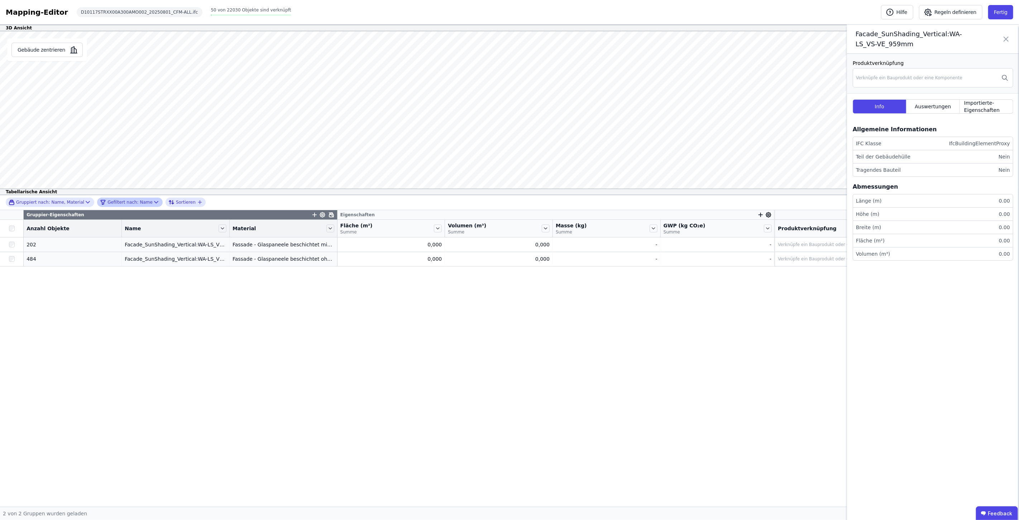
click at [143, 264] on div "Gruppiert nach: Name, Material Gefiltert nach: Name Sortieren Gruppier-Eigensch…" at bounding box center [509, 350] width 1019 height 311
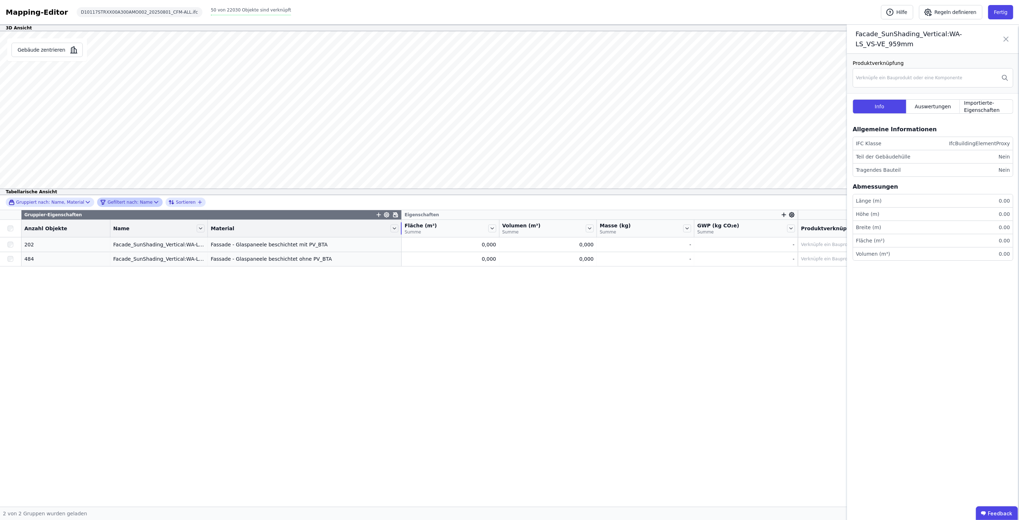
drag, startPoint x: 327, startPoint y: 233, endPoint x: 376, endPoint y: 237, distance: 49.2
click at [376, 237] on th "Material" at bounding box center [305, 229] width 194 height 18
drag, startPoint x: 198, startPoint y: 229, endPoint x: 226, endPoint y: 230, distance: 28.0
click at [226, 230] on div "Name" at bounding box center [171, 228] width 129 height 12
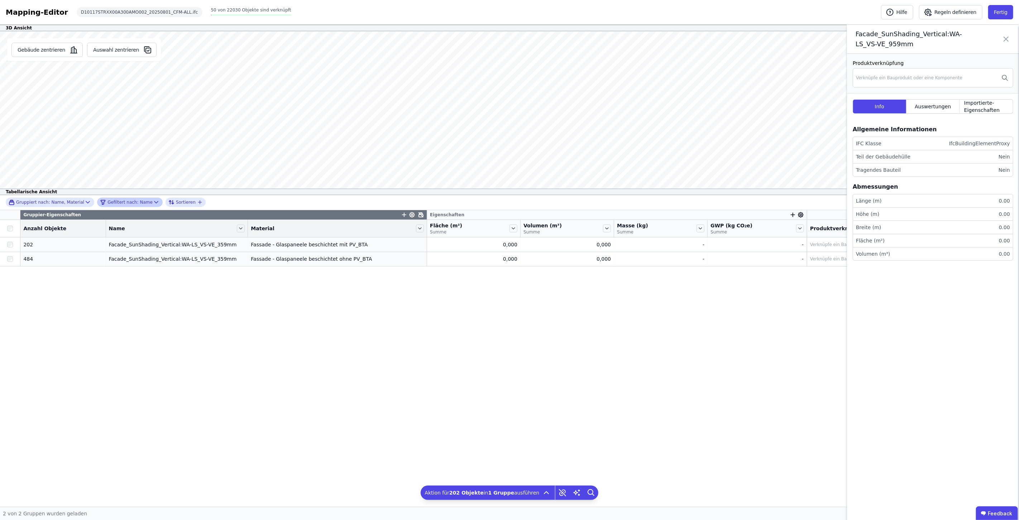
click at [509, 36] on icon at bounding box center [1006, 39] width 9 height 20
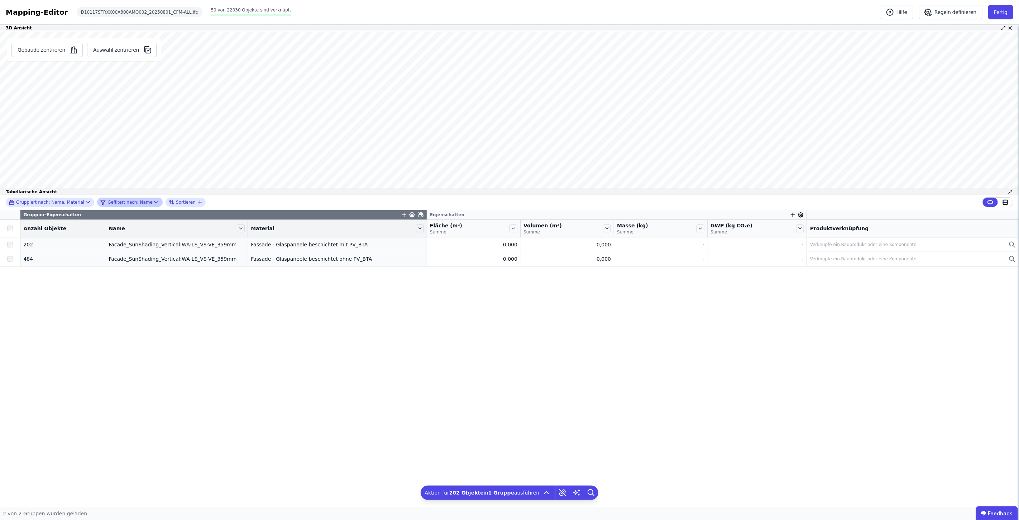
click at [154, 202] on icon at bounding box center [156, 202] width 4 height 2
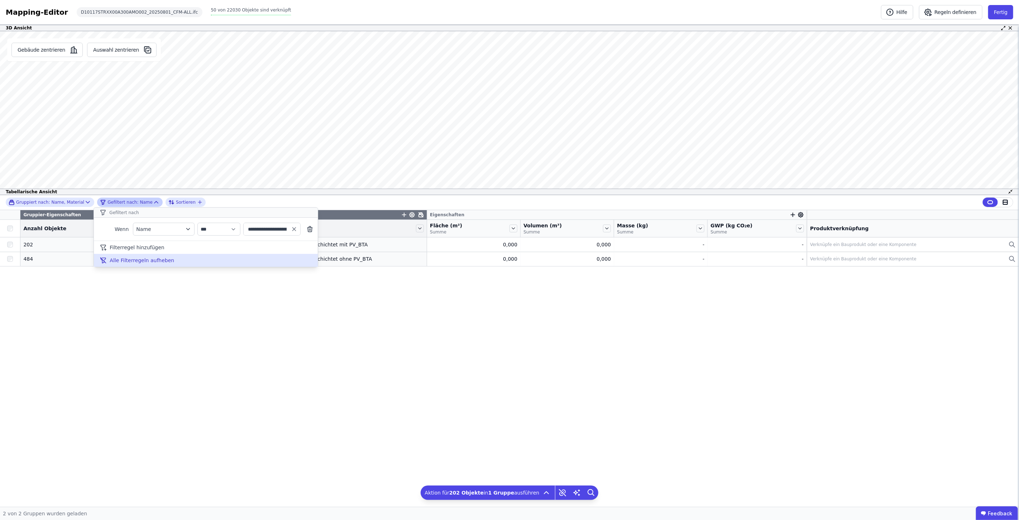
click at [149, 263] on span "Alle Filterregeln aufheben" at bounding box center [142, 260] width 64 height 7
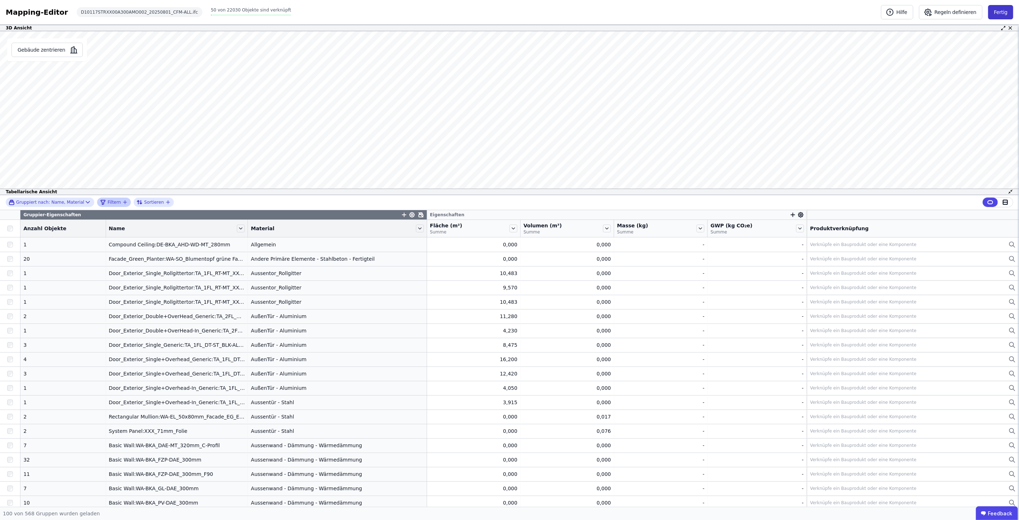
click at [509, 11] on button "Fertig" at bounding box center [1000, 12] width 25 height 14
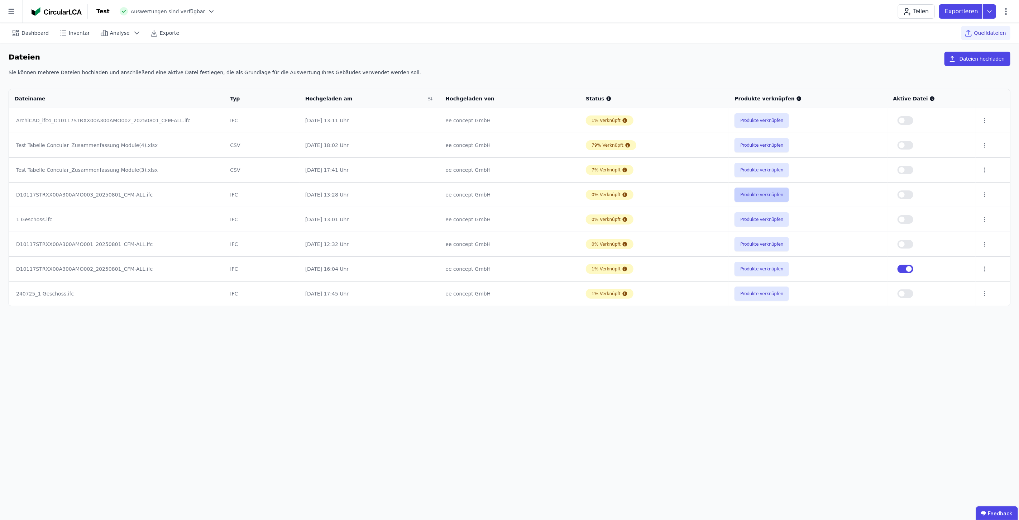
click at [509, 194] on button "Produkte verknüpfen" at bounding box center [762, 194] width 54 height 14
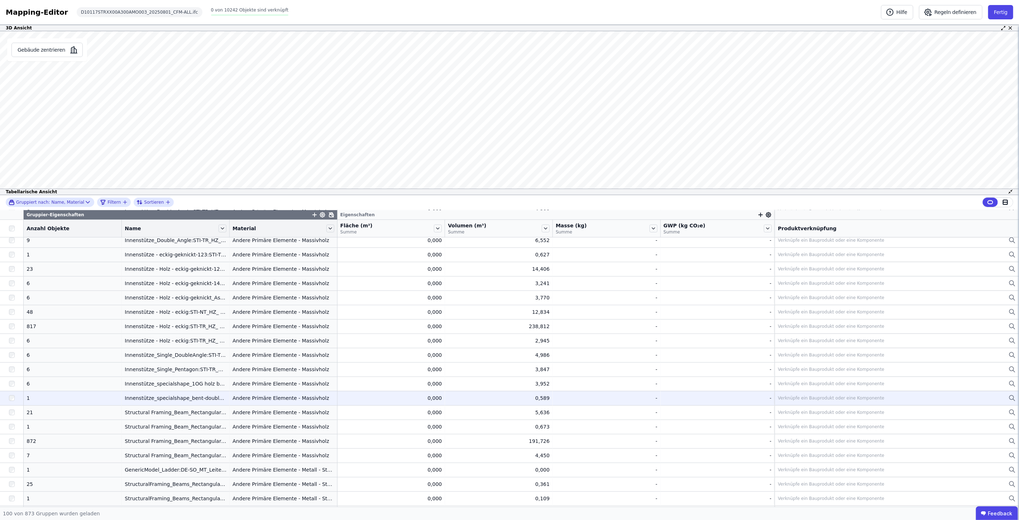
scroll to position [119, 0]
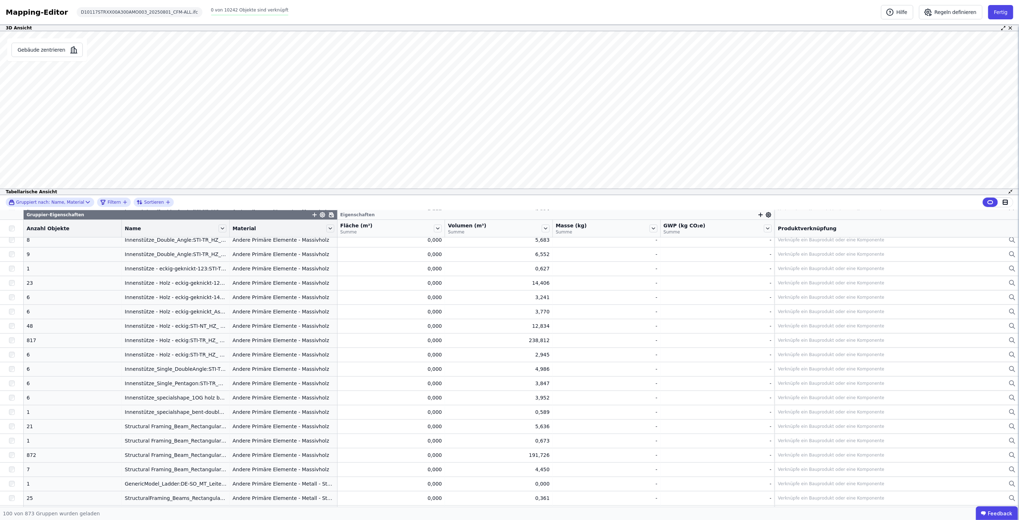
drag, startPoint x: 216, startPoint y: 226, endPoint x: 266, endPoint y: 229, distance: 50.6
click at [266, 229] on tr "Anzahl Objekte Name Material Fläche (m²) Summe Volumen (m³) Summe Masse (kg) Su…" at bounding box center [509, 229] width 1019 height 18
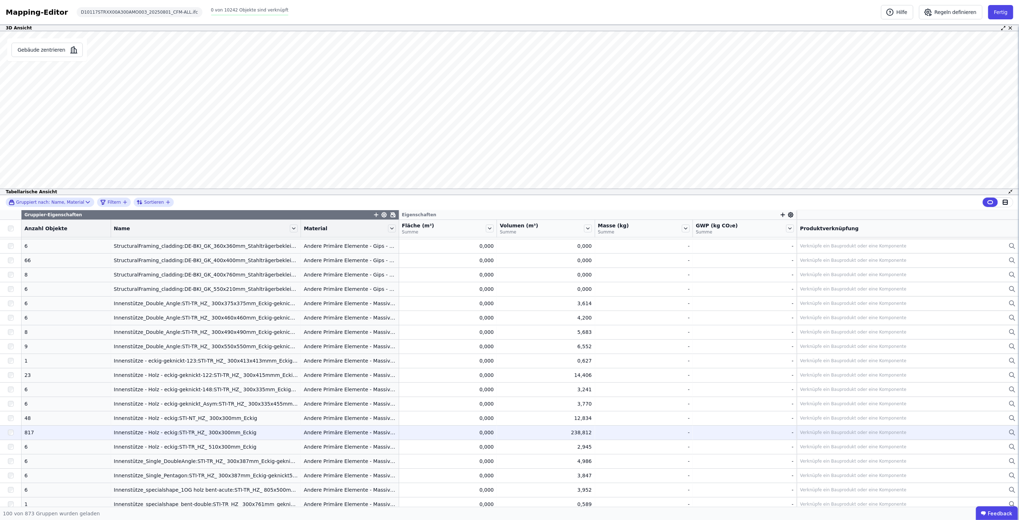
scroll to position [40, 0]
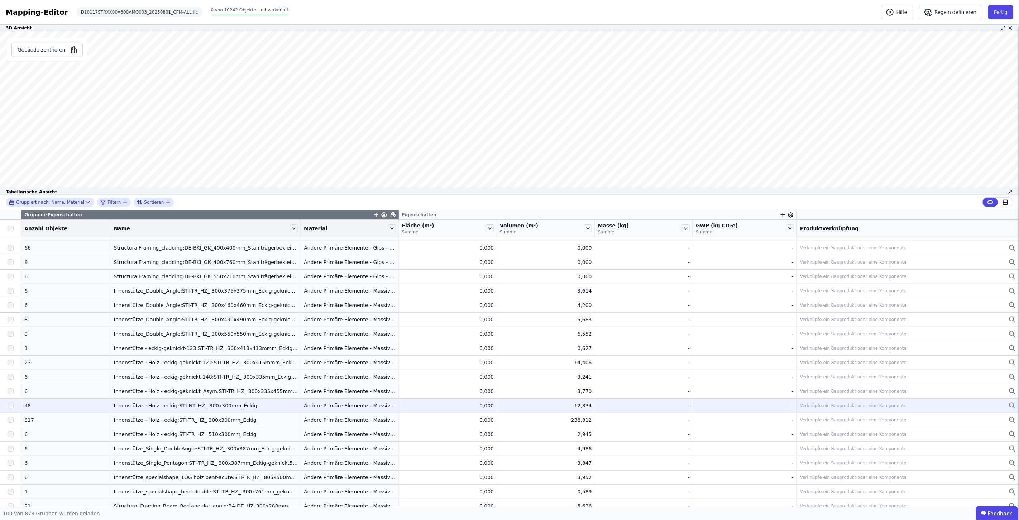
click at [509, 264] on icon at bounding box center [1012, 405] width 7 height 9
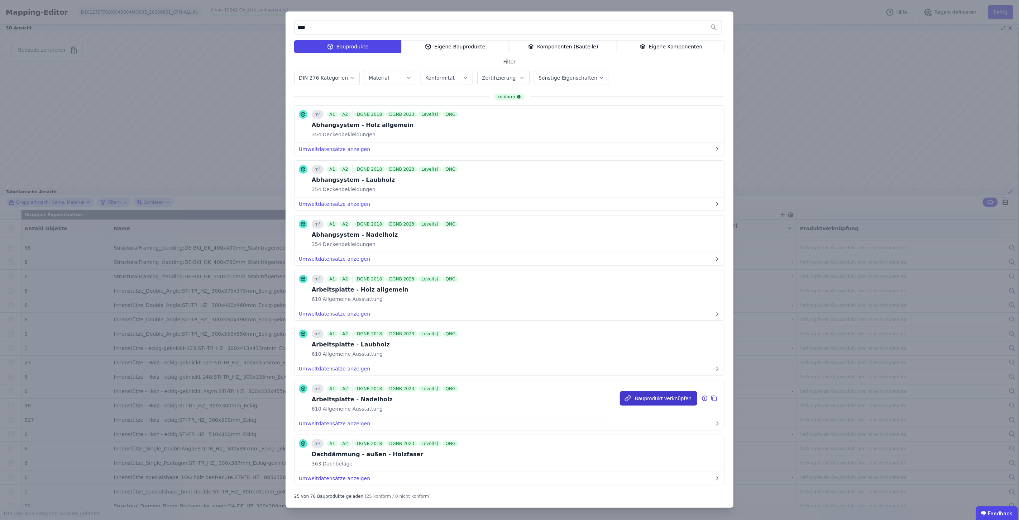
type input "****"
click at [509, 264] on button "Bauprodukt verknüpfen" at bounding box center [658, 398] width 77 height 14
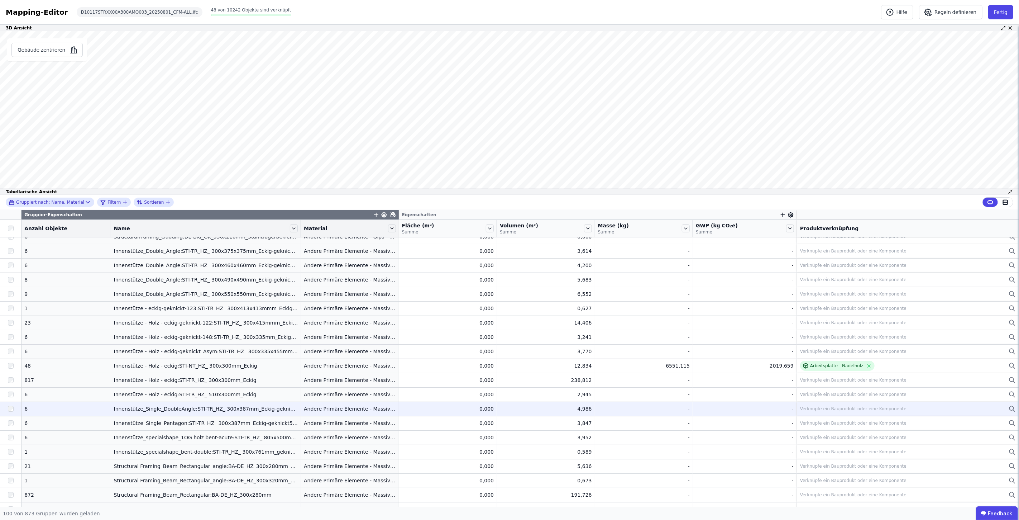
scroll to position [0, 0]
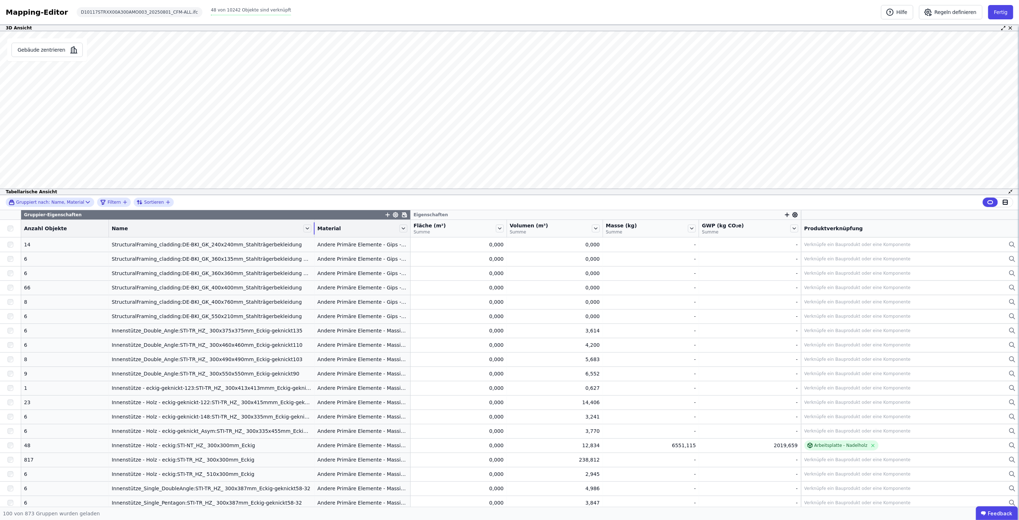
drag, startPoint x: 290, startPoint y: 226, endPoint x: 304, endPoint y: 224, distance: 14.5
click at [304, 224] on tr "Anzahl Objekte Name Material Fläche (m²) Summe Volumen (m³) Summe Masse (kg) Su…" at bounding box center [509, 229] width 1019 height 18
click at [509, 10] on div "Mapping-Editor Hilfe Regeln definieren Fertig D10117STRXX00A300AMO003_20250801_…" at bounding box center [509, 12] width 1019 height 25
click at [509, 14] on button "Fertig" at bounding box center [1000, 12] width 25 height 14
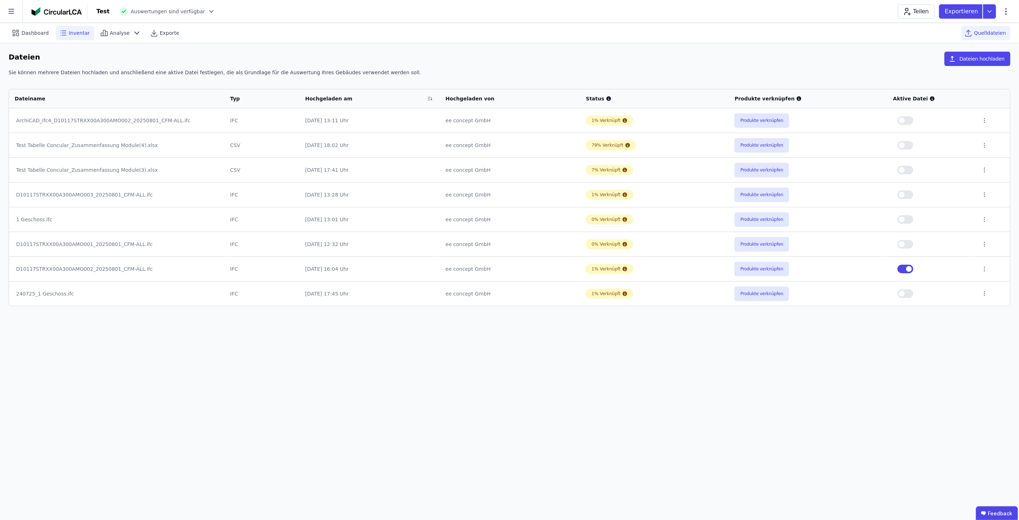
click at [74, 30] on span "Inventar" at bounding box center [79, 32] width 21 height 7
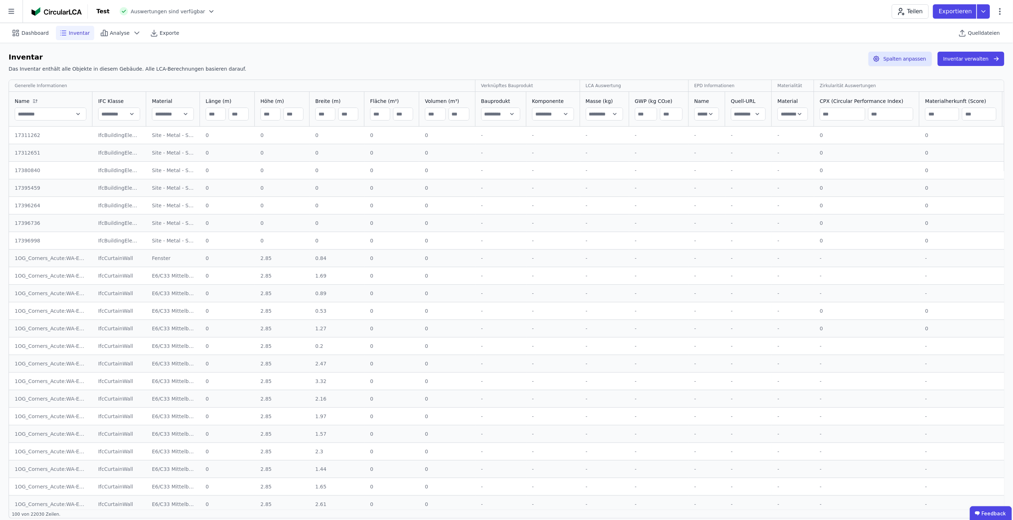
drag, startPoint x: 146, startPoint y: 100, endPoint x: 201, endPoint y: 100, distance: 54.8
click at [200, 100] on tr "Name IFC Klasse Material Länge (m) Höhe (m) Breite (m) Fläche (m²) Volumen (m³)…" at bounding box center [966, 109] width 1914 height 35
click at [509, 57] on button "Spalten anpassen" at bounding box center [900, 59] width 63 height 14
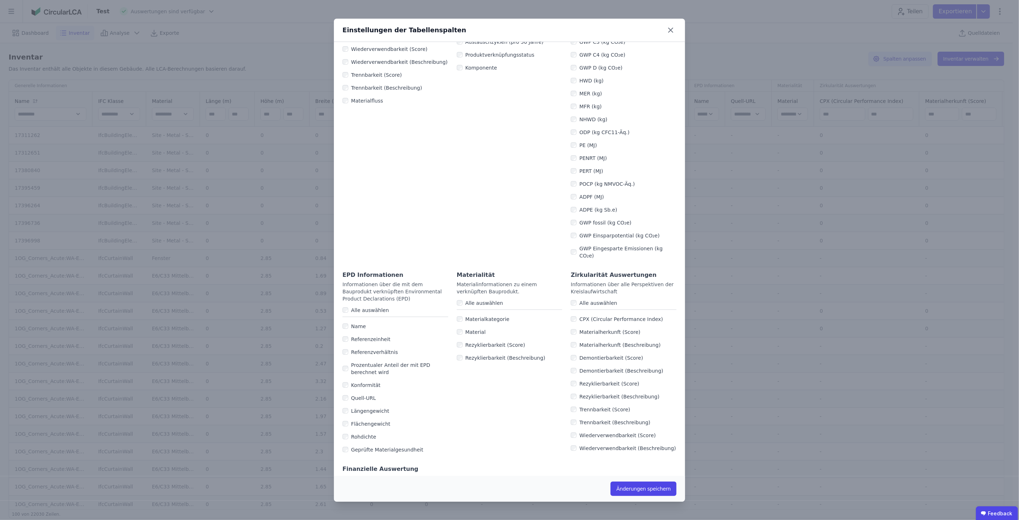
scroll to position [228, 0]
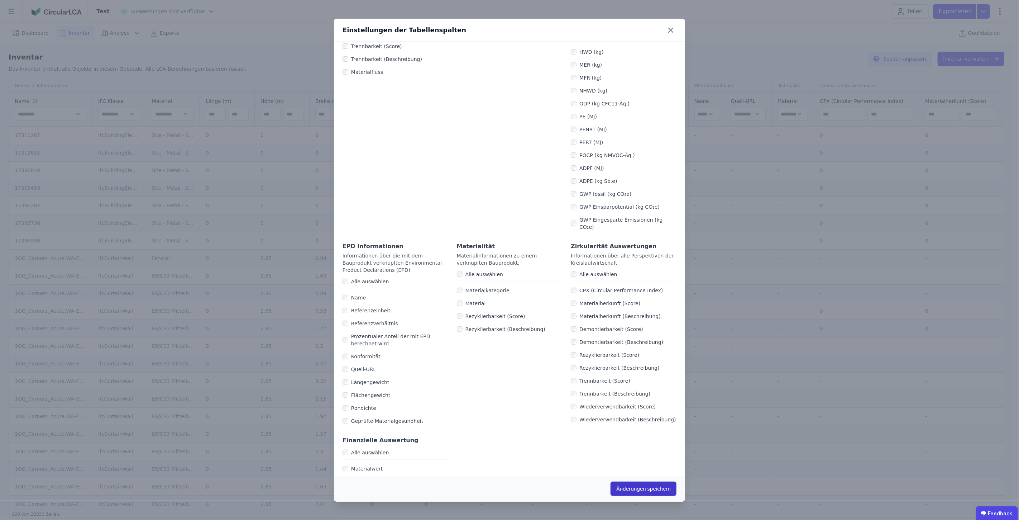
click at [509, 264] on button "Änderungen speichern" at bounding box center [644, 488] width 66 height 14
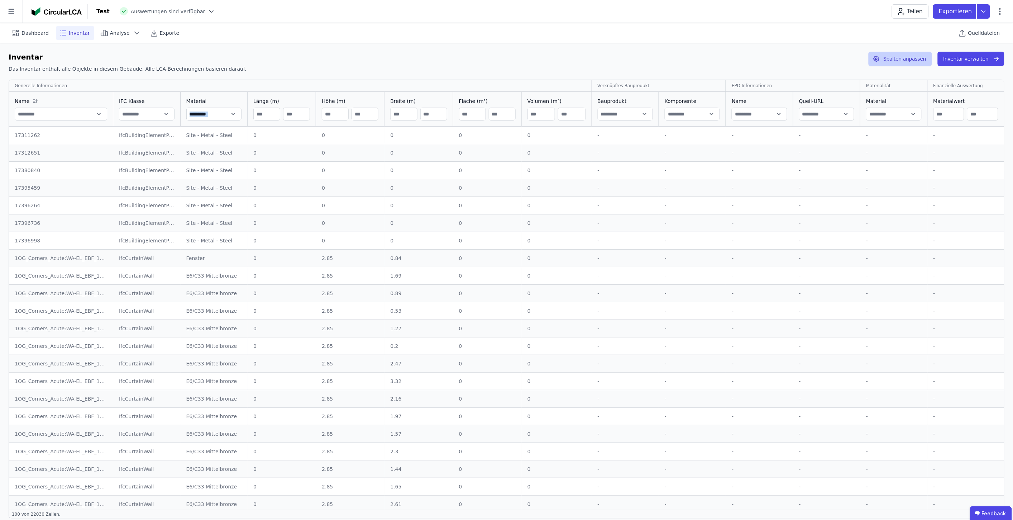
click at [509, 56] on button "Spalten anpassen" at bounding box center [900, 59] width 63 height 14
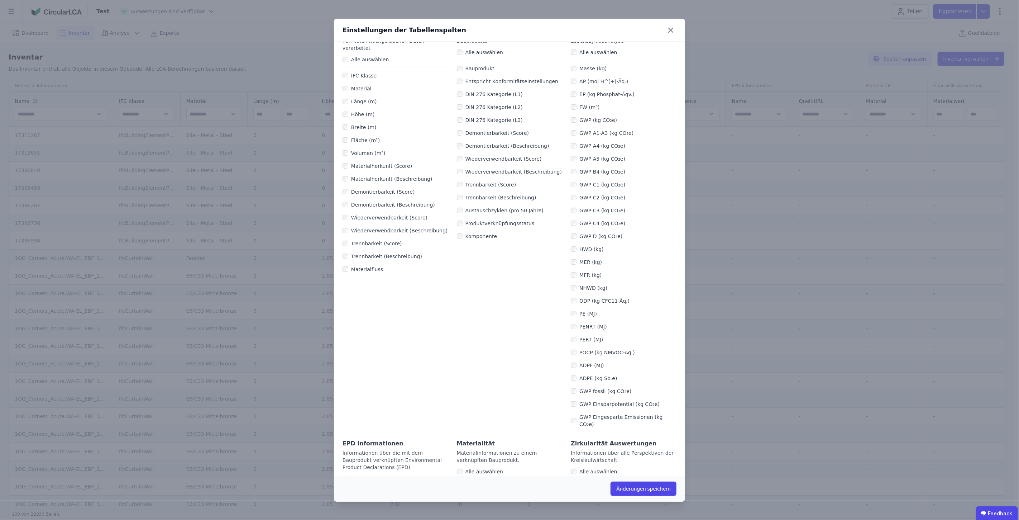
scroll to position [0, 0]
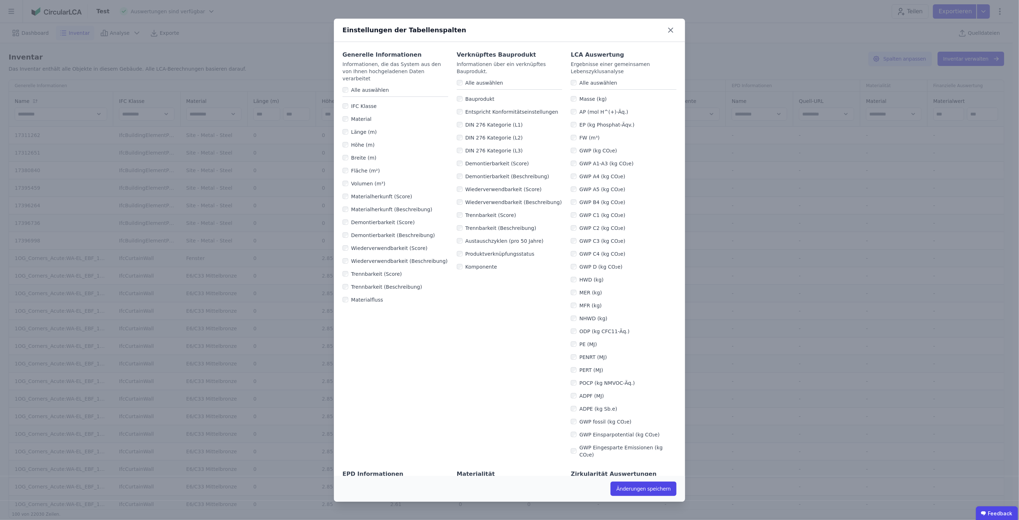
drag, startPoint x: 596, startPoint y: 33, endPoint x: 561, endPoint y: 37, distance: 35.7
click at [509, 37] on div "Einstellungen der Tabellenspalten" at bounding box center [509, 30] width 351 height 23
click at [509, 264] on button "Änderungen speichern" at bounding box center [644, 488] width 66 height 14
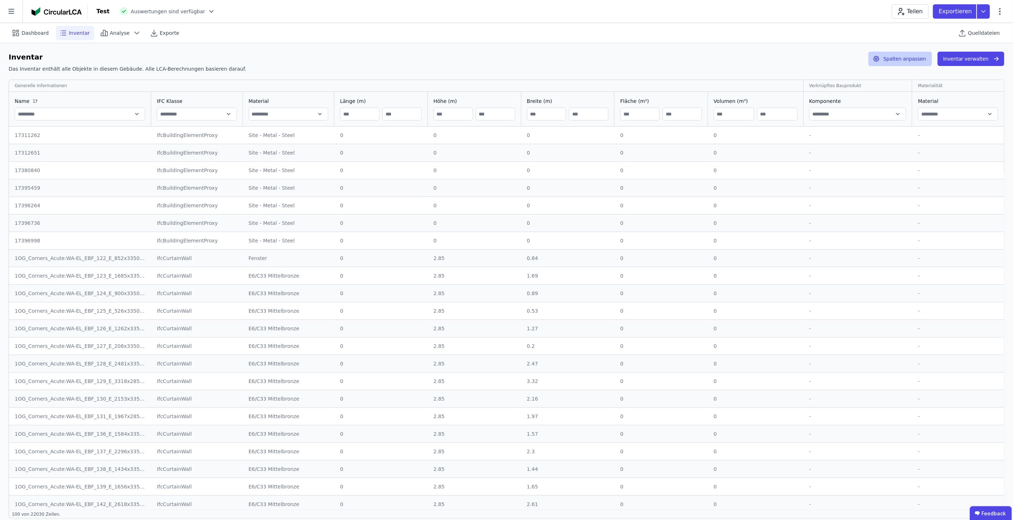
click at [509, 59] on button "Spalten anpassen" at bounding box center [900, 59] width 63 height 14
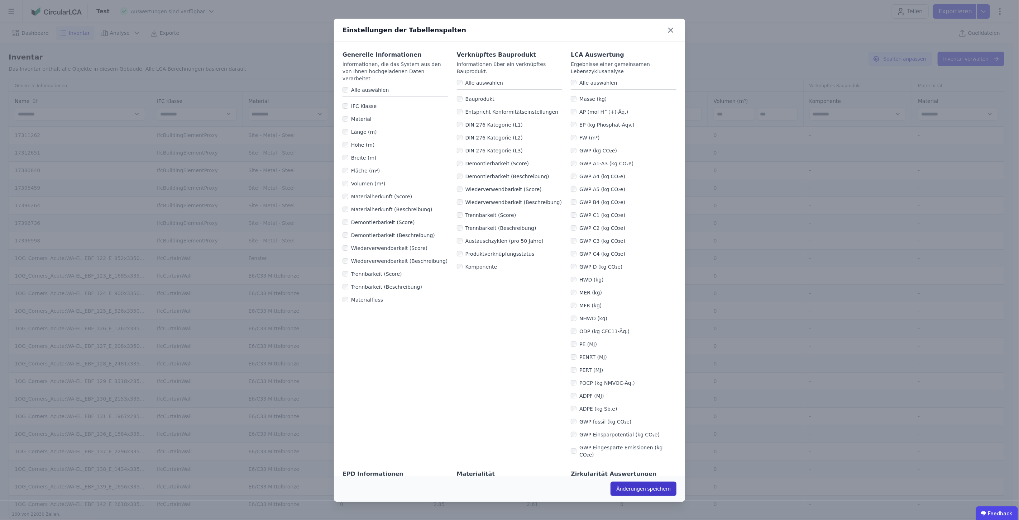
click at [509, 264] on button "Änderungen speichern" at bounding box center [644, 488] width 66 height 14
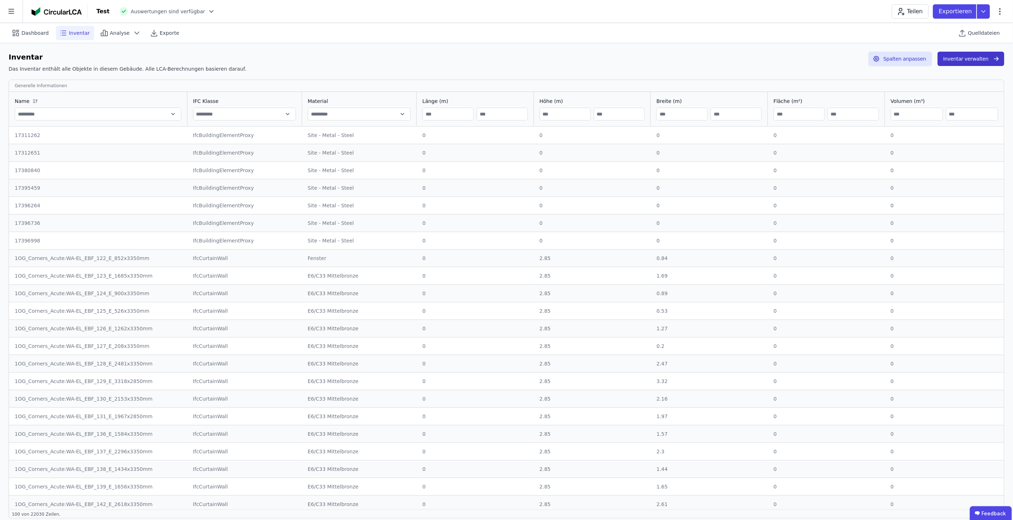
click at [509, 58] on button "Inventar verwalten" at bounding box center [971, 59] width 67 height 14
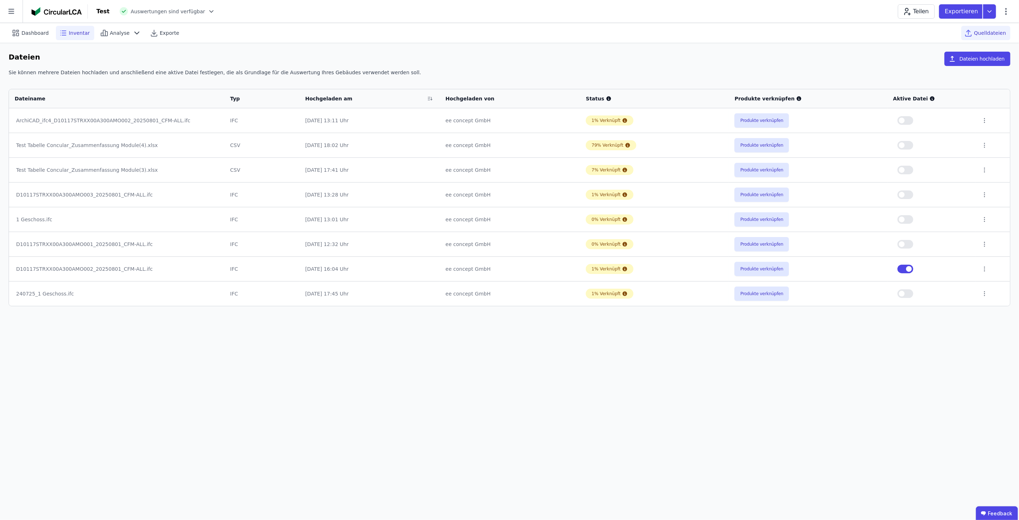
click at [70, 36] on span "Inventar" at bounding box center [79, 32] width 21 height 7
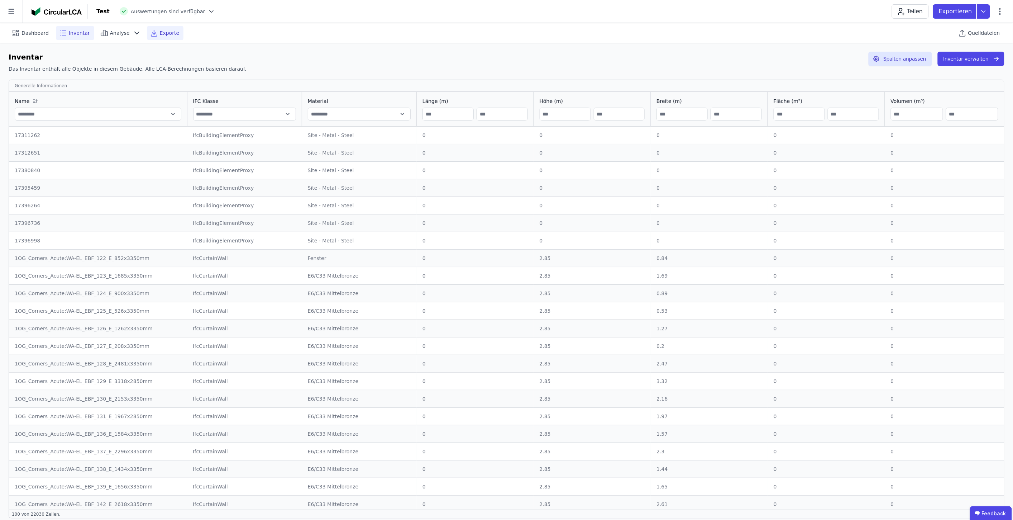
click at [160, 34] on span "Exporte" at bounding box center [169, 32] width 19 height 7
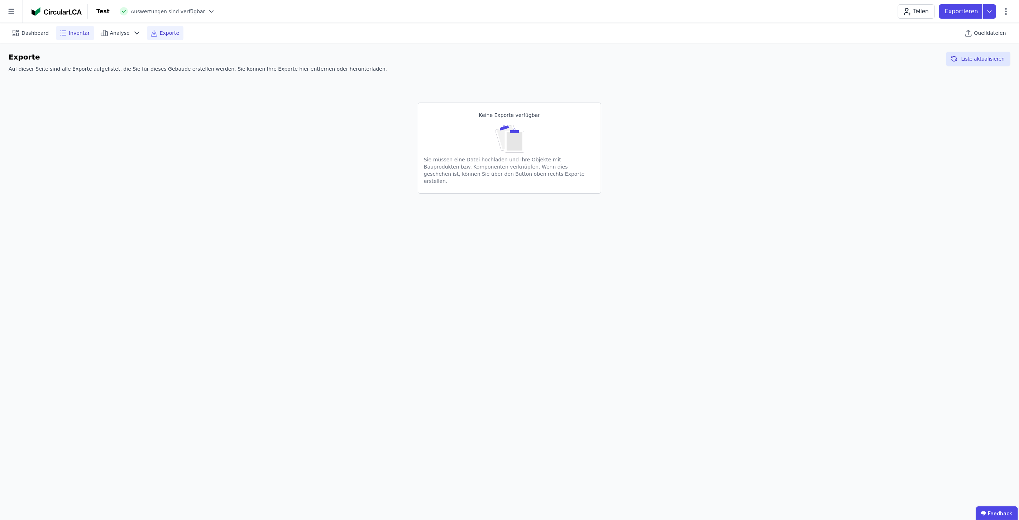
click at [77, 32] on span "Inventar" at bounding box center [79, 32] width 21 height 7
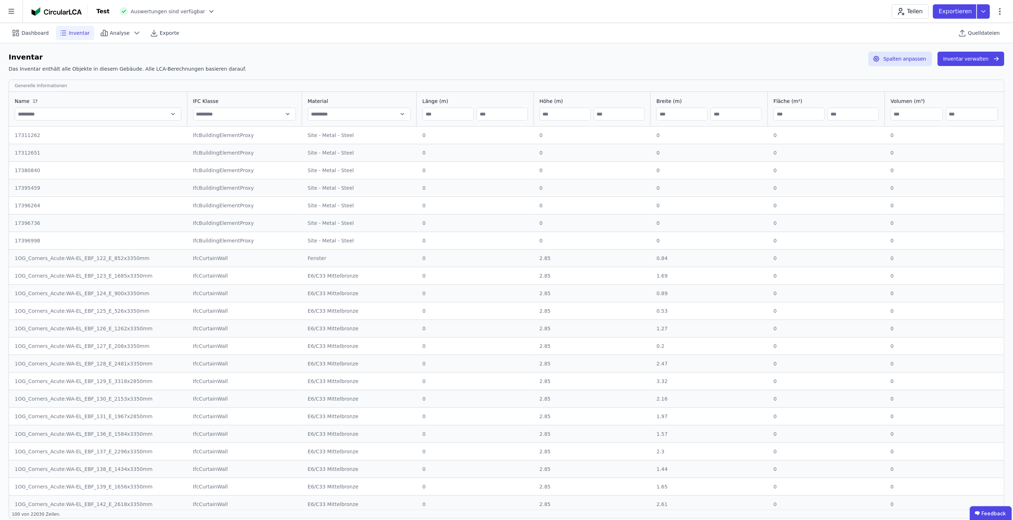
click at [208, 10] on icon at bounding box center [211, 11] width 7 height 7
click at [509, 13] on icon at bounding box center [983, 11] width 13 height 14
click at [509, 40] on div "Inventar exportieren" at bounding box center [930, 41] width 120 height 13
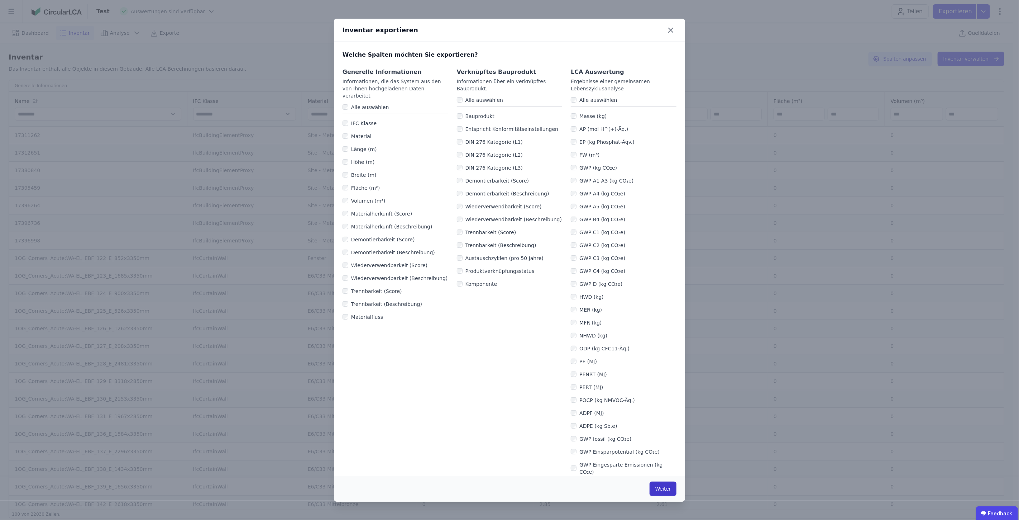
click at [509, 264] on button "Weiter" at bounding box center [663, 488] width 27 height 14
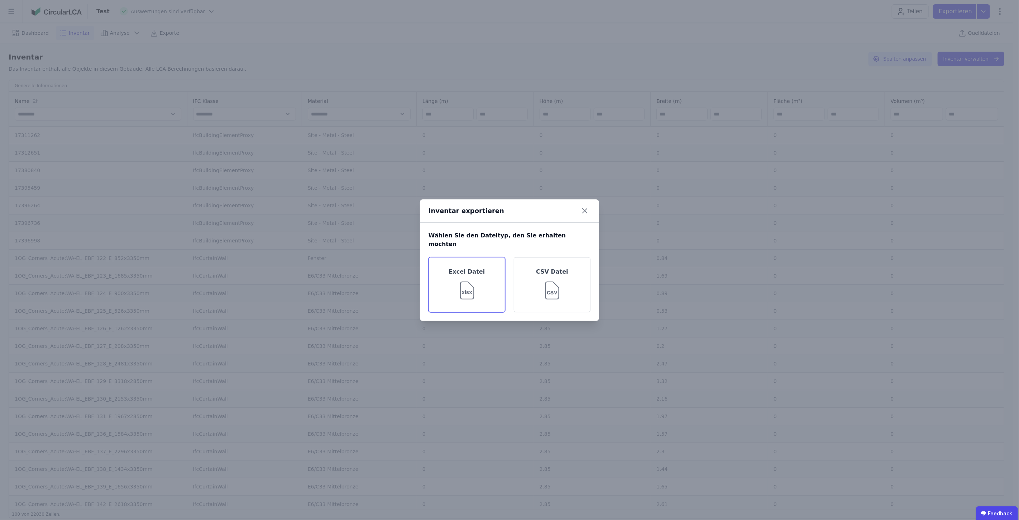
click at [479, 264] on div "Excel Datei" at bounding box center [467, 284] width 77 height 55
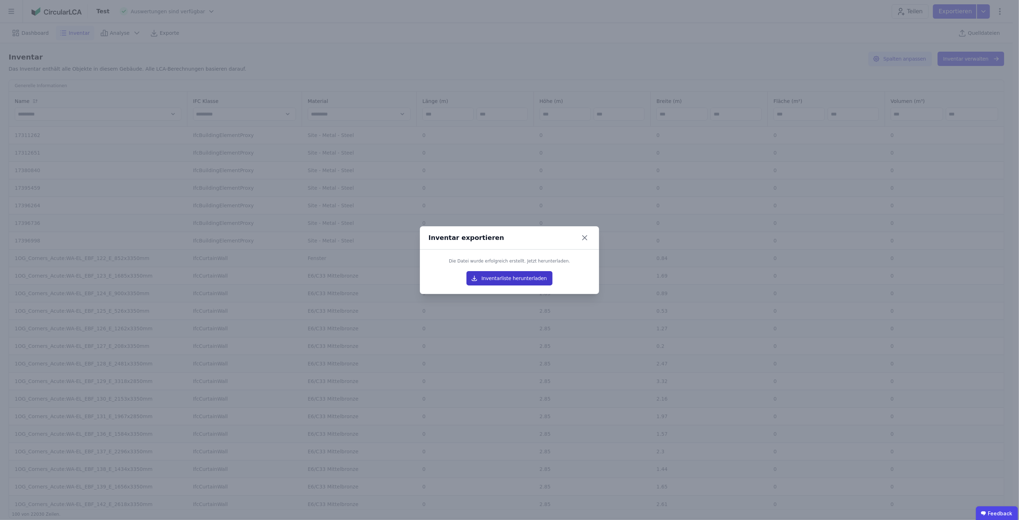
click at [507, 264] on button "Inventarliste herunterladen" at bounding box center [509, 278] width 86 height 14
drag, startPoint x: 585, startPoint y: 240, endPoint x: 444, endPoint y: 280, distance: 146.4
click at [509, 239] on icon at bounding box center [584, 237] width 11 height 11
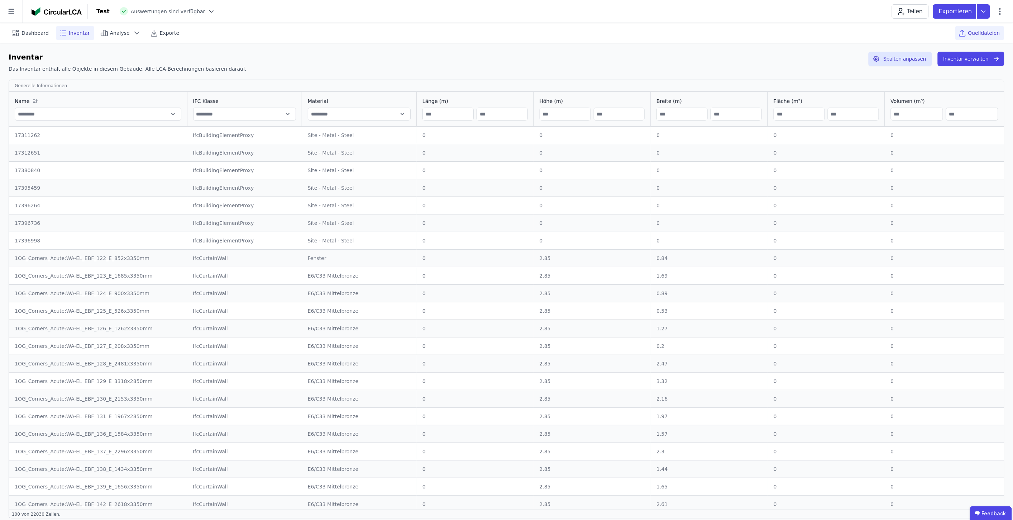
click at [509, 30] on span "Quelldateien" at bounding box center [984, 32] width 32 height 7
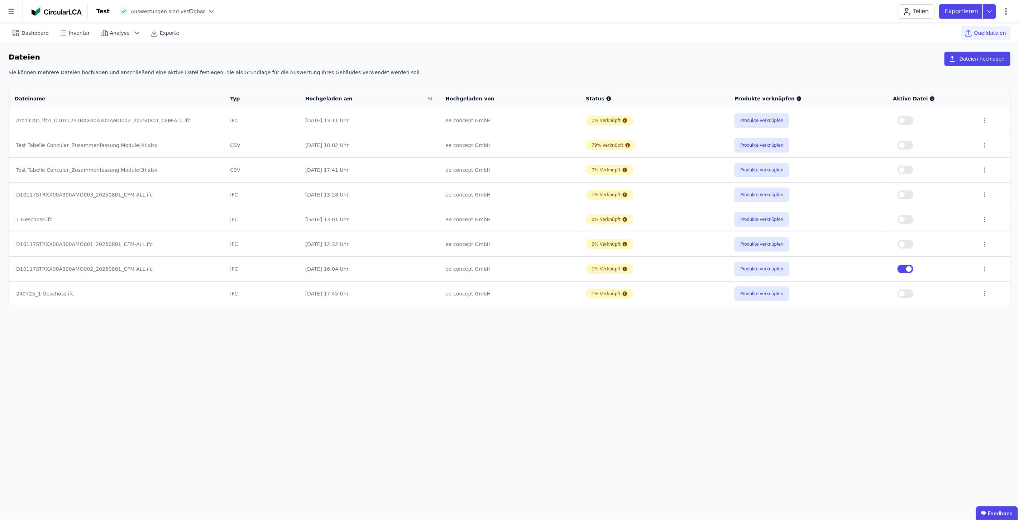
click at [509, 264] on span "button" at bounding box center [909, 269] width 6 height 6
click at [509, 246] on button "button" at bounding box center [906, 244] width 16 height 9
click at [71, 32] on span "Inventar" at bounding box center [79, 32] width 21 height 7
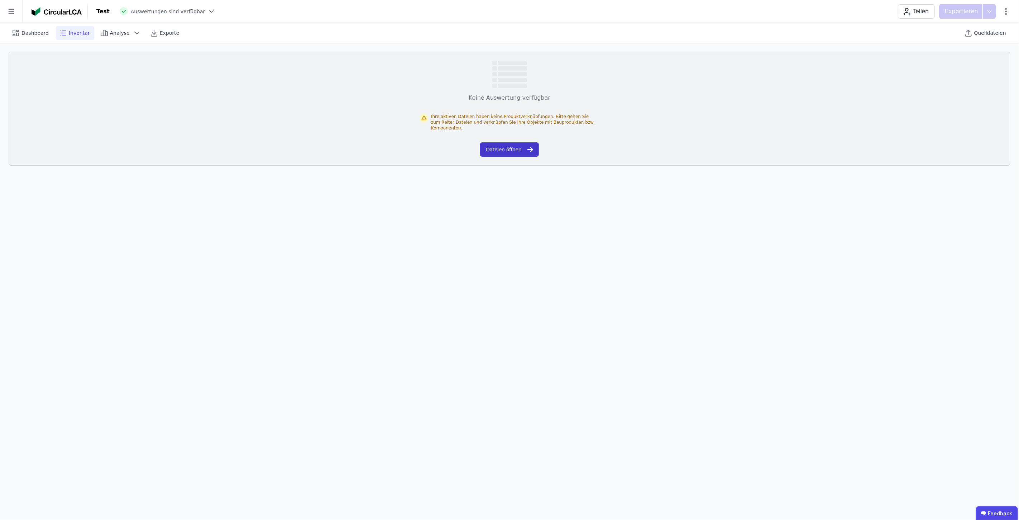
click at [492, 142] on button "Dateien öffnen" at bounding box center [509, 149] width 58 height 14
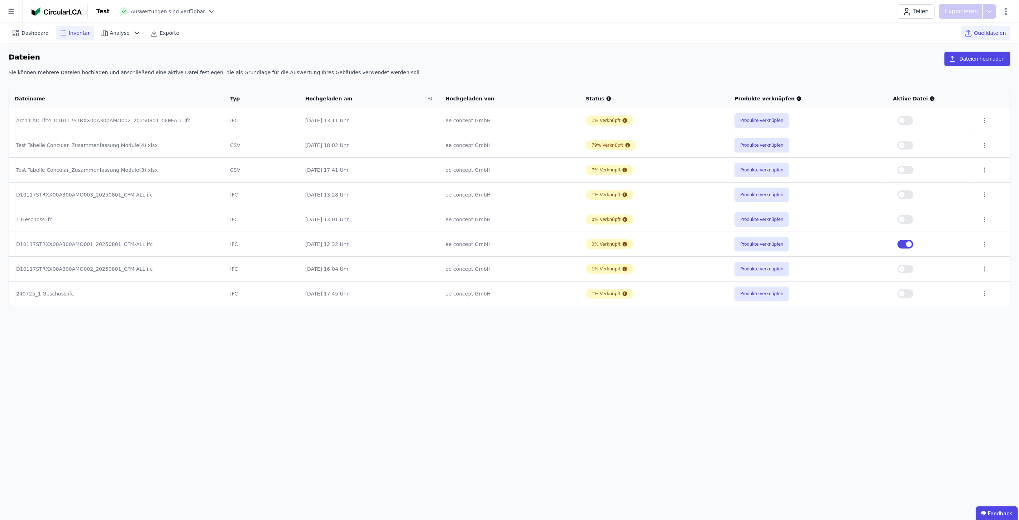
click at [70, 30] on span "Inventar" at bounding box center [79, 32] width 21 height 7
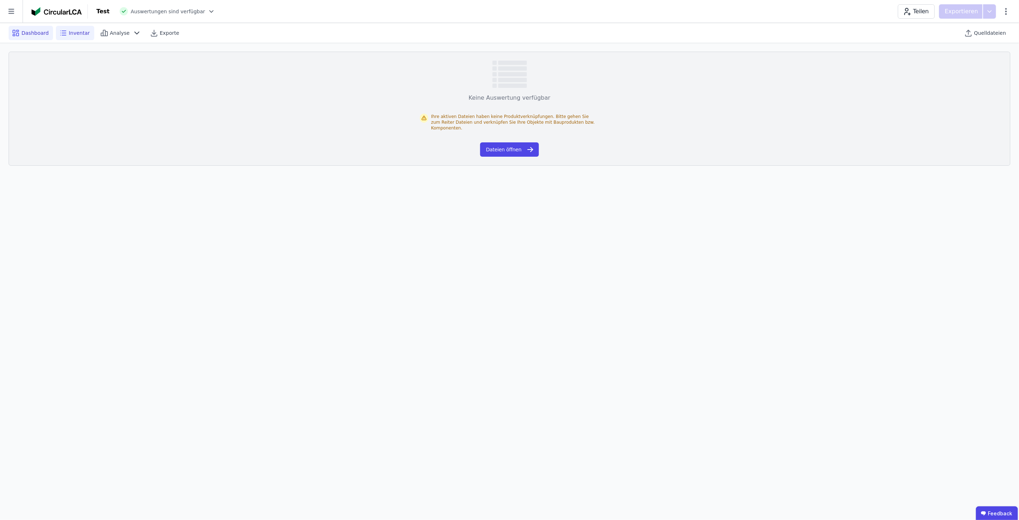
click at [30, 33] on span "Dashboard" at bounding box center [34, 32] width 27 height 7
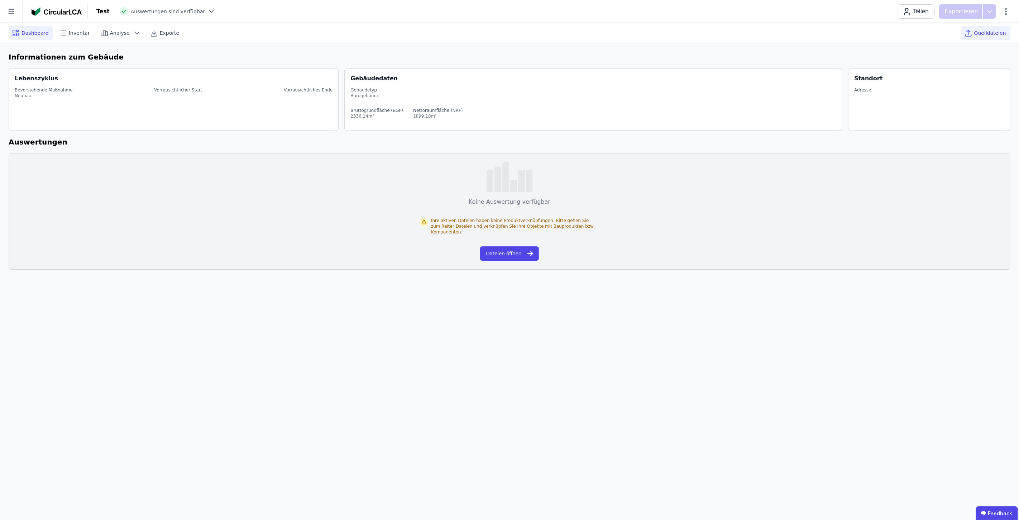
click at [509, 34] on span "Quelldateien" at bounding box center [990, 32] width 32 height 7
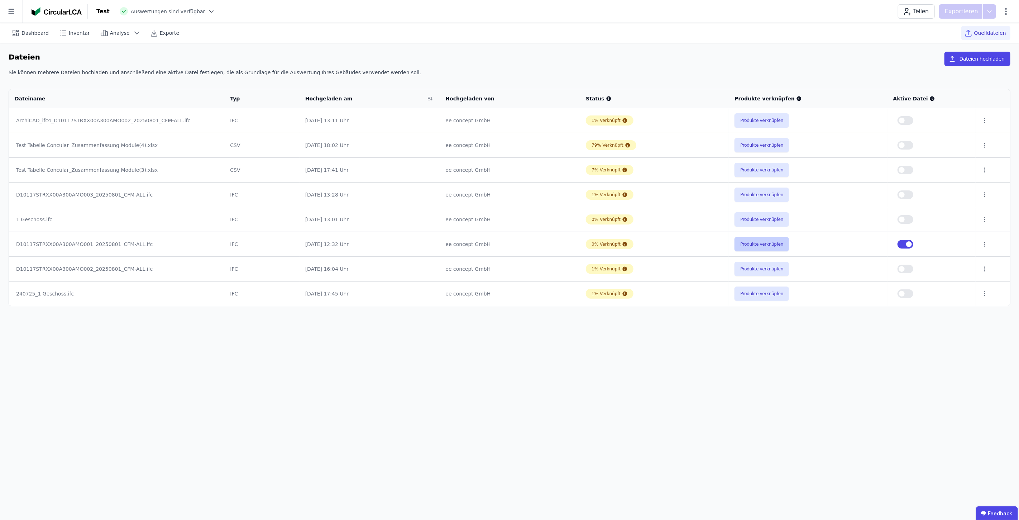
click at [509, 247] on button "Produkte verknüpfen" at bounding box center [762, 244] width 54 height 14
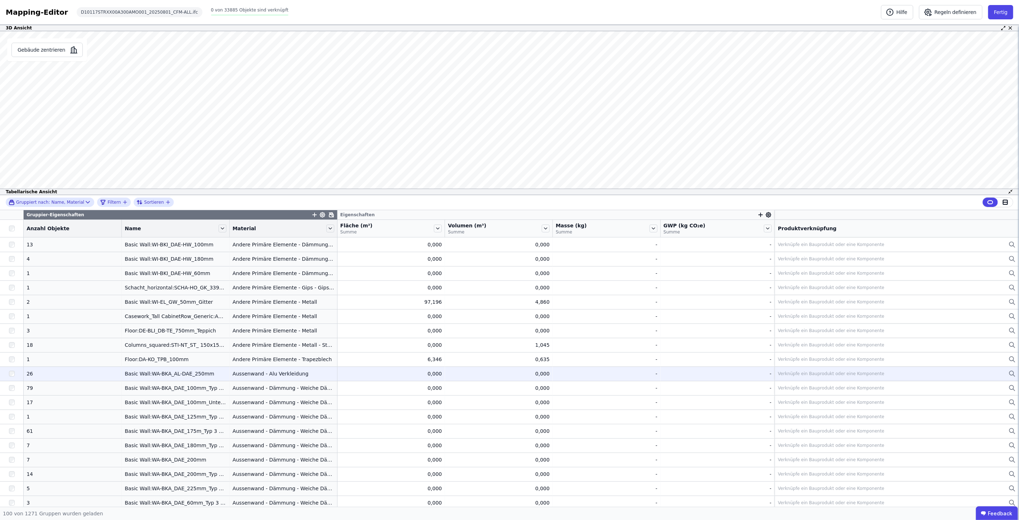
click at [509, 264] on icon at bounding box center [1012, 373] width 7 height 9
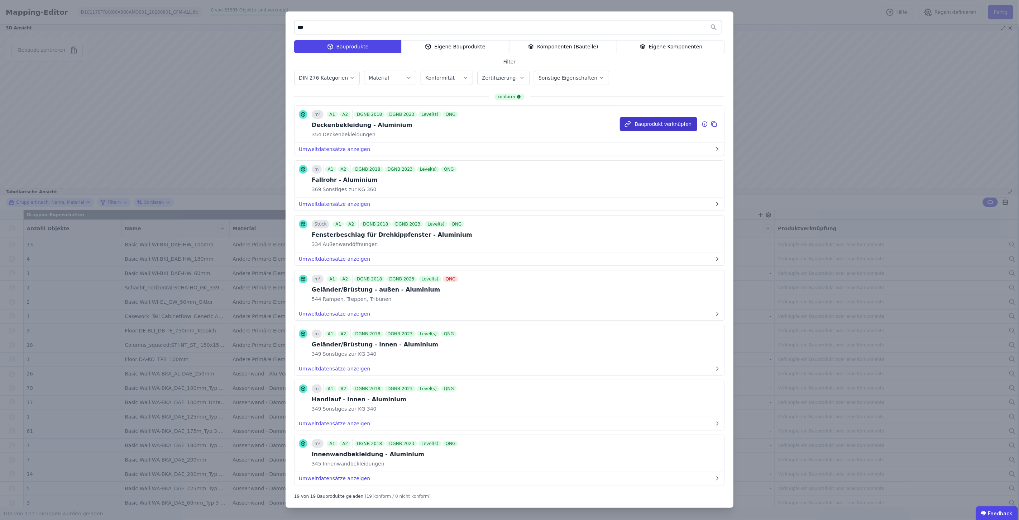
type input "***"
click at [509, 120] on button "Bauprodukt verknüpfen" at bounding box center [658, 124] width 77 height 14
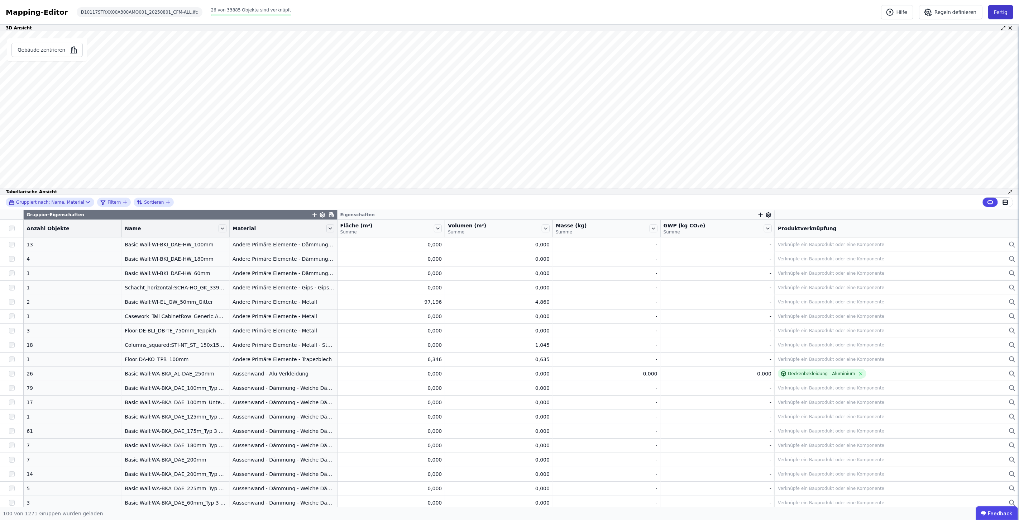
click at [509, 12] on button "Fertig" at bounding box center [1000, 12] width 25 height 14
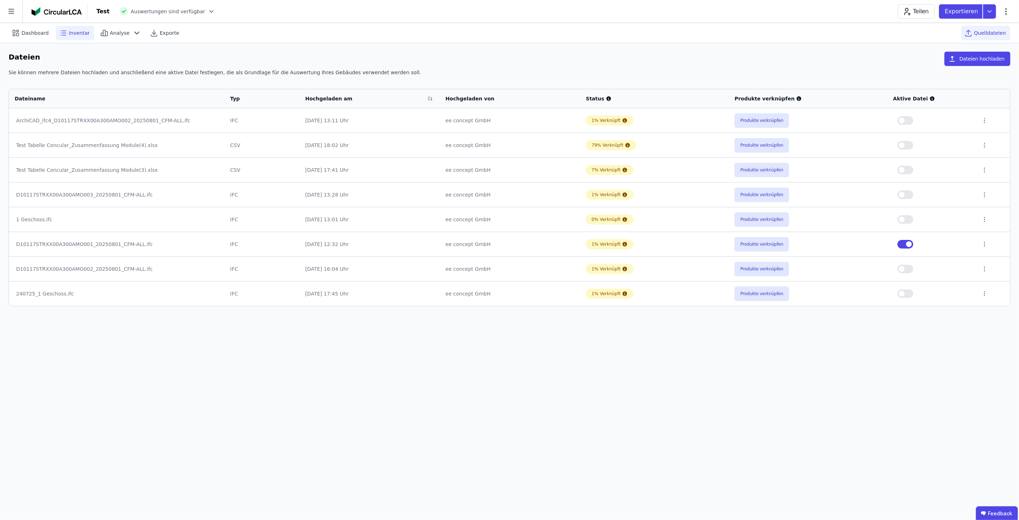
click at [74, 34] on span "Inventar" at bounding box center [79, 32] width 21 height 7
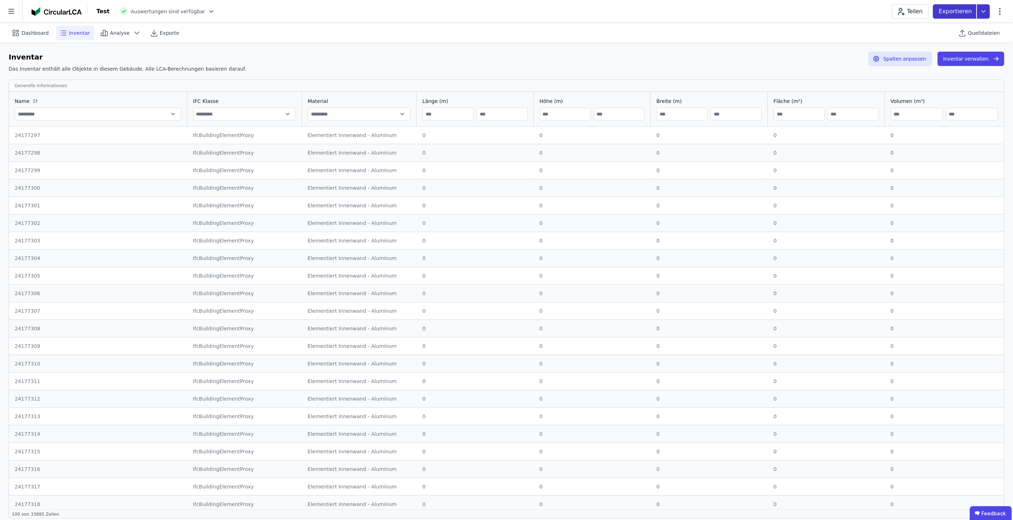
click at [509, 11] on icon at bounding box center [983, 11] width 13 height 14
click at [509, 41] on div "Inventar exportieren" at bounding box center [901, 41] width 52 height 7
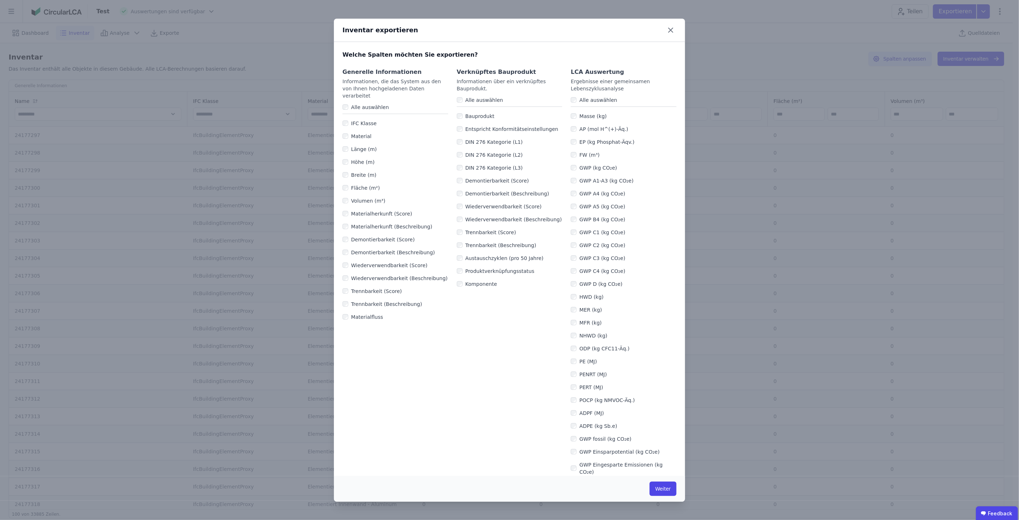
drag, startPoint x: 663, startPoint y: 474, endPoint x: 677, endPoint y: 469, distance: 15.0
click at [509, 264] on div "Generelle Informationen Informationen, die das System aus den von Ihnen hochgel…" at bounding box center [509, 393] width 351 height 669
click at [509, 264] on button "Weiter" at bounding box center [663, 488] width 27 height 14
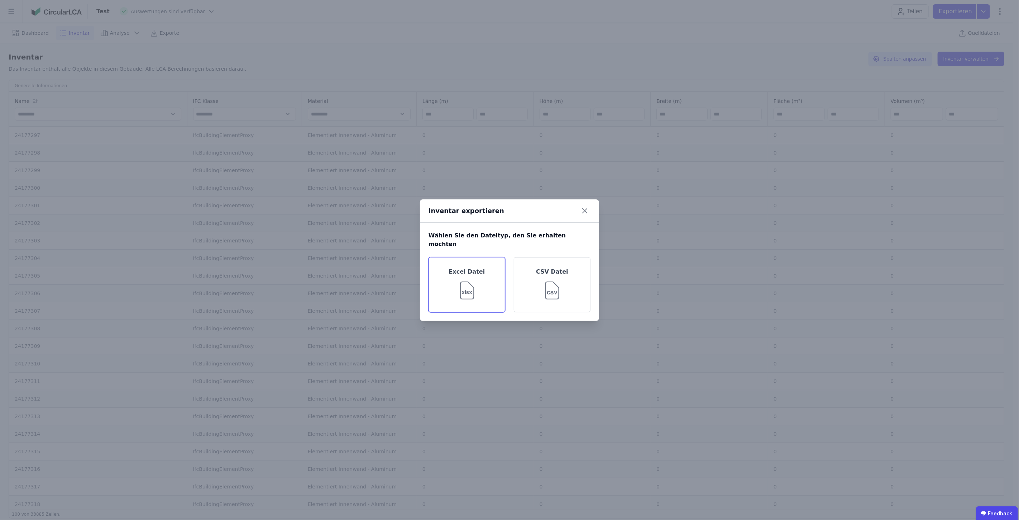
click at [489, 264] on div "Excel Datei" at bounding box center [467, 284] width 77 height 55
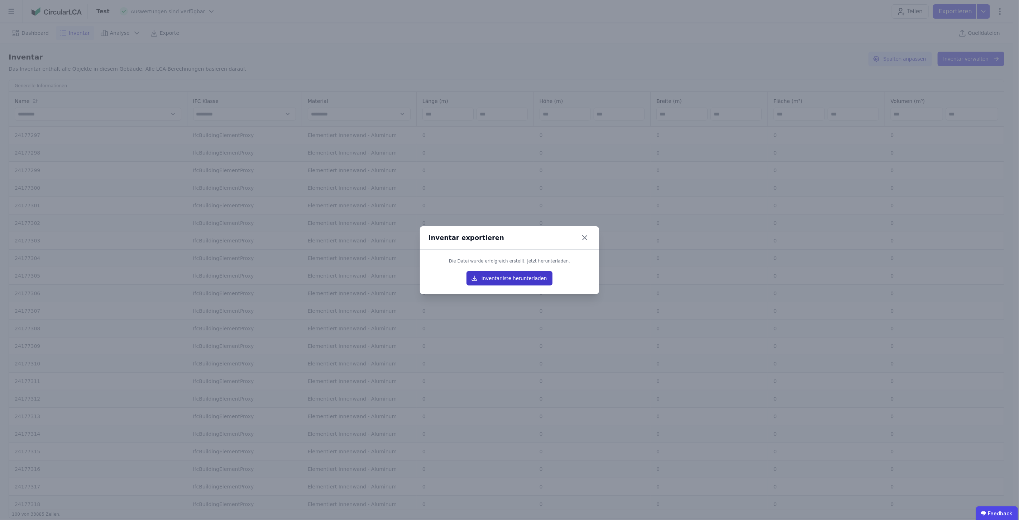
click at [509, 264] on button "Inventarliste herunterladen" at bounding box center [509, 278] width 86 height 14
click at [504, 264] on button "Inventarliste herunterladen" at bounding box center [509, 278] width 86 height 14
click at [509, 236] on icon at bounding box center [585, 237] width 4 height 4
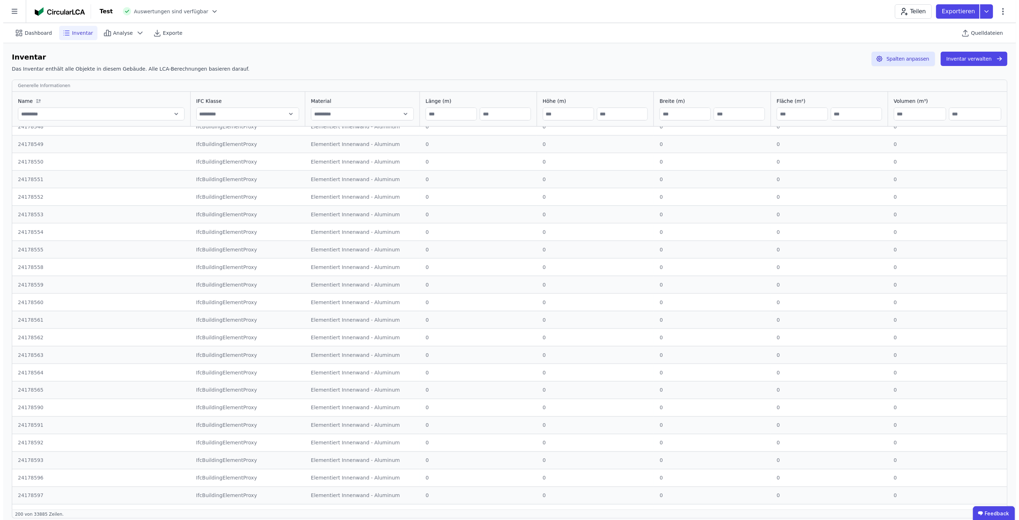
scroll to position [3011, 0]
click at [509, 29] on div "Quelldateien" at bounding box center [979, 33] width 49 height 14
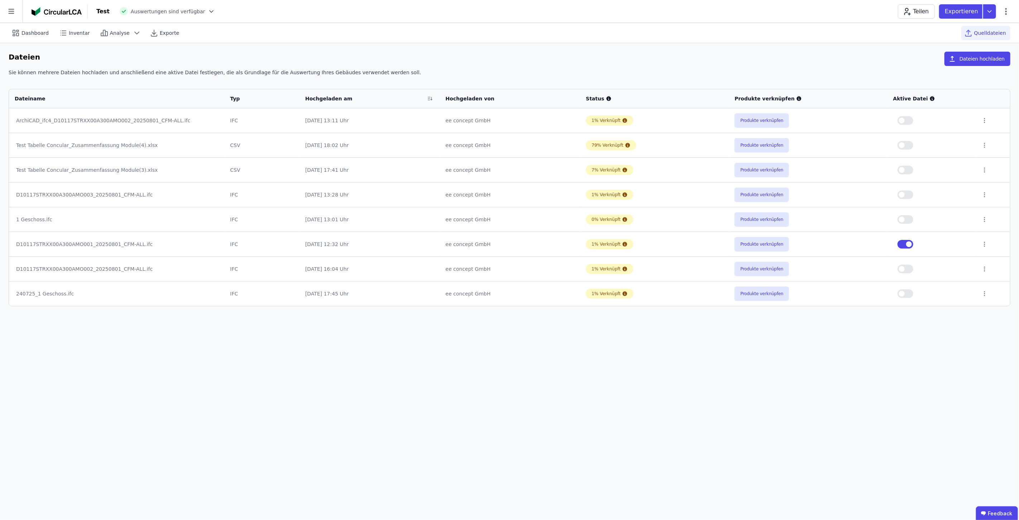
click at [509, 244] on span "button" at bounding box center [909, 244] width 6 height 6
click at [509, 195] on button "button" at bounding box center [906, 194] width 16 height 9
click at [75, 33] on span "Inventar" at bounding box center [79, 32] width 21 height 7
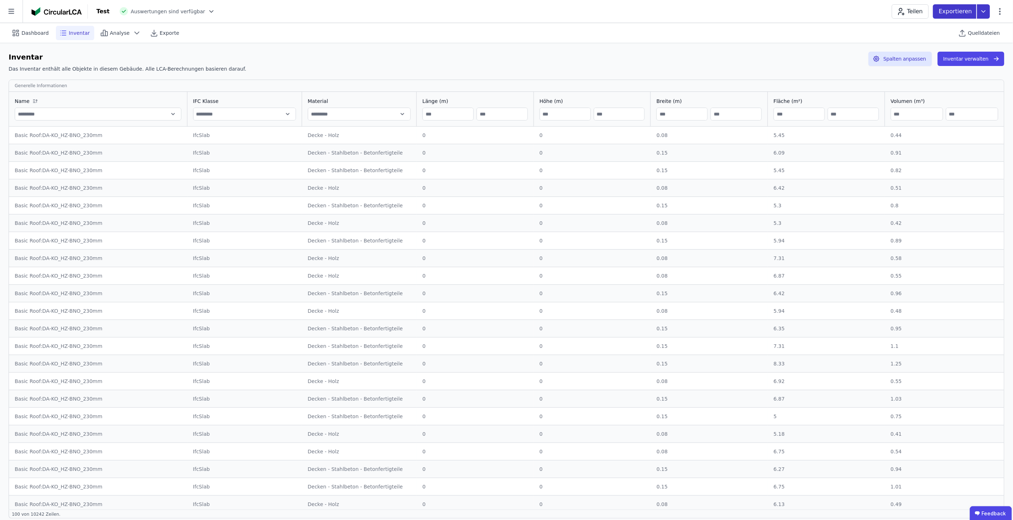
click at [509, 7] on icon at bounding box center [983, 11] width 13 height 14
click at [509, 38] on div "Inventar exportieren" at bounding box center [901, 41] width 52 height 7
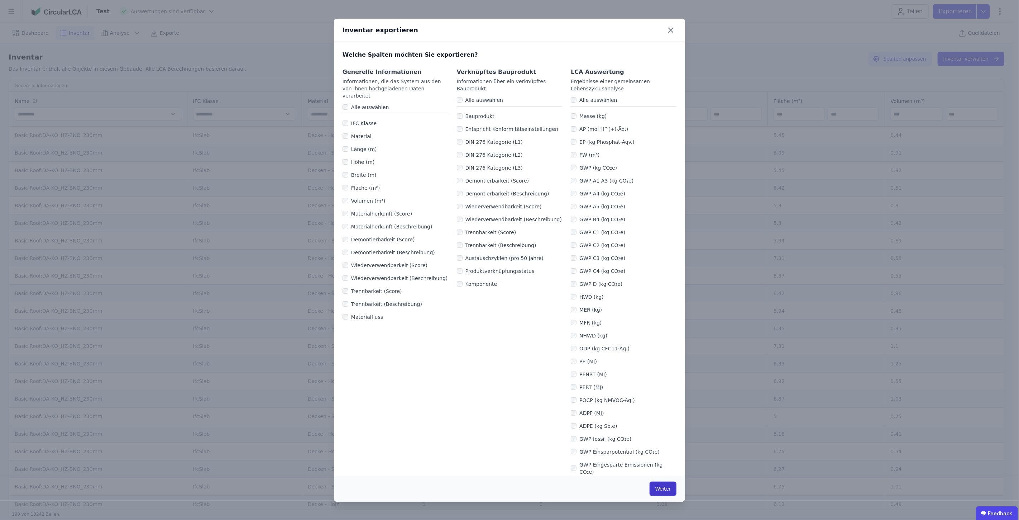
click at [509, 264] on button "Weiter" at bounding box center [663, 488] width 27 height 14
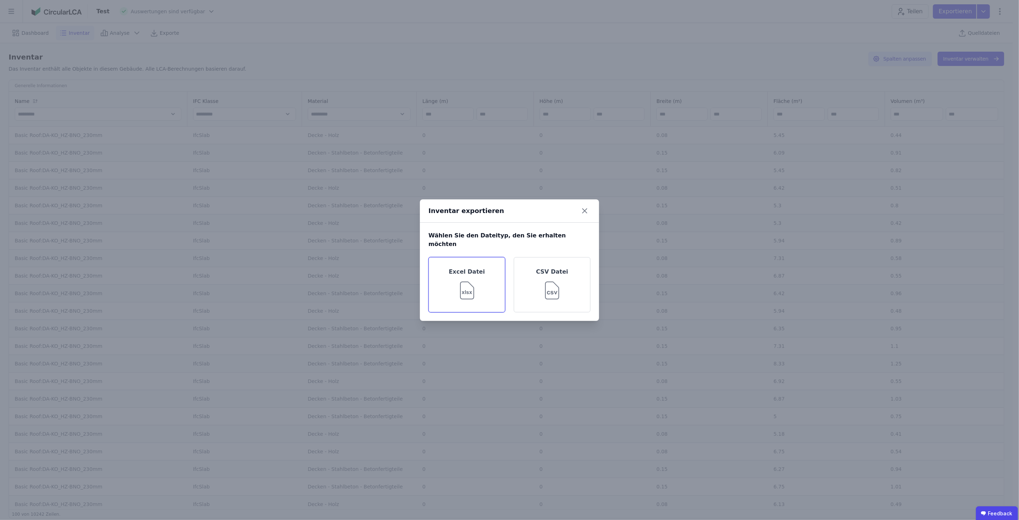
click at [465, 264] on img at bounding box center [466, 289] width 23 height 26
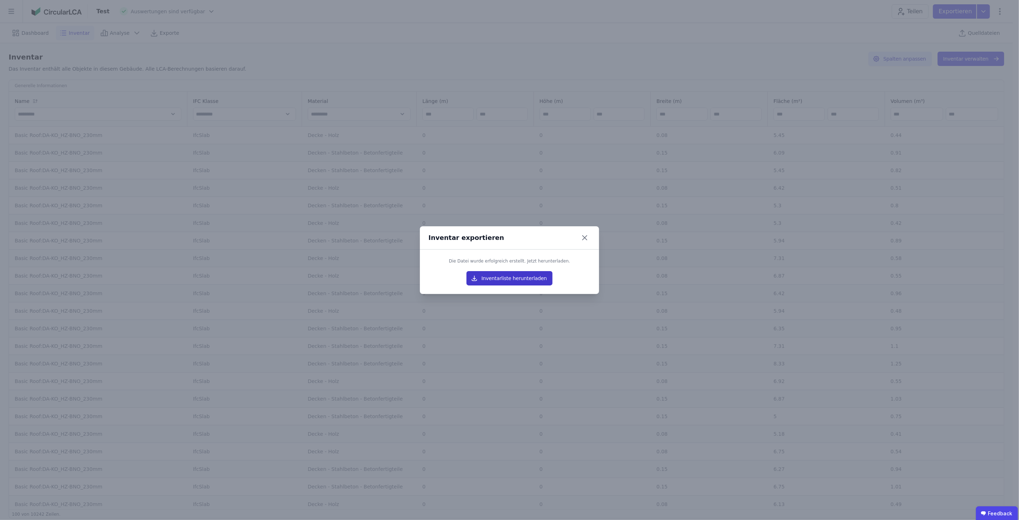
click at [505, 264] on button "Inventarliste herunterladen" at bounding box center [509, 278] width 86 height 14
click at [509, 235] on icon at bounding box center [584, 237] width 11 height 11
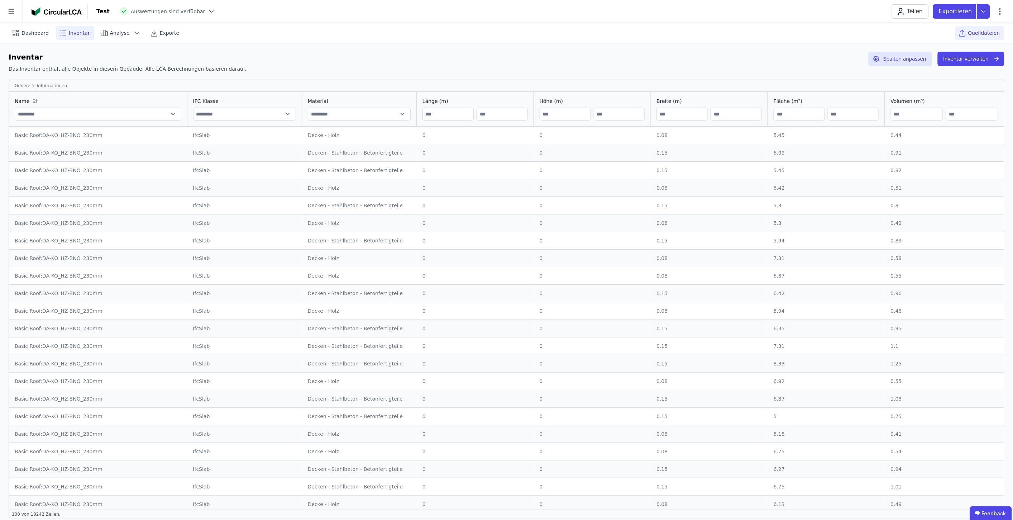
click at [509, 30] on span "Quelldateien" at bounding box center [984, 32] width 32 height 7
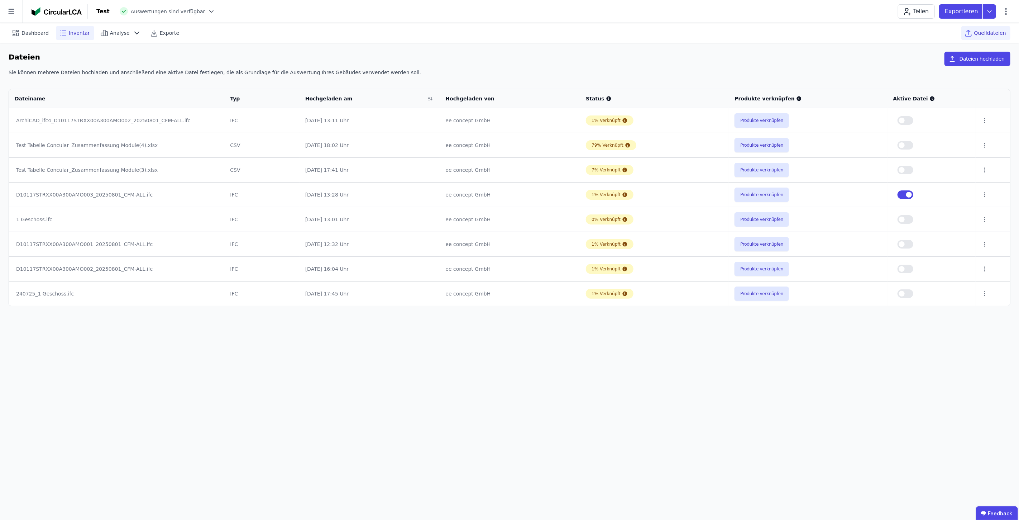
click at [76, 33] on span "Inventar" at bounding box center [79, 32] width 21 height 7
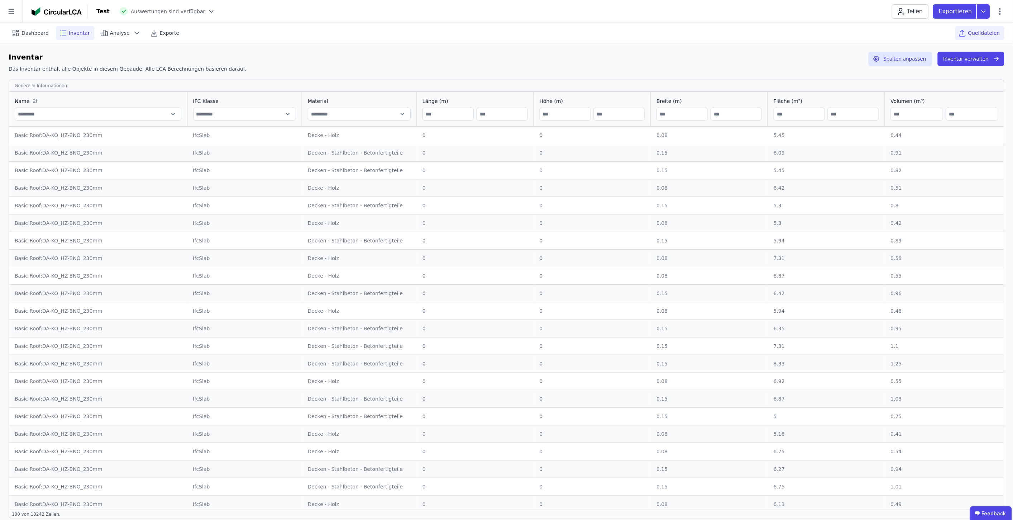
click at [509, 32] on div "Quelldateien" at bounding box center [979, 33] width 49 height 14
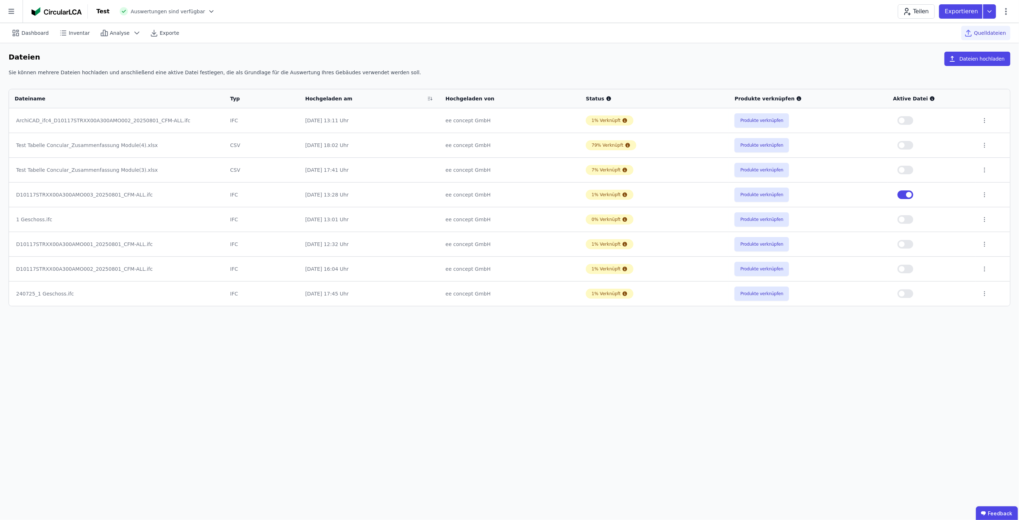
click at [509, 195] on span "button" at bounding box center [909, 195] width 6 height 6
click at [509, 144] on button "Produkte verknüpfen" at bounding box center [762, 145] width 54 height 14
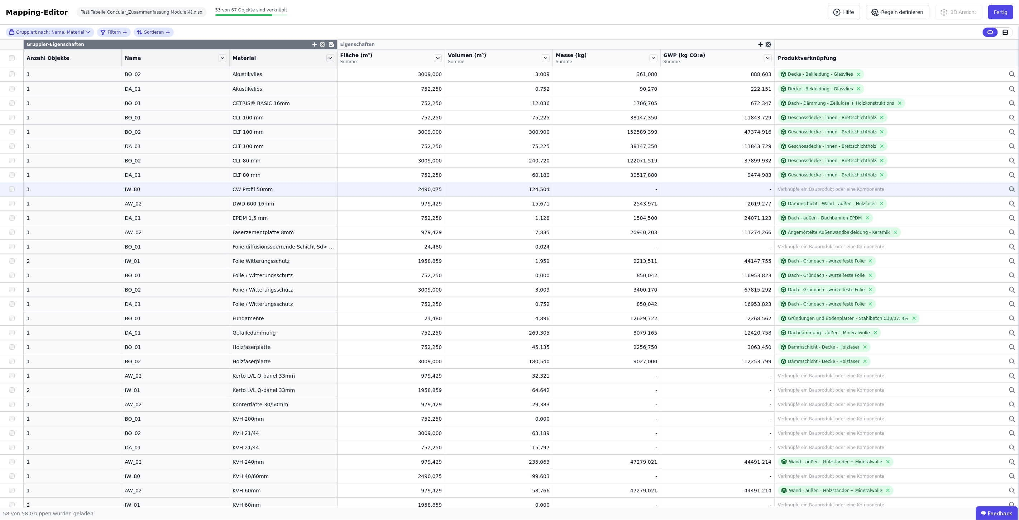
click at [509, 188] on div "Verknüpfe ein Bauprodukt oder eine Komponente" at bounding box center [897, 189] width 238 height 9
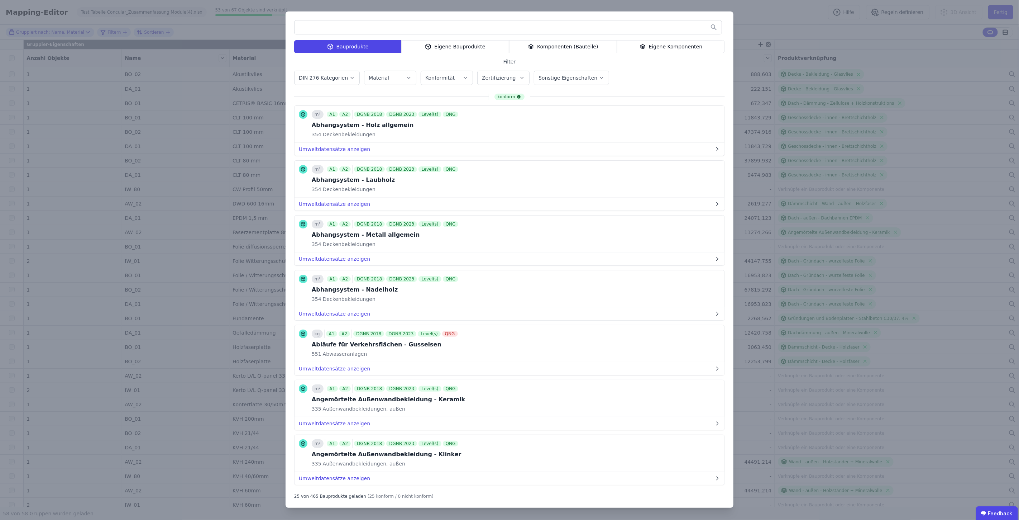
click at [509, 45] on div "Komponenten (Bauteile)" at bounding box center [563, 46] width 108 height 13
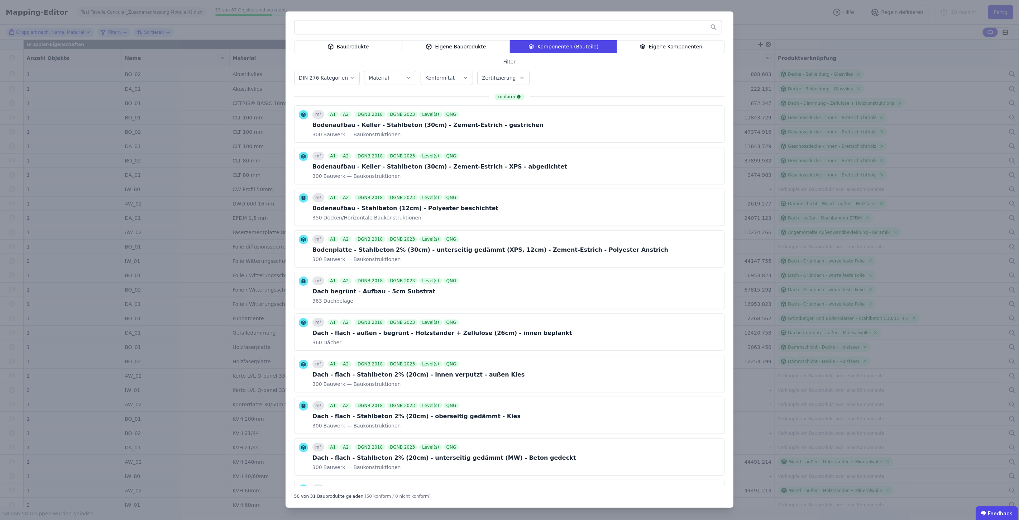
click at [470, 44] on div "Eigene Bauprodukte" at bounding box center [456, 46] width 108 height 13
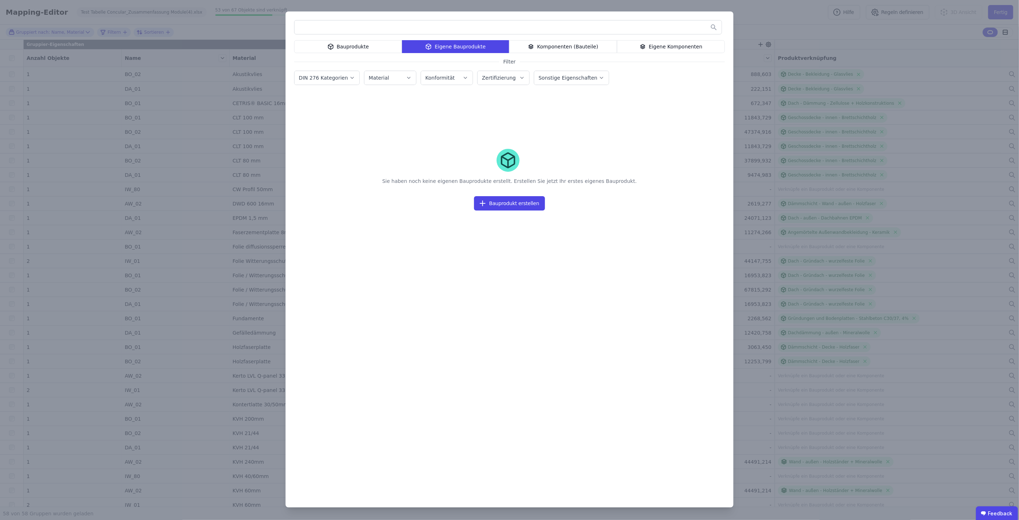
click at [509, 47] on div "Eigene Komponenten" at bounding box center [671, 46] width 108 height 13
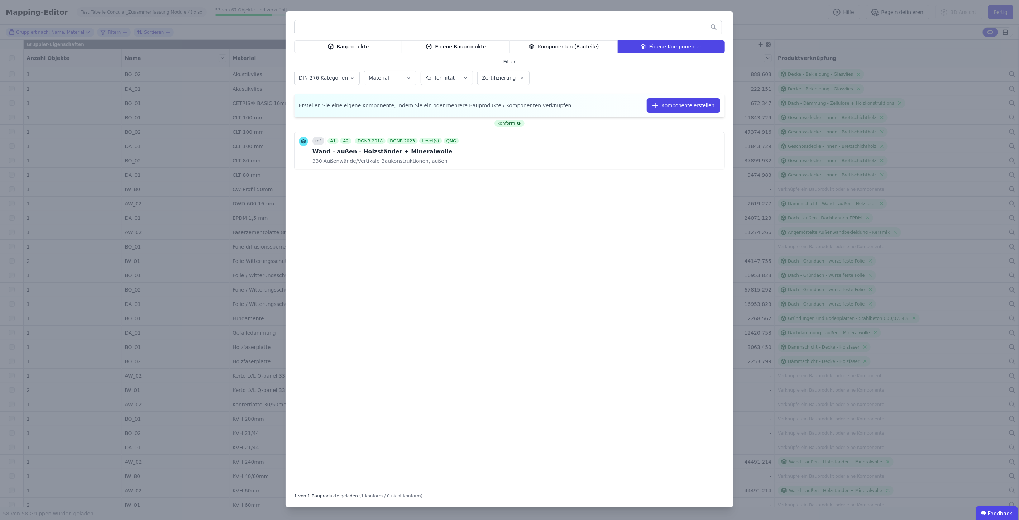
click at [509, 142] on div "Bauprodukte Eigene Bauprodukte Komponenten (Bauteile) Eigene Komponenten Filter…" at bounding box center [509, 260] width 1019 height 520
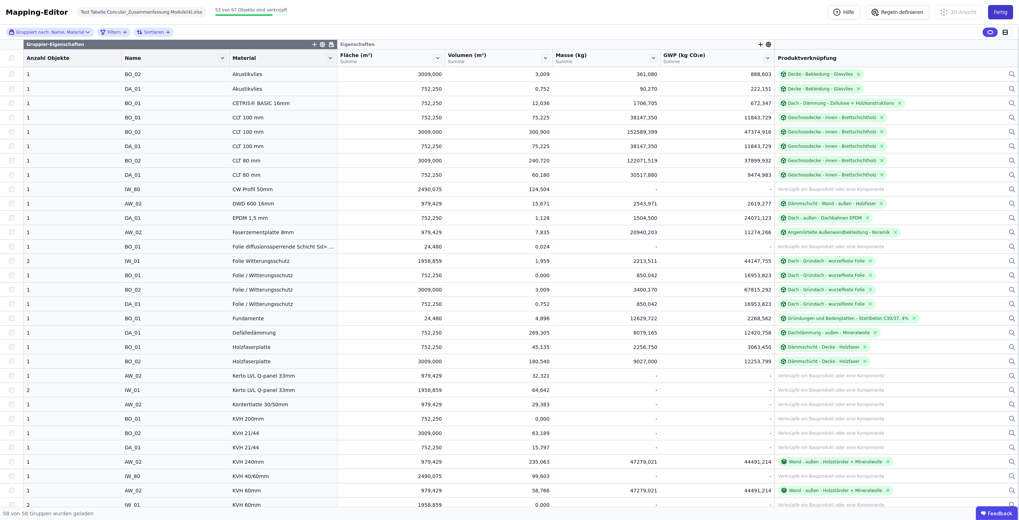
click at [509, 9] on button "Fertig" at bounding box center [1000, 12] width 25 height 14
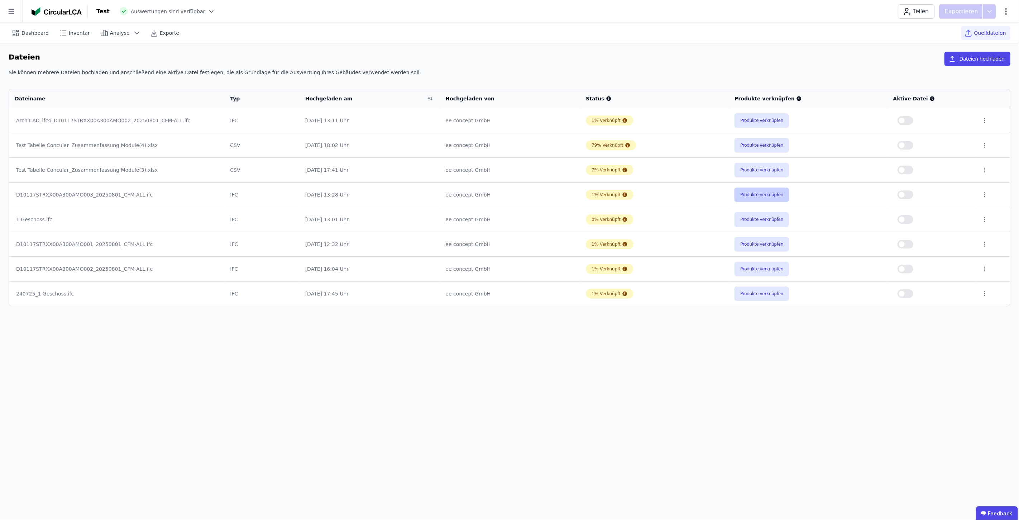
click at [509, 192] on button "Produkte verknüpfen" at bounding box center [762, 194] width 54 height 14
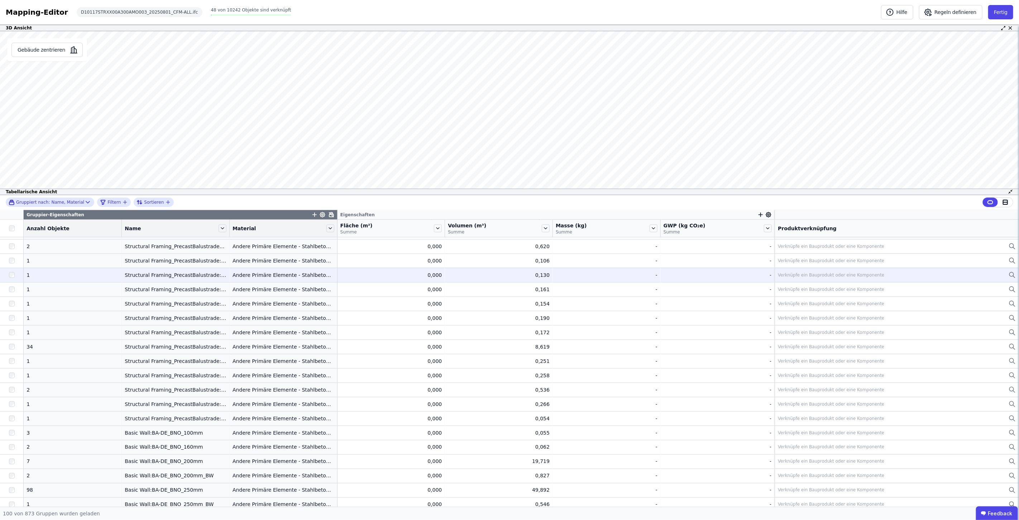
scroll to position [796, 0]
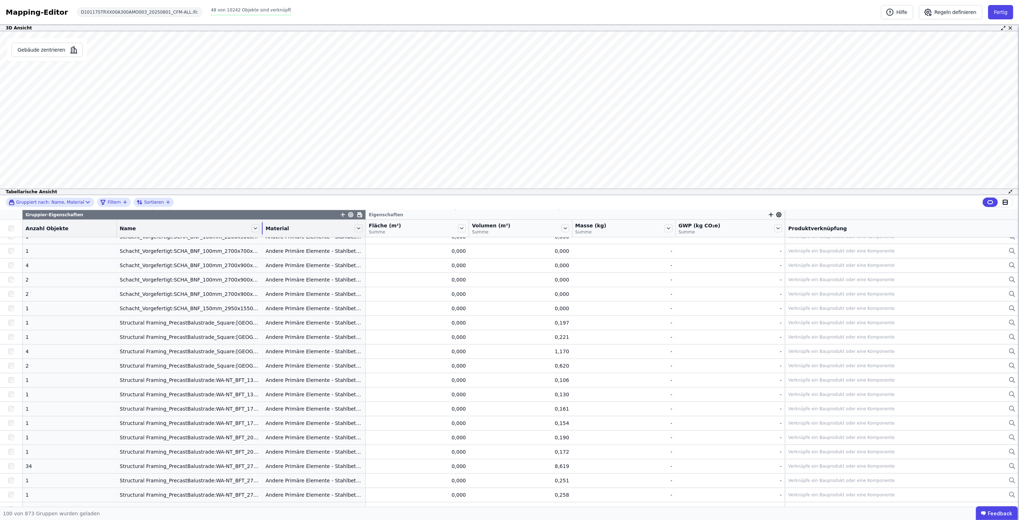
drag, startPoint x: 216, startPoint y: 225, endPoint x: 251, endPoint y: 229, distance: 35.0
click at [251, 229] on tr "Anzahl Objekte Name Material Fläche (m²) Summe Volumen (m³) Summe Masse (kg) Su…" at bounding box center [509, 229] width 1019 height 18
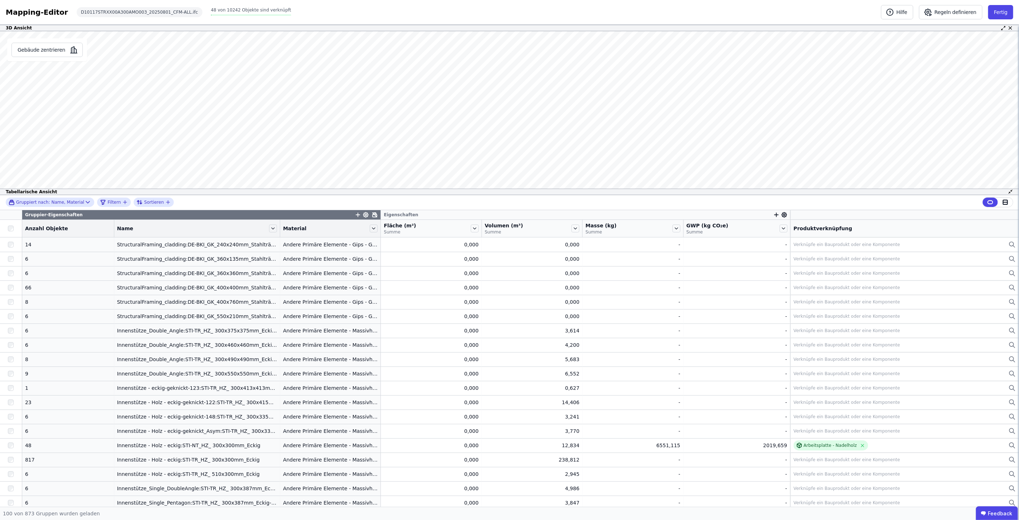
click at [381, 231] on div "Fläche (m²) Summe" at bounding box center [431, 228] width 100 height 17
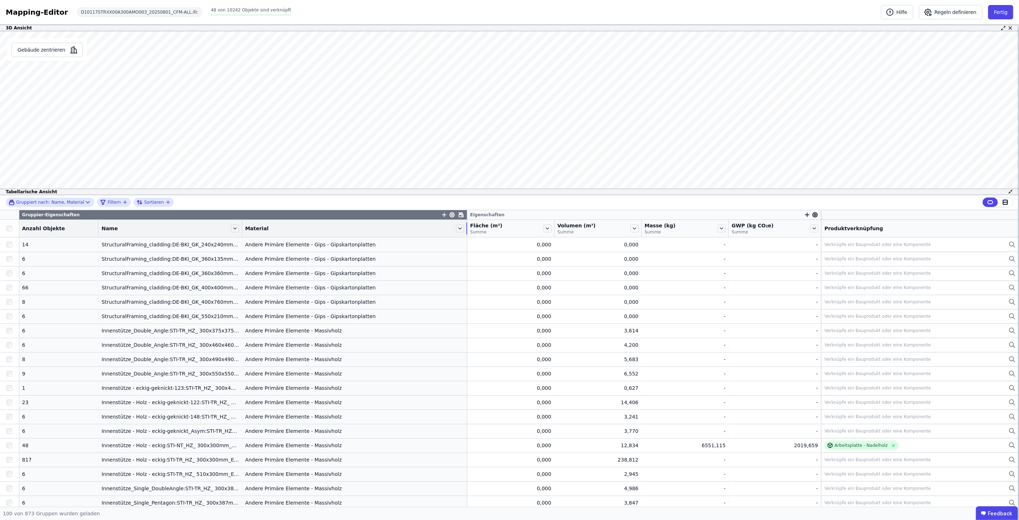
drag, startPoint x: 370, startPoint y: 231, endPoint x: 455, endPoint y: 237, distance: 85.5
click at [455, 237] on th "Material" at bounding box center [354, 229] width 225 height 18
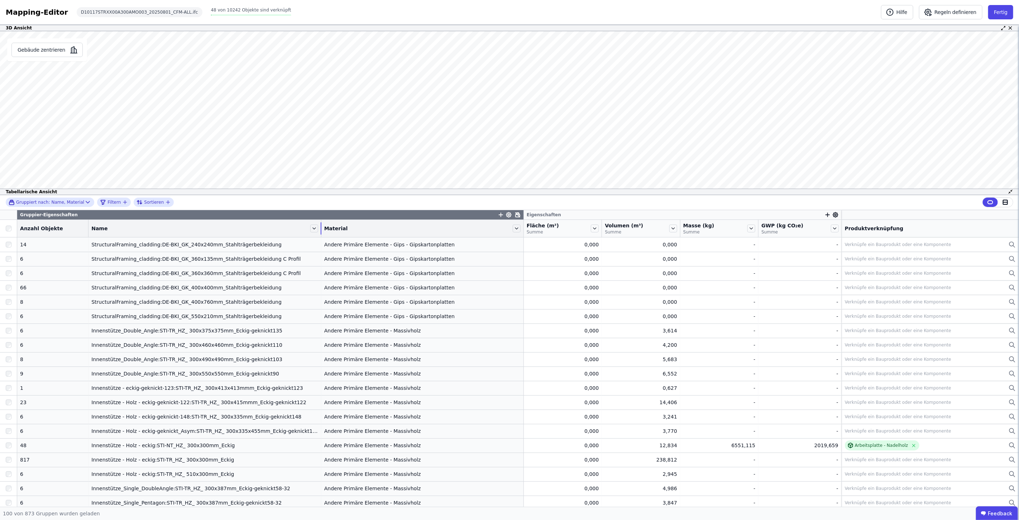
drag, startPoint x: 231, startPoint y: 227, endPoint x: 311, endPoint y: 229, distance: 79.6
click at [311, 229] on div "Name" at bounding box center [204, 228] width 233 height 12
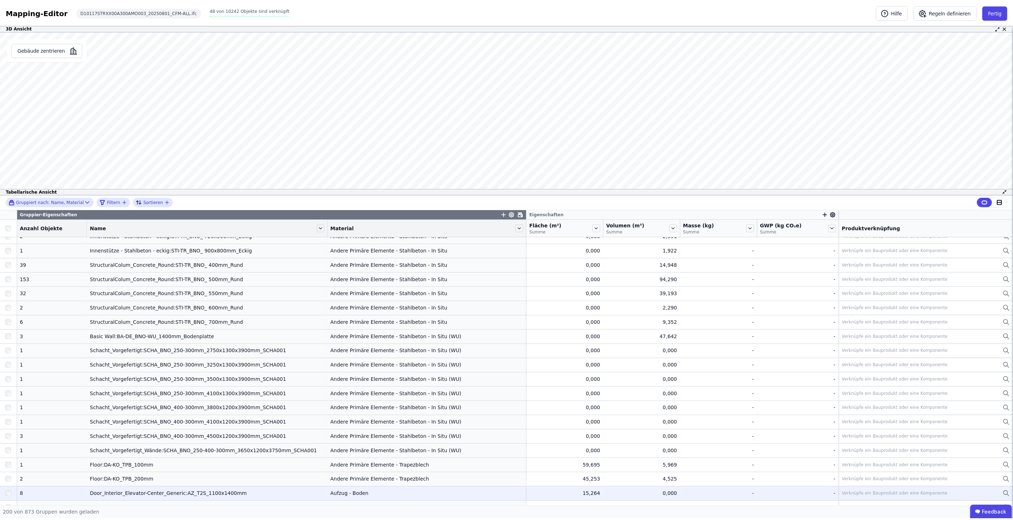
scroll to position [2598, 0]
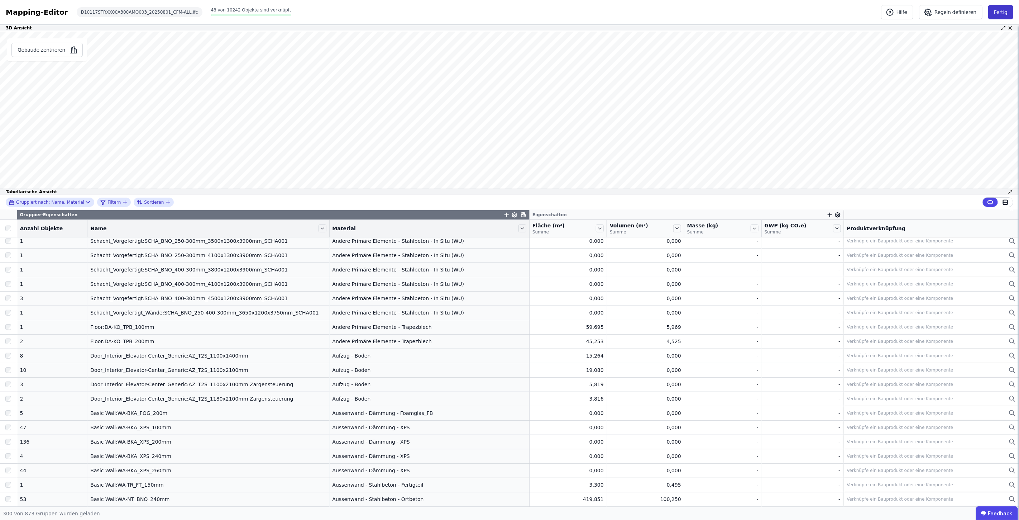
click at [509, 11] on button "Fertig" at bounding box center [1000, 12] width 25 height 14
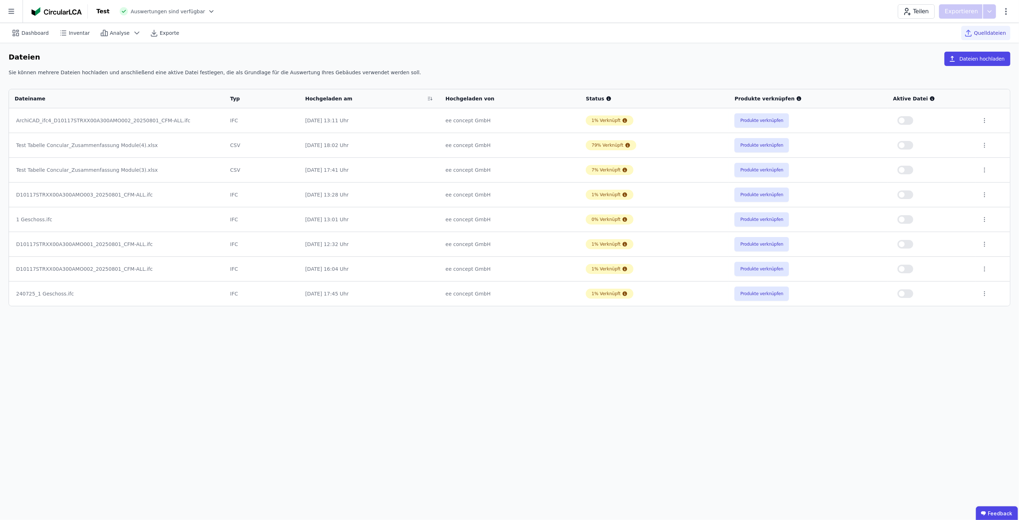
click at [509, 145] on button "button" at bounding box center [906, 145] width 16 height 9
click at [35, 34] on span "Dashboard" at bounding box center [34, 32] width 27 height 7
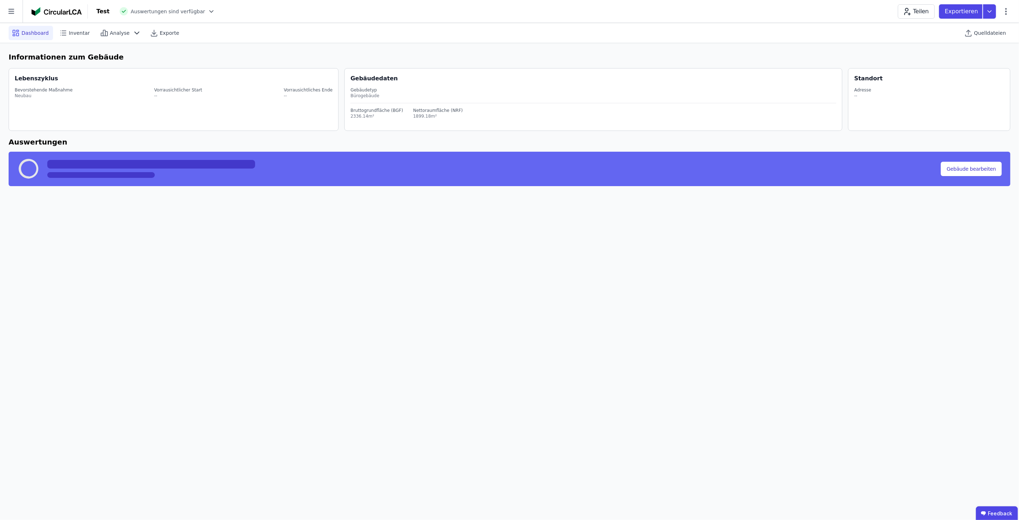
select select "*"
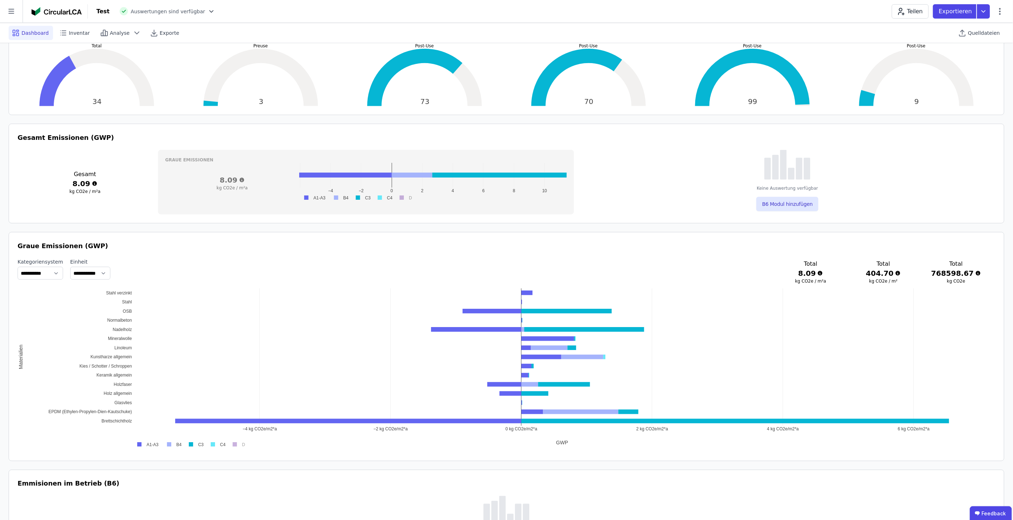
scroll to position [199, 0]
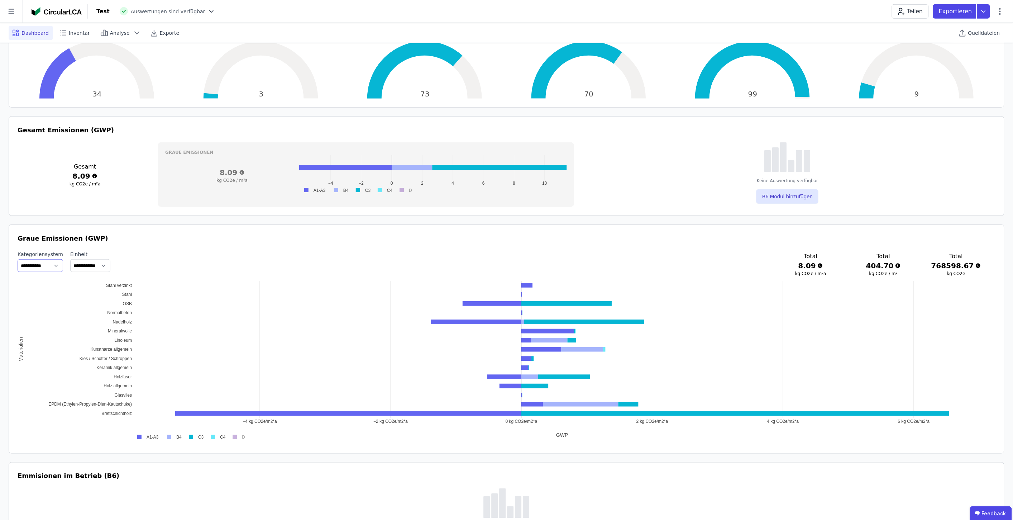
click at [55, 264] on select "**********" at bounding box center [41, 265] width 46 height 13
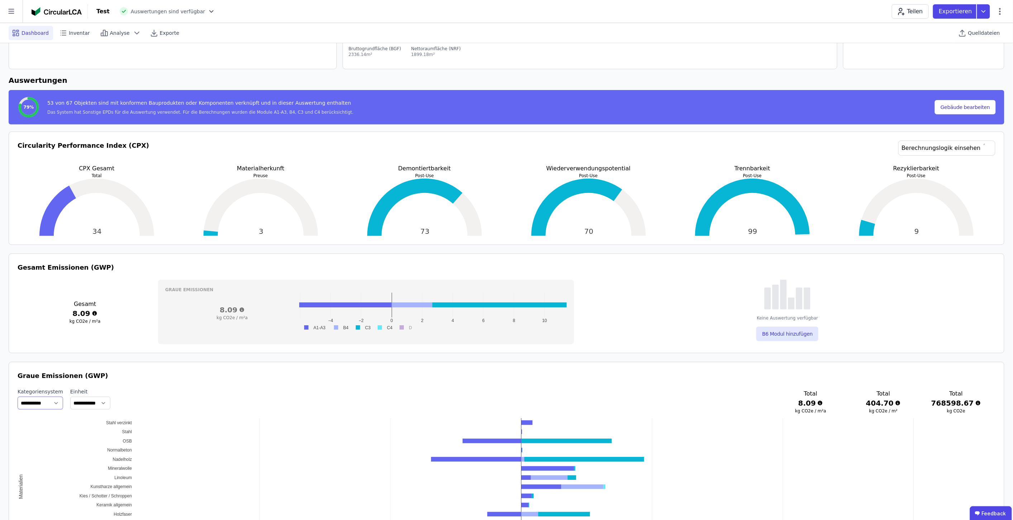
scroll to position [0, 0]
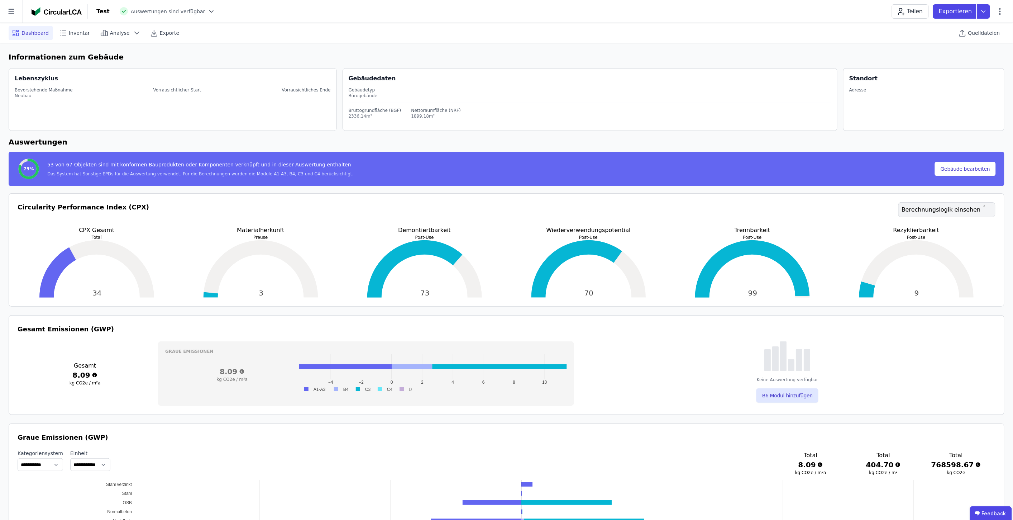
click at [509, 206] on div at bounding box center [988, 209] width 9 height 9
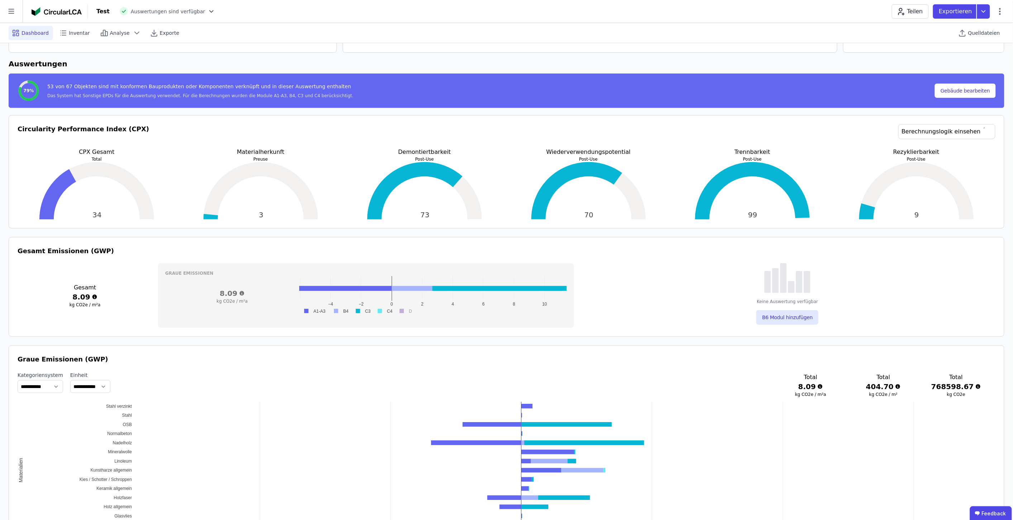
scroll to position [80, 0]
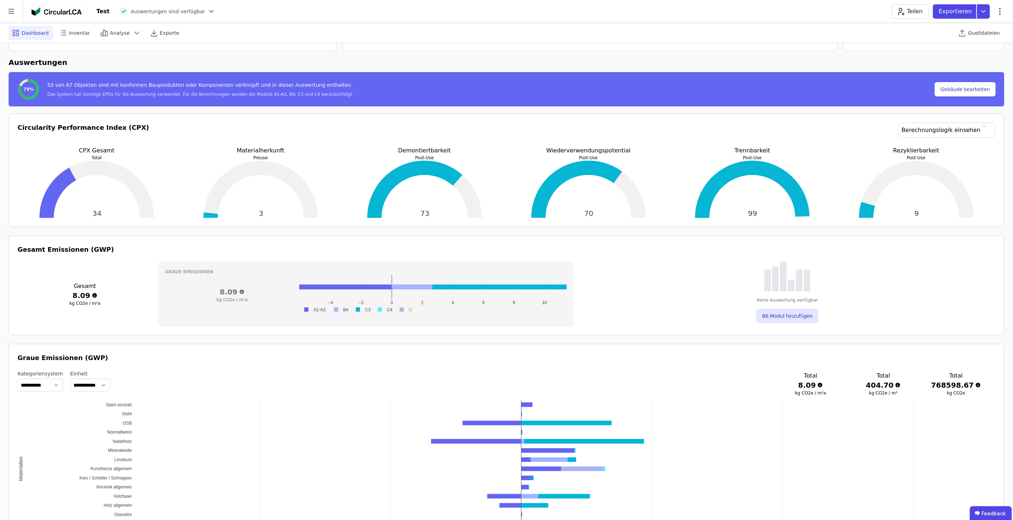
click at [239, 264] on icon at bounding box center [241, 292] width 5 height 5
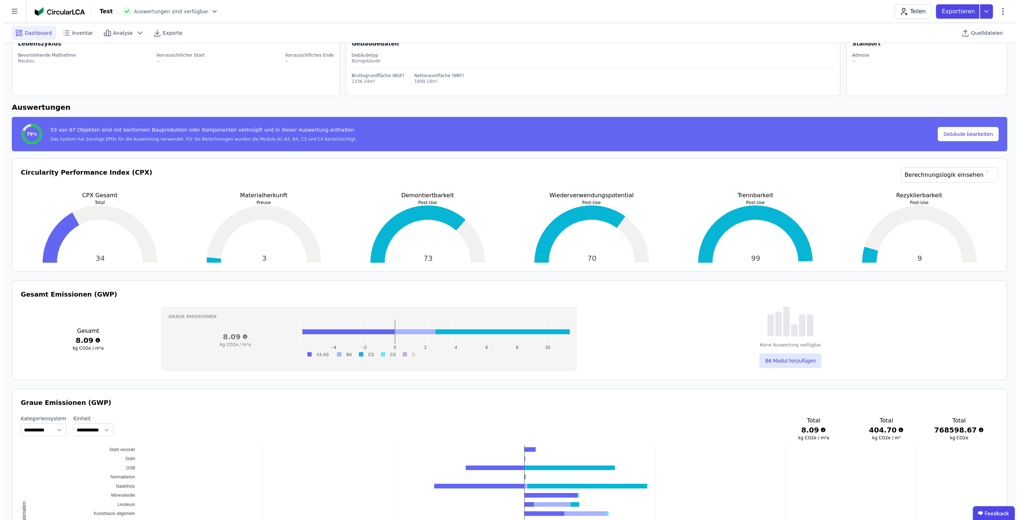
scroll to position [0, 0]
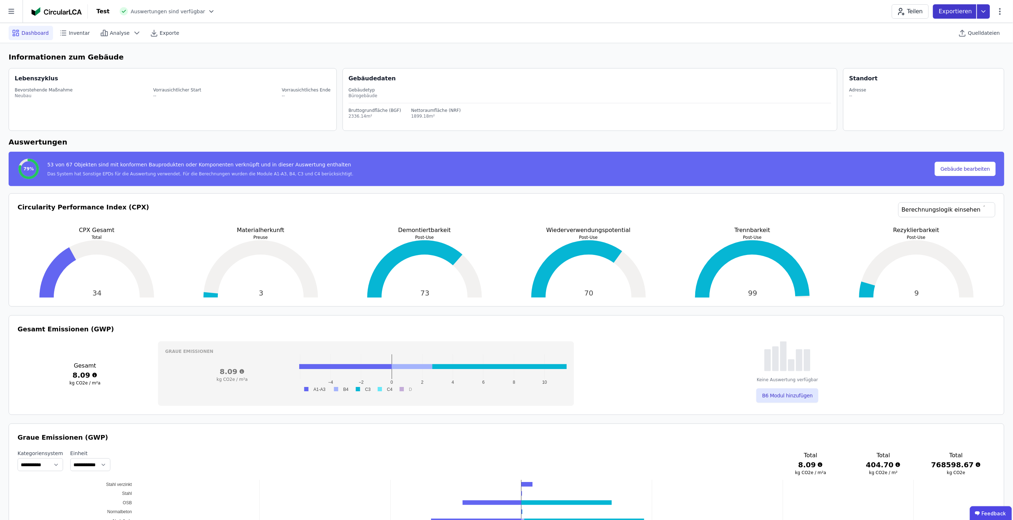
click at [509, 10] on icon at bounding box center [983, 11] width 13 height 14
click at [509, 54] on div "Ökobilanzierung exportieren" at bounding box center [930, 54] width 120 height 13
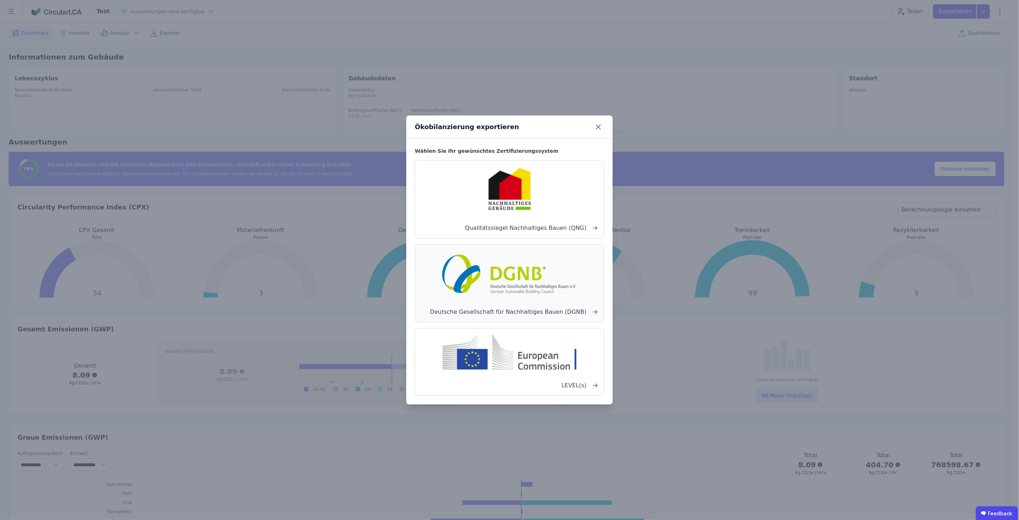
click at [509, 264] on div "Deutsche Gesellschaft für Nachhaltiges Bauen (DGNB)" at bounding box center [509, 283] width 189 height 78
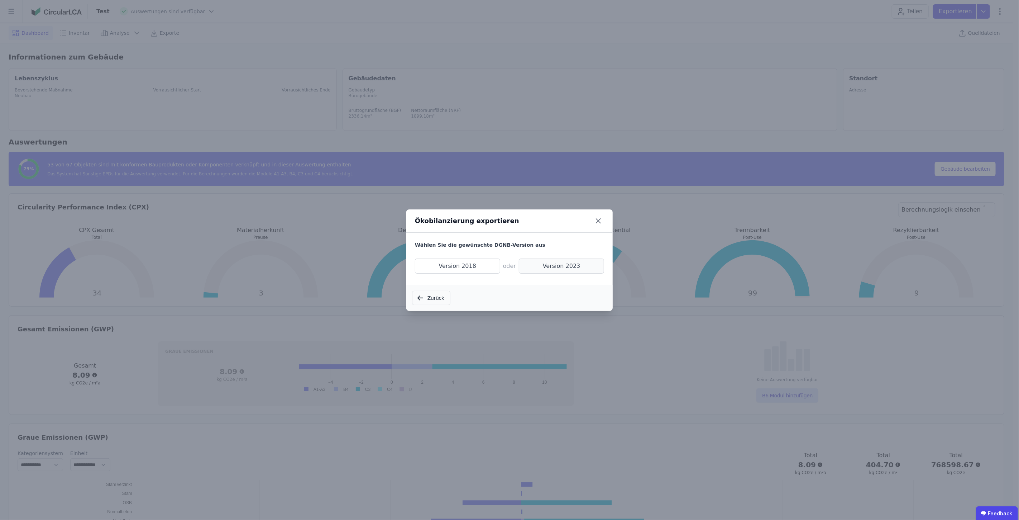
click at [509, 264] on span "Version 2023" at bounding box center [561, 265] width 85 height 15
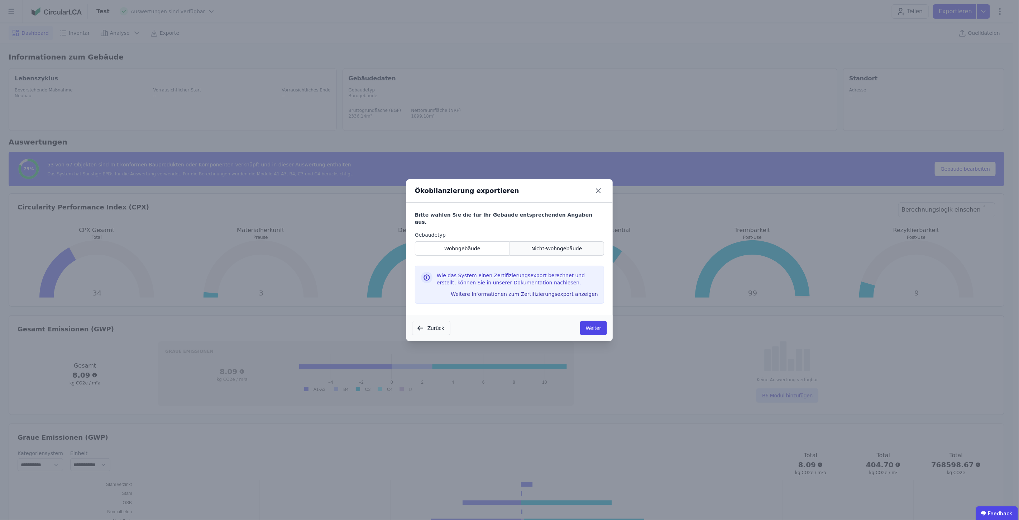
click at [509, 246] on span "Nicht-Wohngebäude" at bounding box center [556, 248] width 51 height 7
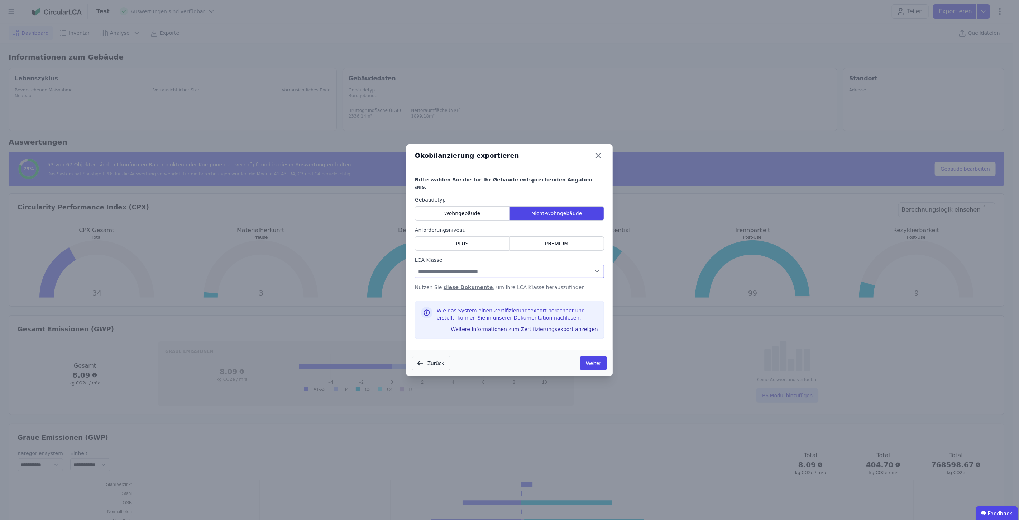
click at [509, 264] on select "**********" at bounding box center [509, 271] width 189 height 13
click at [509, 256] on label "LCA Klasse" at bounding box center [509, 259] width 189 height 7
click at [500, 264] on button "Weitere Informationen zum Zertifizierungsexport anzeigen" at bounding box center [524, 328] width 153 height 11
click at [509, 264] on select "**********" at bounding box center [509, 271] width 189 height 13
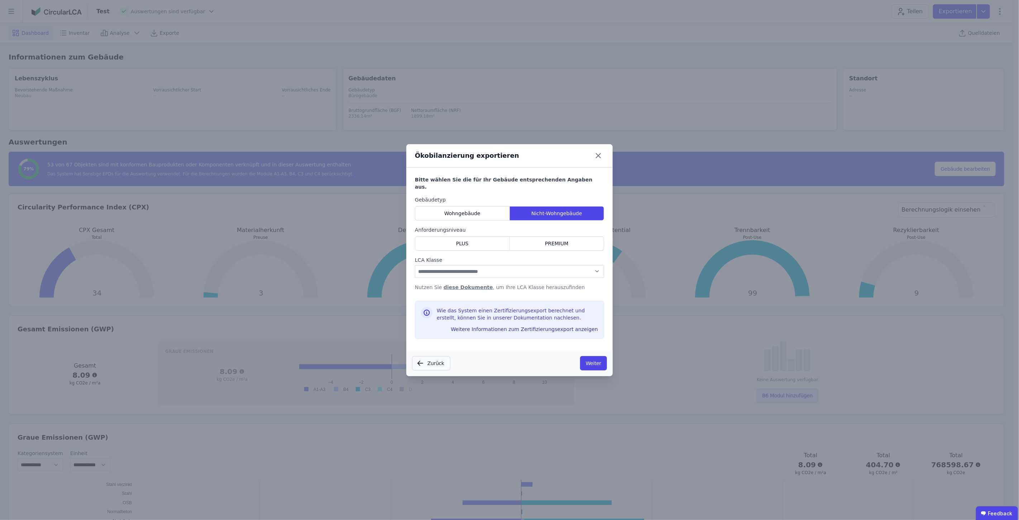
click at [473, 264] on link "diese Dokumente" at bounding box center [468, 287] width 49 height 6
click at [509, 264] on select "**********" at bounding box center [509, 271] width 189 height 13
select select "*"
click at [415, 264] on select "**********" at bounding box center [509, 271] width 189 height 13
click at [509, 264] on button "Weiter" at bounding box center [593, 363] width 27 height 14
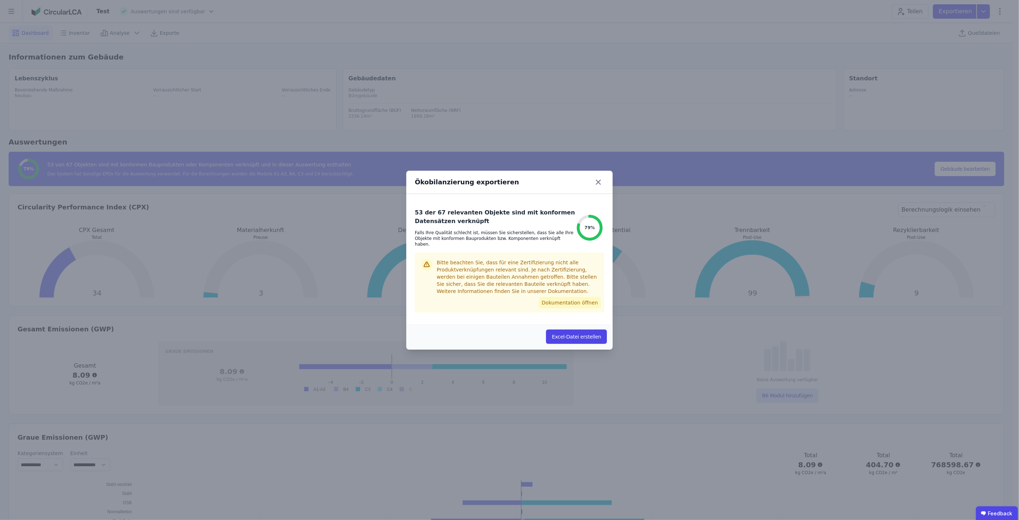
click at [509, 264] on button "Dokumentation öffnen" at bounding box center [570, 302] width 62 height 11
click at [509, 264] on button "Excel-Datei erstellen" at bounding box center [576, 336] width 61 height 14
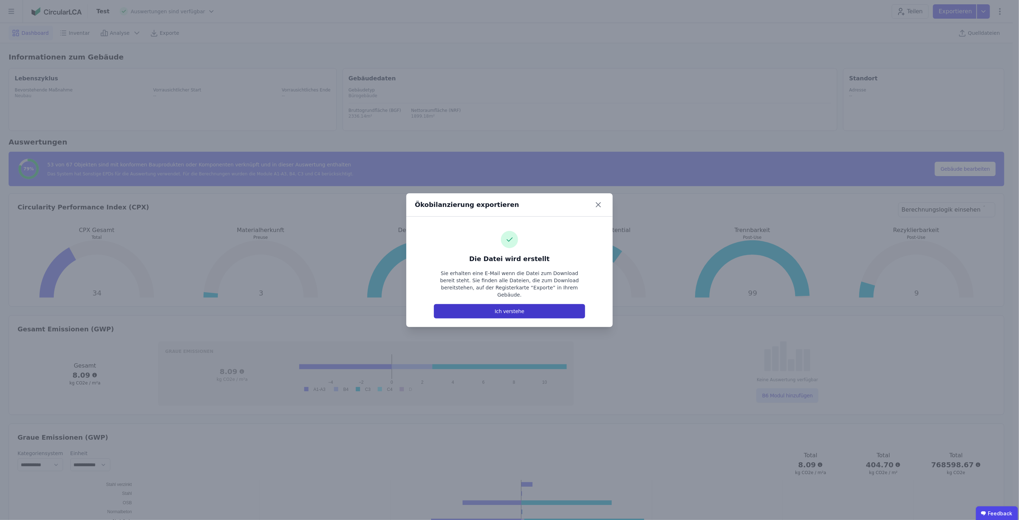
click at [509, 264] on button "Ich verstehe" at bounding box center [509, 311] width 151 height 14
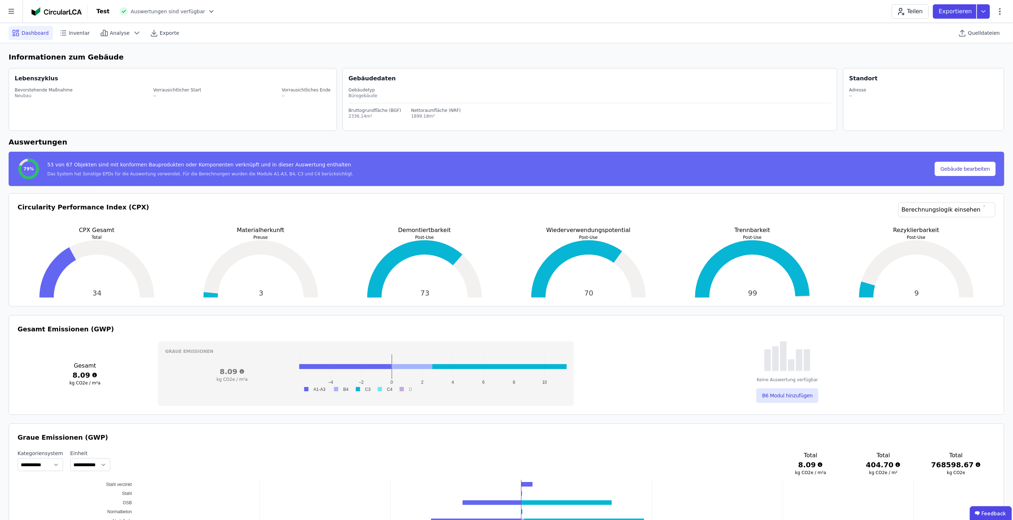
click at [509, 14] on div "Exportieren" at bounding box center [964, 11] width 63 height 14
click at [509, 13] on icon at bounding box center [1000, 11] width 9 height 9
click at [160, 31] on span "Exporte" at bounding box center [169, 32] width 19 height 7
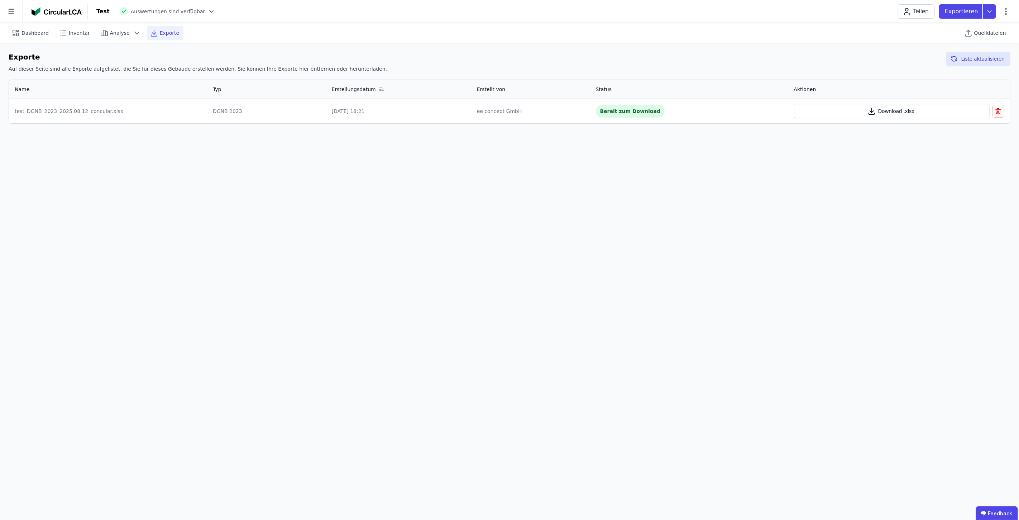
click at [509, 110] on button "Download .xlsx" at bounding box center [892, 111] width 196 height 14
click at [509, 34] on span "Quelldateien" at bounding box center [990, 32] width 32 height 7
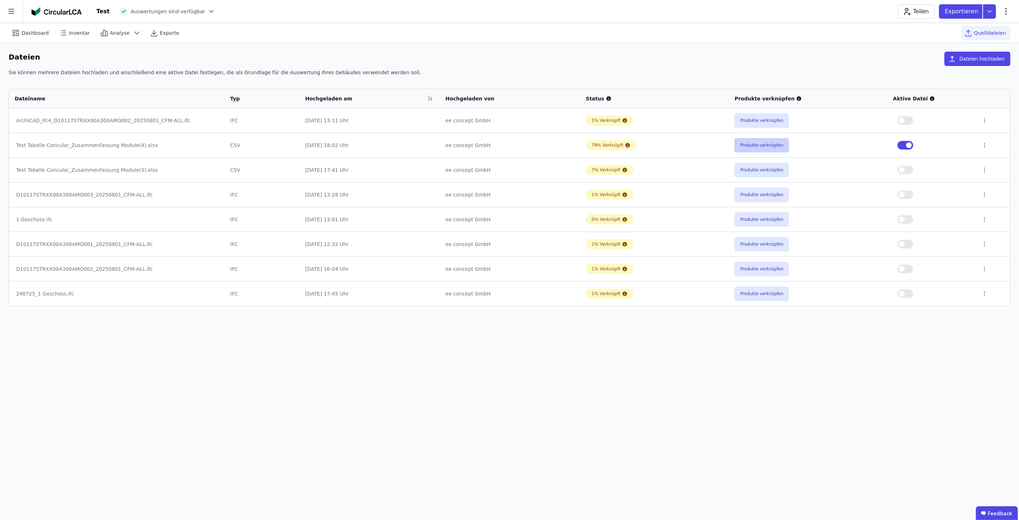
click at [509, 144] on button "Produkte verknüpfen" at bounding box center [762, 145] width 54 height 14
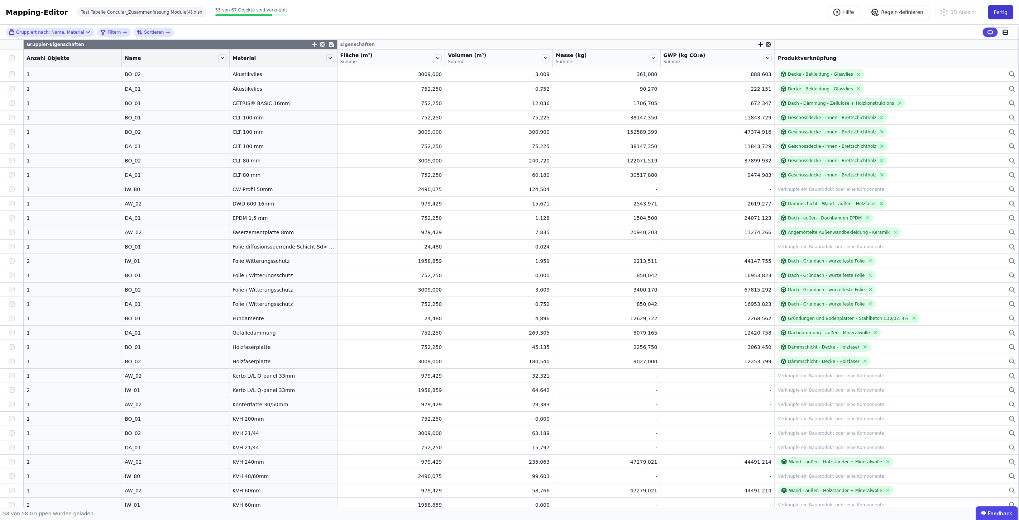
click at [509, 14] on button "Fertig" at bounding box center [1000, 12] width 25 height 14
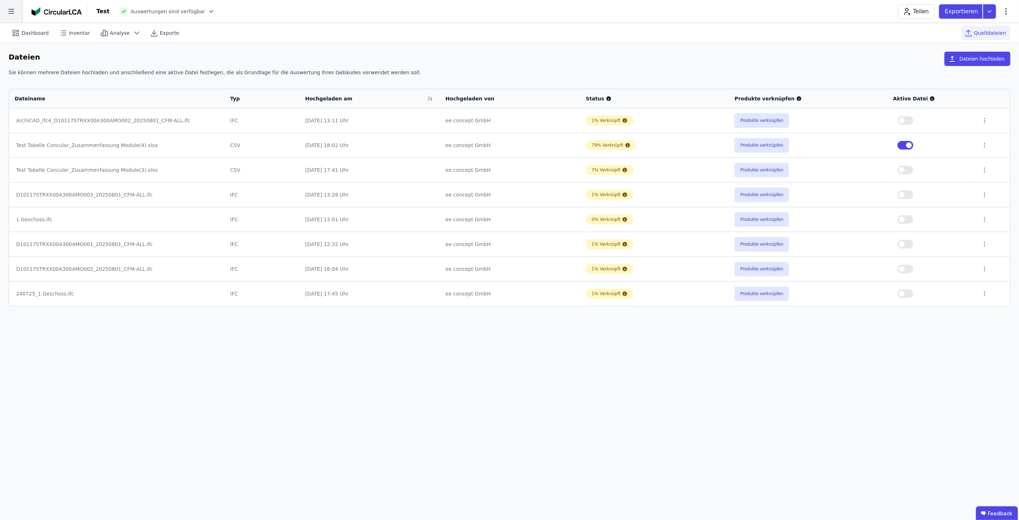
click at [10, 13] on icon at bounding box center [11, 11] width 6 height 5
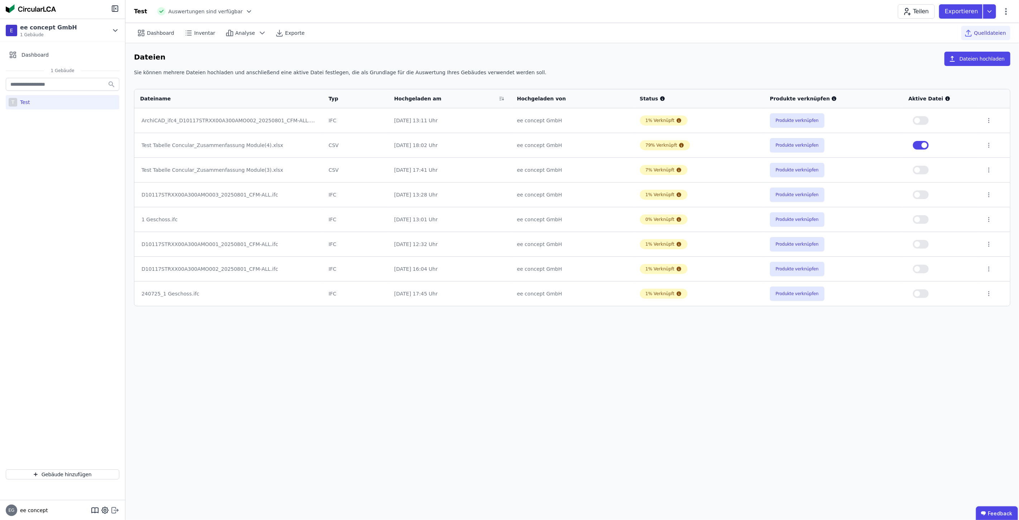
click at [114, 264] on icon at bounding box center [115, 510] width 9 height 9
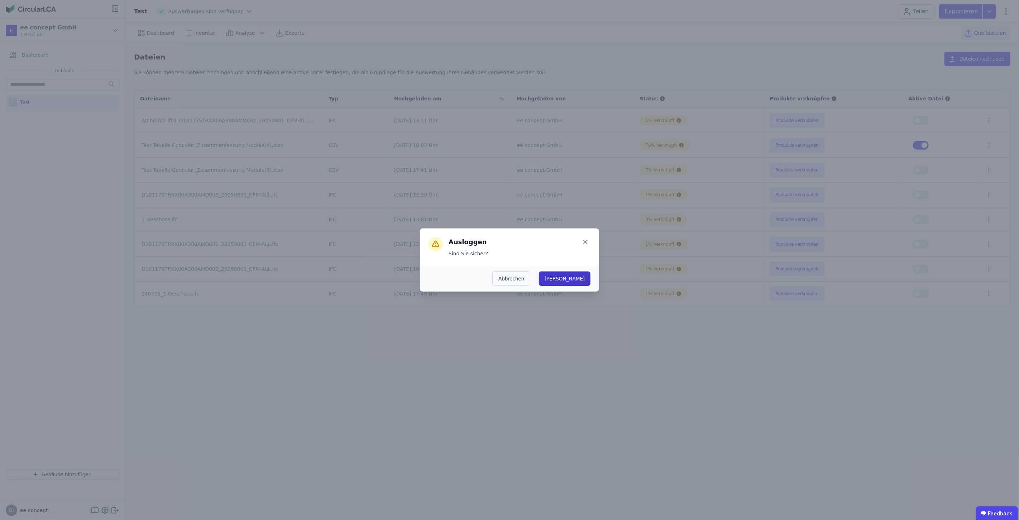
click at [509, 264] on button "Ja" at bounding box center [565, 278] width 52 height 14
